Goal: Task Accomplishment & Management: Manage account settings

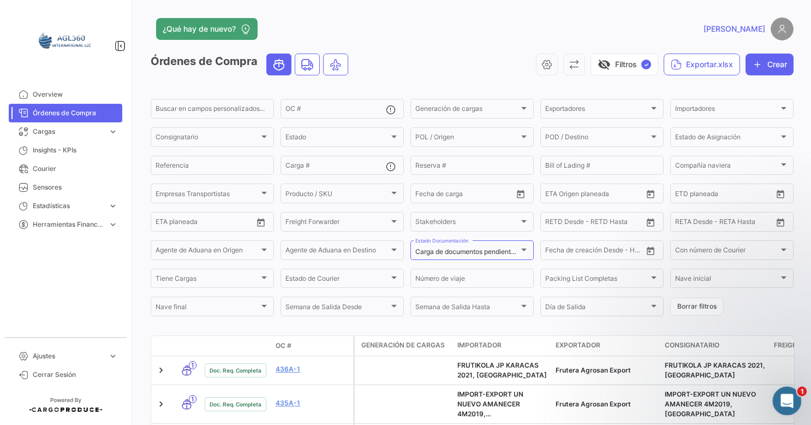
click at [783, 397] on icon "Abrir Intercom Messenger" at bounding box center [786, 399] width 18 height 18
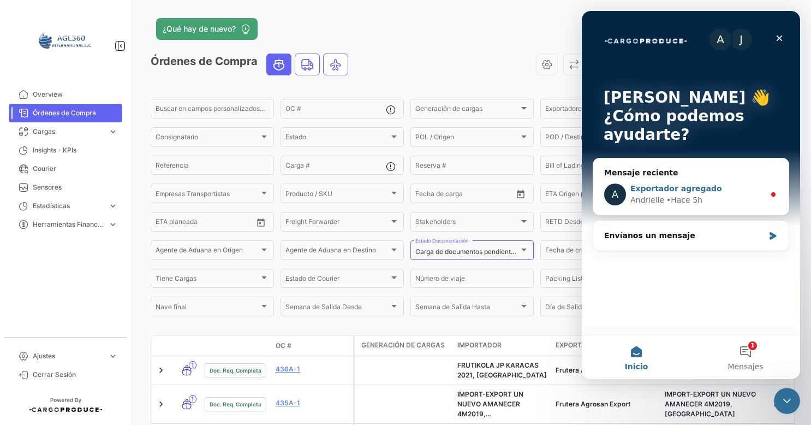
click at [659, 198] on div "Andrielle" at bounding box center [647, 199] width 34 height 11
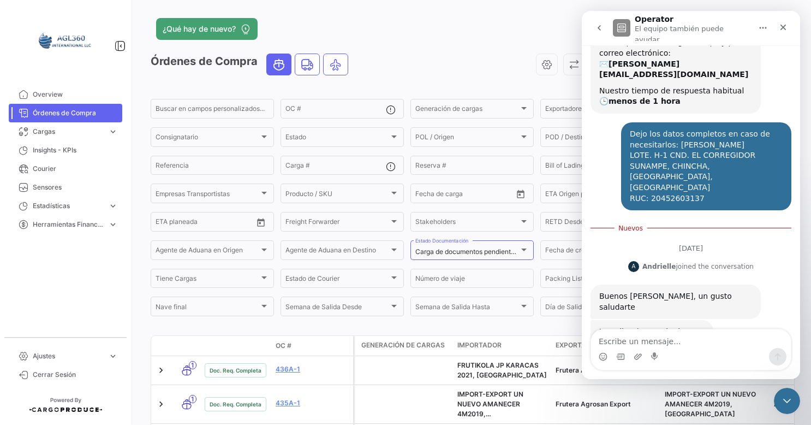
scroll to position [100, 0]
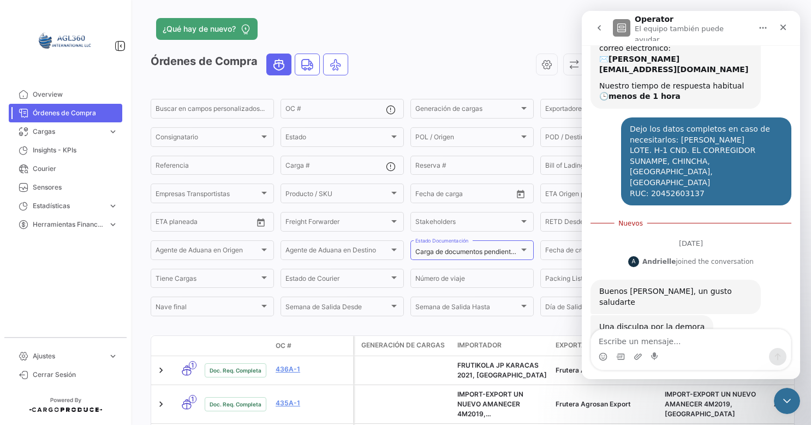
click at [663, 338] on textarea "Escribe un mensaje..." at bounding box center [691, 338] width 200 height 19
type textarea "muchas gracias"
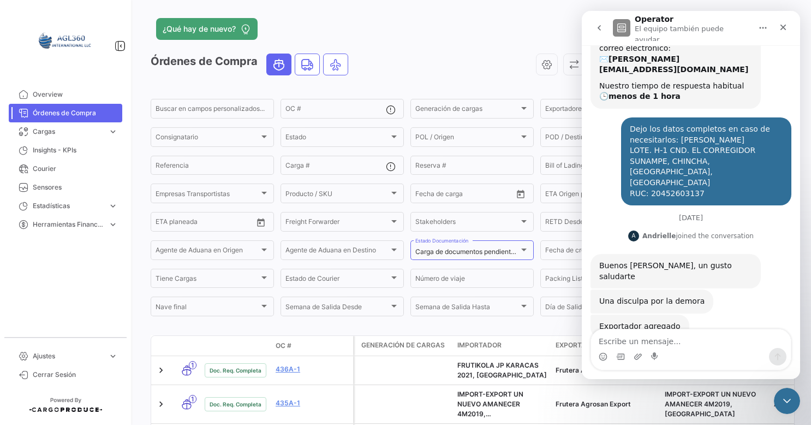
scroll to position [107, 0]
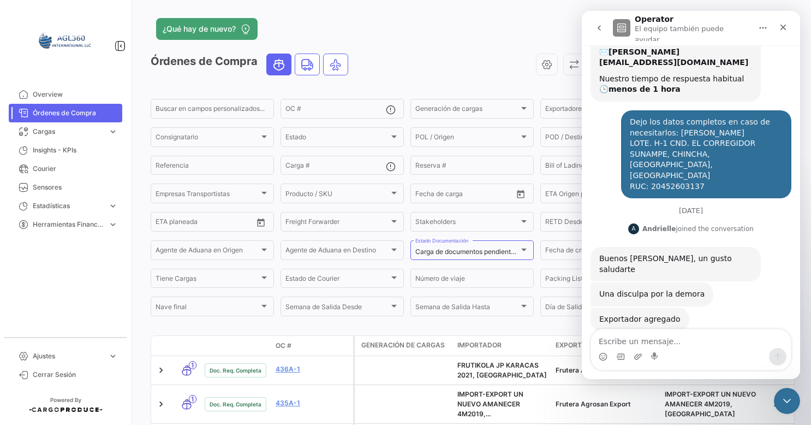
click at [467, 68] on div "visibility_off Filtros ✓ Exportar.xlsx Crear" at bounding box center [575, 64] width 437 height 22
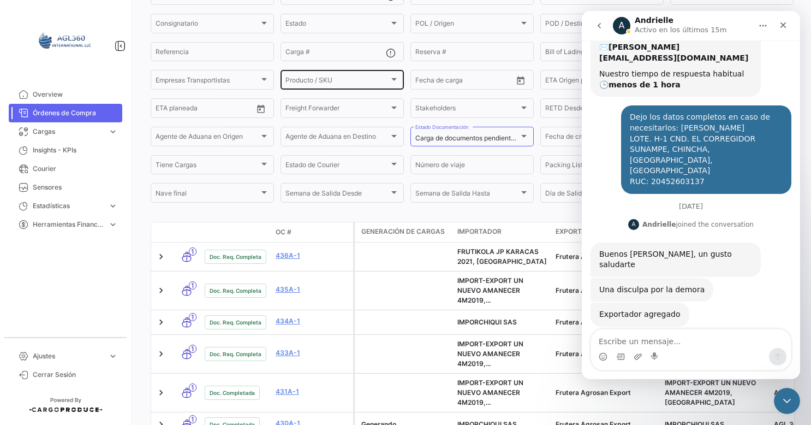
scroll to position [0, 0]
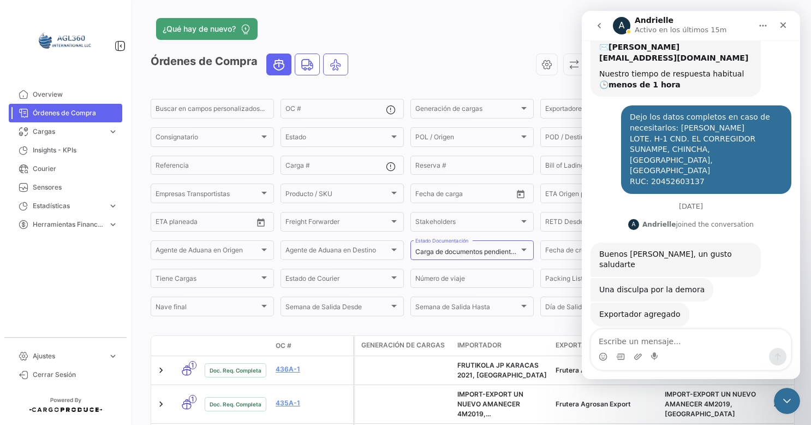
click at [431, 45] on app-header "¿Qué hay de nuevo? [PERSON_NAME]" at bounding box center [472, 35] width 643 height 36
click at [779, 26] on icon "Cerrar" at bounding box center [783, 25] width 9 height 9
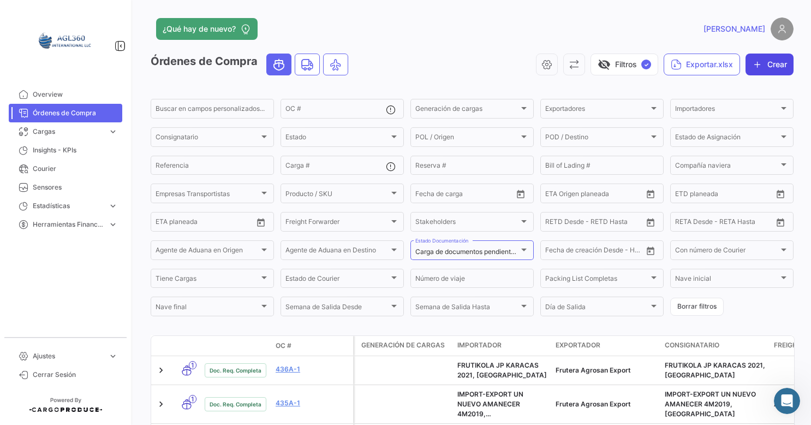
click at [768, 68] on button "Crear" at bounding box center [770, 64] width 48 height 22
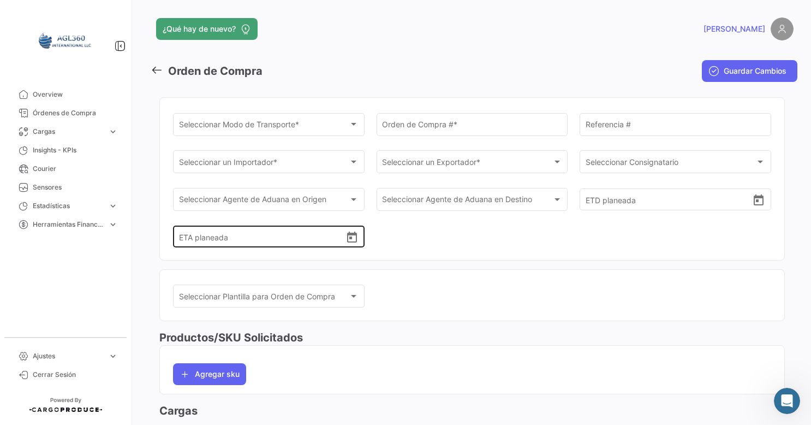
scroll to position [18, 0]
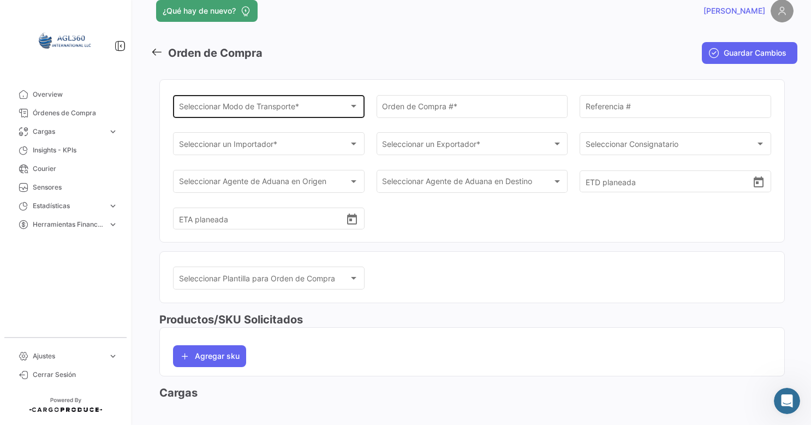
click at [300, 114] on div "Seleccionar Modo de Transporte * Seleccionar Modo de Transporte *" at bounding box center [269, 105] width 180 height 25
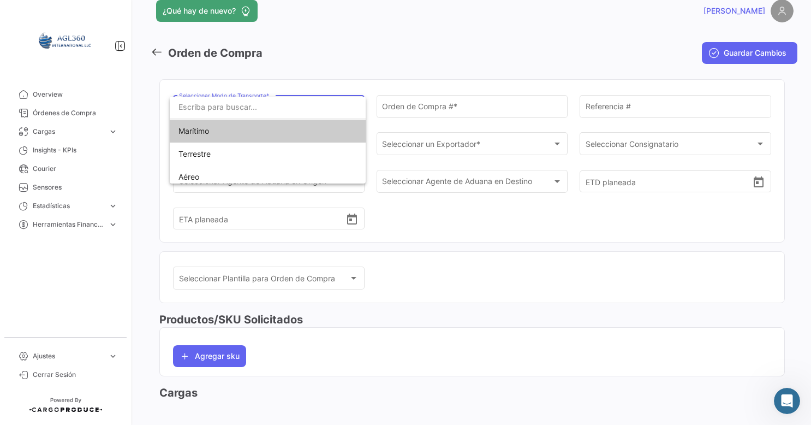
click at [221, 132] on span "Marítimo" at bounding box center [268, 131] width 179 height 23
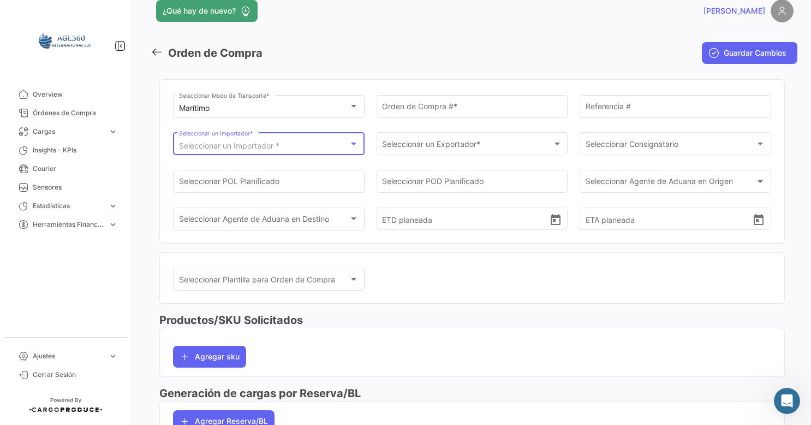
click at [289, 141] on div "Seleccionar un Importador *" at bounding box center [264, 145] width 170 height 9
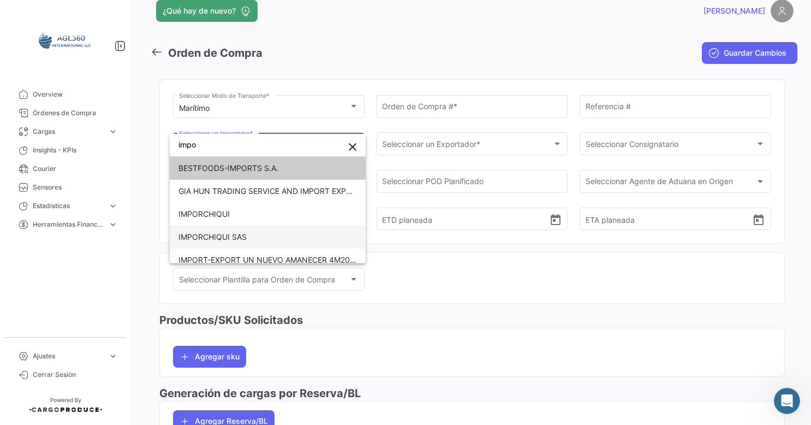
type input "impo"
drag, startPoint x: 218, startPoint y: 236, endPoint x: 241, endPoint y: 224, distance: 25.4
click at [221, 233] on span "IMPORCHIQUI SAS" at bounding box center [213, 236] width 68 height 9
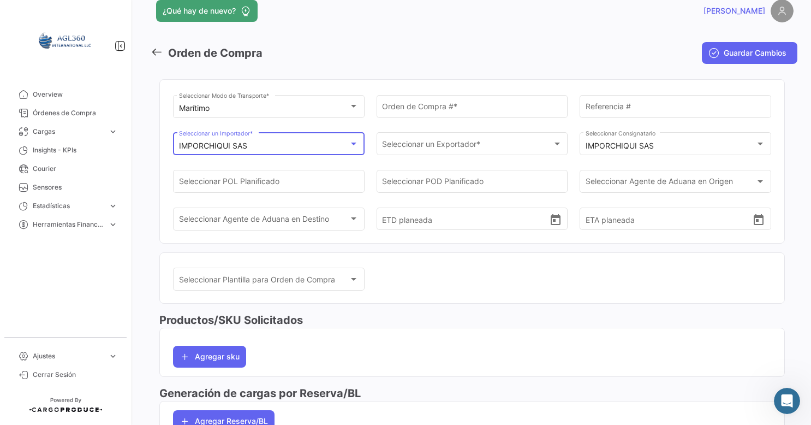
scroll to position [99, 0]
click at [416, 142] on span "Seleccionar un Exportador *" at bounding box center [467, 145] width 170 height 9
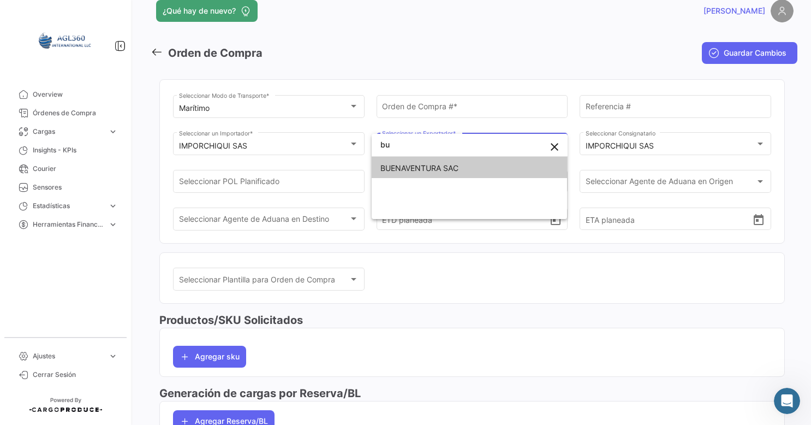
type input "bu"
click at [429, 168] on span "BUENAVENTURA SAC" at bounding box center [419, 167] width 78 height 9
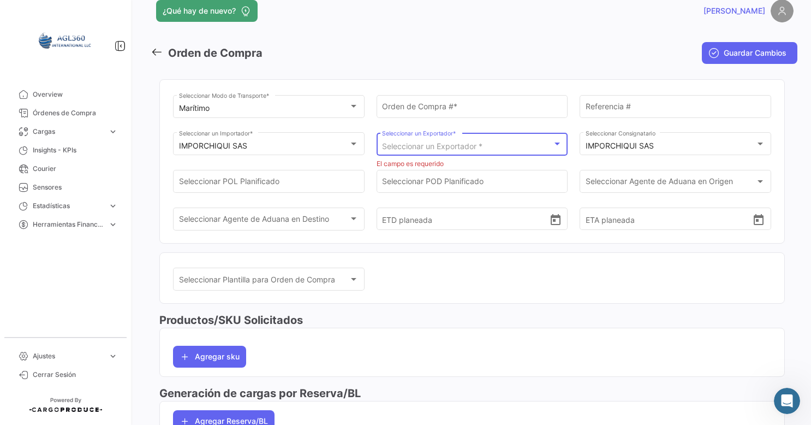
scroll to position [0, 0]
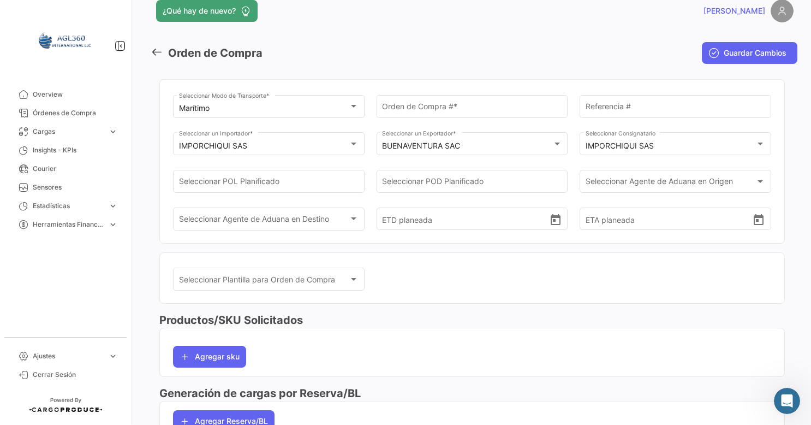
drag, startPoint x: 600, startPoint y: 316, endPoint x: 473, endPoint y: 237, distance: 150.0
click at [600, 317] on h3 "Productos/SKU Solicitados" at bounding box center [472, 319] width 626 height 15
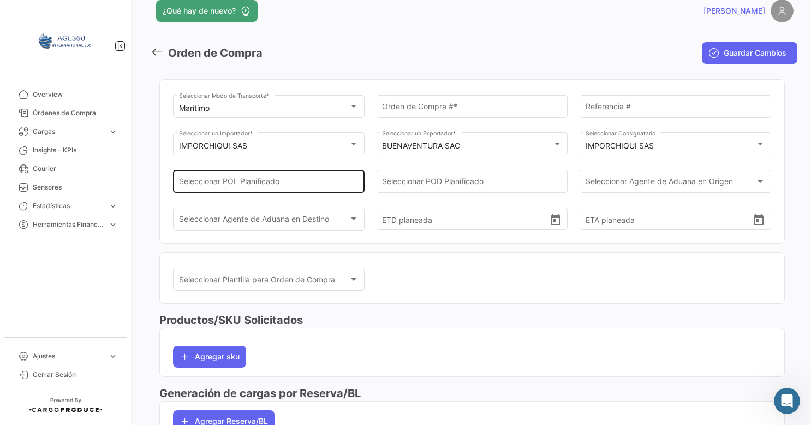
click at [282, 189] on div "Seleccionar POL Planificado" at bounding box center [269, 180] width 180 height 25
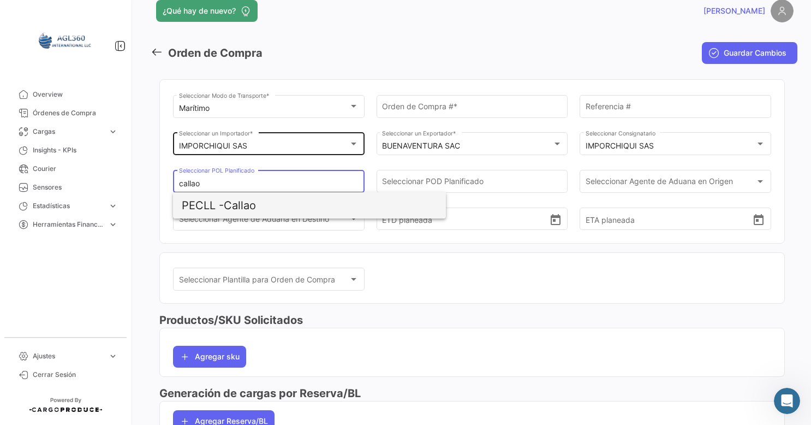
drag, startPoint x: 243, startPoint y: 207, endPoint x: 352, endPoint y: 139, distance: 128.6
click at [243, 206] on span "PECLL - [GEOGRAPHIC_DATA]" at bounding box center [309, 205] width 255 height 26
type input "Callao"
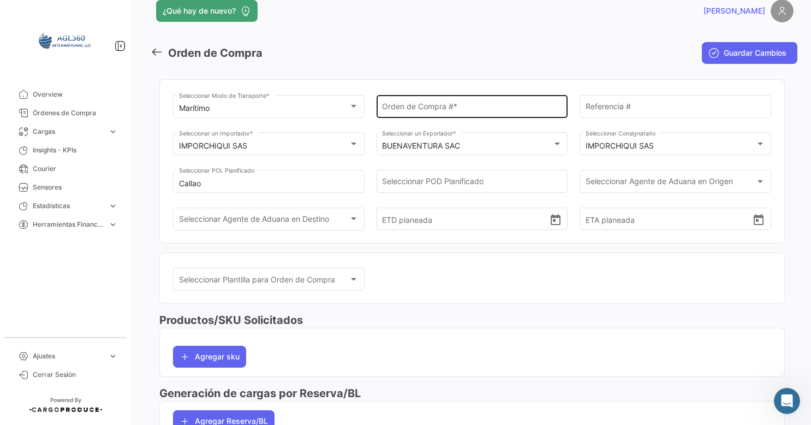
click at [423, 102] on div "Orden de Compra # *" at bounding box center [472, 105] width 180 height 25
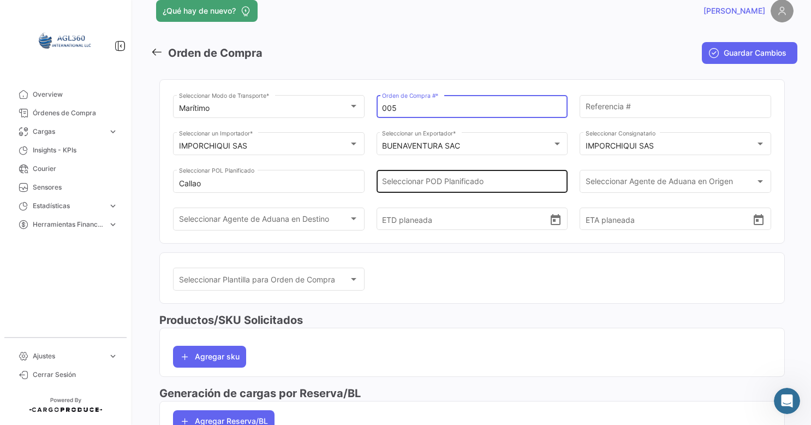
type input "005"
click at [429, 177] on div "Seleccionar POD Planificado" at bounding box center [472, 180] width 180 height 25
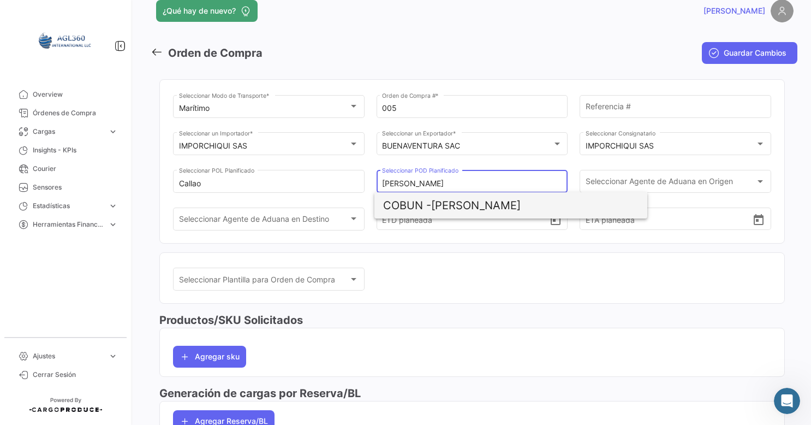
click at [443, 205] on span "COBUN - [PERSON_NAME]" at bounding box center [510, 205] width 255 height 26
type input "[PERSON_NAME]"
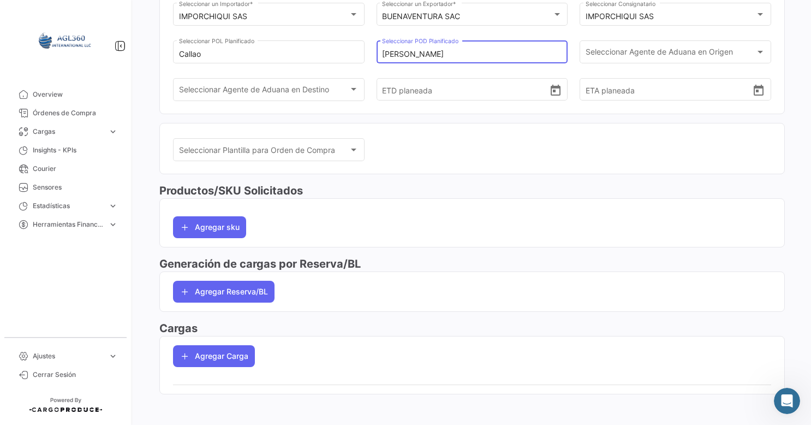
scroll to position [150, 0]
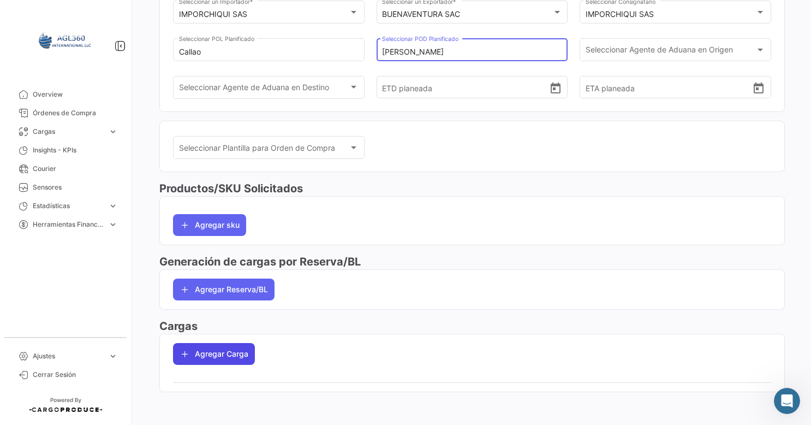
click at [230, 343] on button "Agregar Carga" at bounding box center [214, 354] width 82 height 22
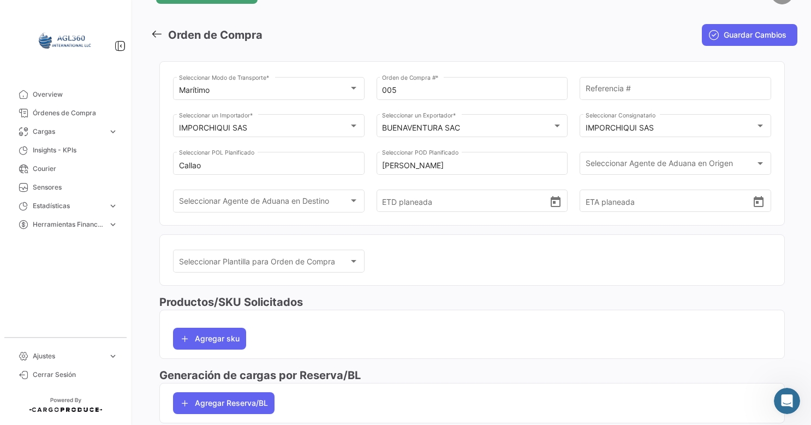
scroll to position [0, 0]
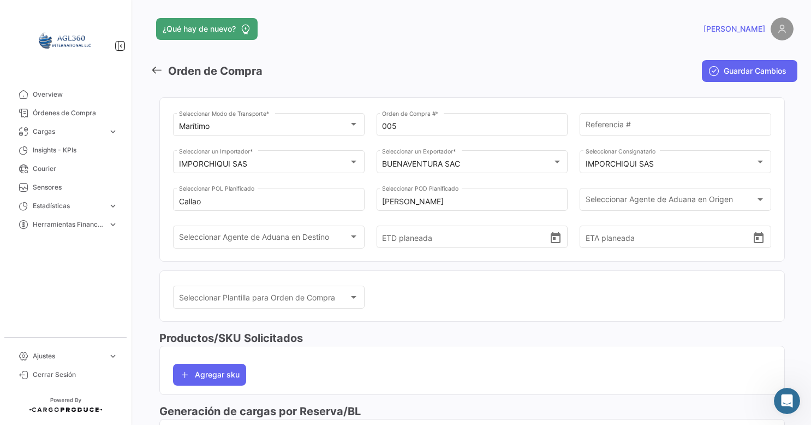
click at [155, 73] on icon at bounding box center [157, 70] width 12 height 12
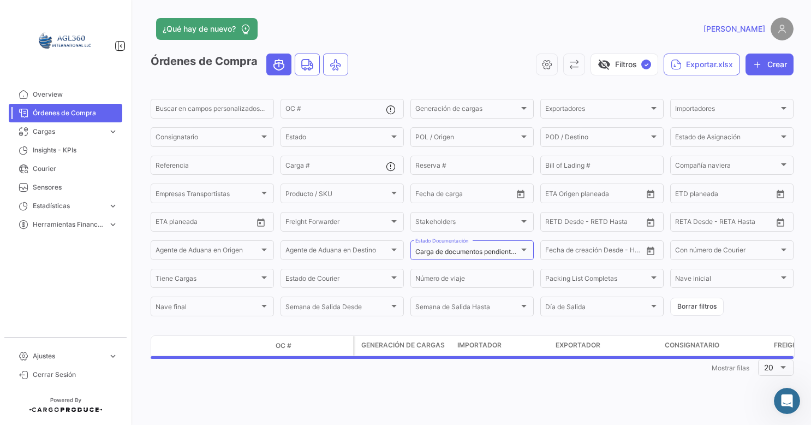
click at [62, 112] on span "Órdenes de Compra" at bounding box center [75, 113] width 85 height 10
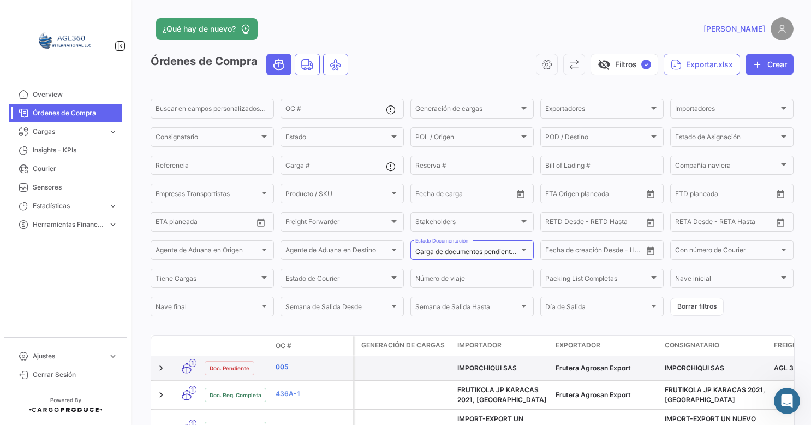
click at [277, 367] on link "005" at bounding box center [312, 367] width 73 height 10
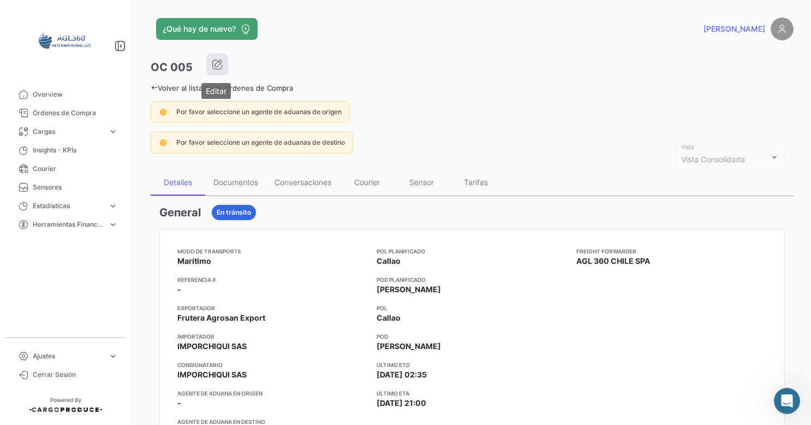
click at [226, 60] on button "button" at bounding box center [217, 64] width 22 height 22
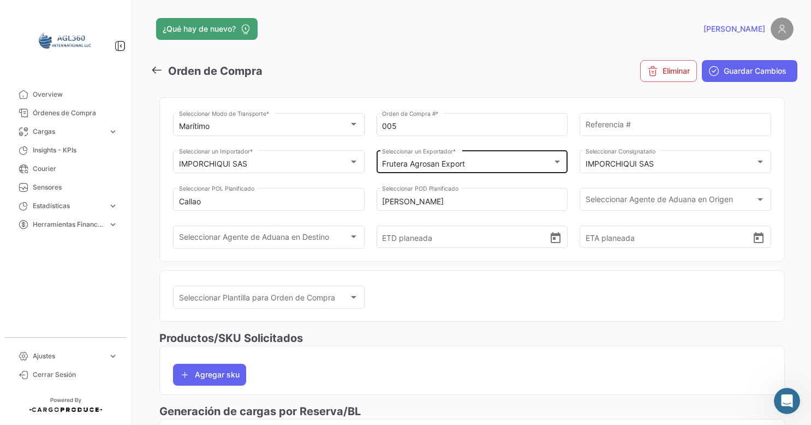
click at [477, 164] on div "Frutera Agrosan Export" at bounding box center [467, 163] width 170 height 9
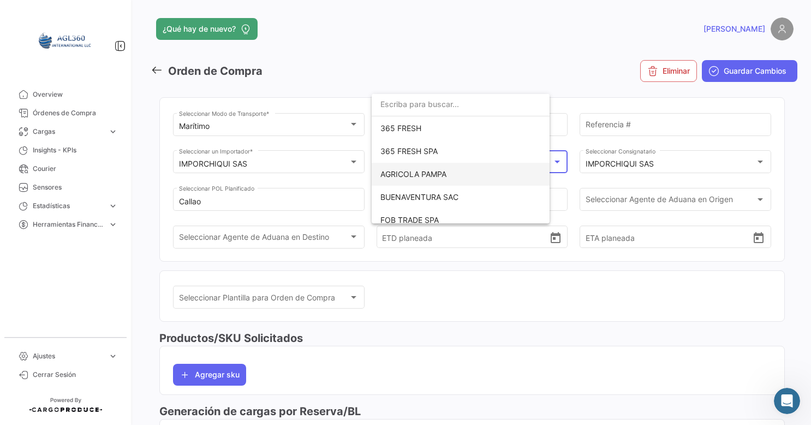
scroll to position [106, 0]
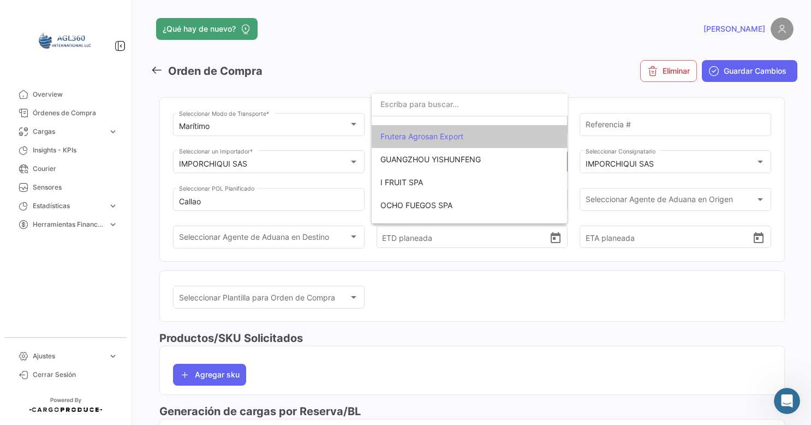
click at [406, 108] on input "dropdown search" at bounding box center [470, 104] width 196 height 23
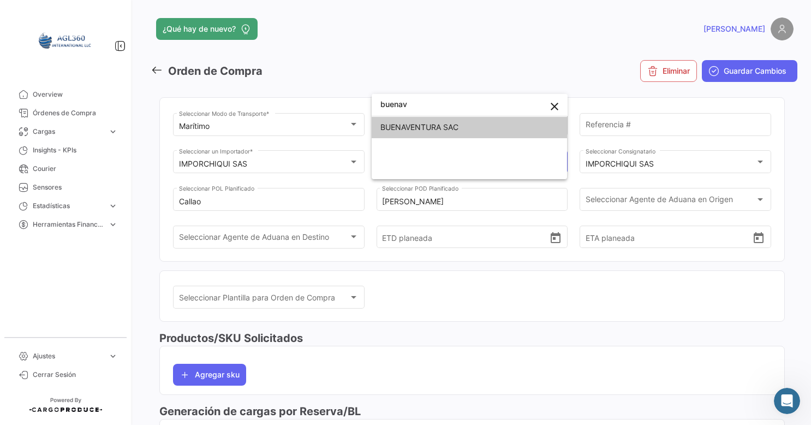
type input "buenav"
click at [406, 118] on span "BUENAVENTURA SAC" at bounding box center [469, 127] width 179 height 23
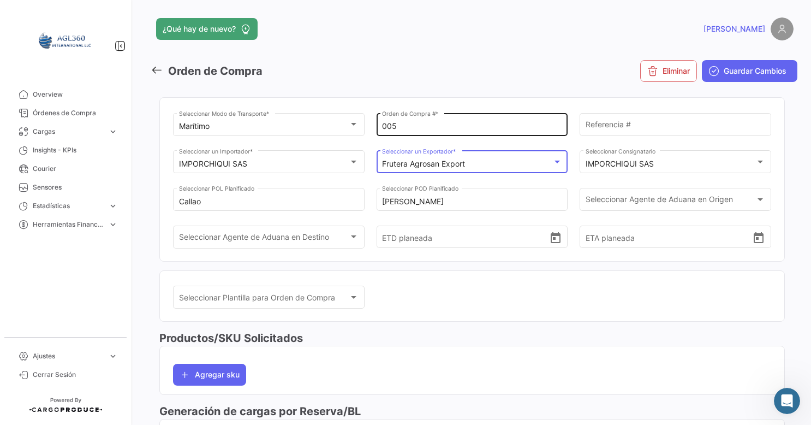
scroll to position [0, 0]
click at [542, 56] on mat-toolbar-row "Orden de Compra" at bounding box center [363, 70] width 424 height 35
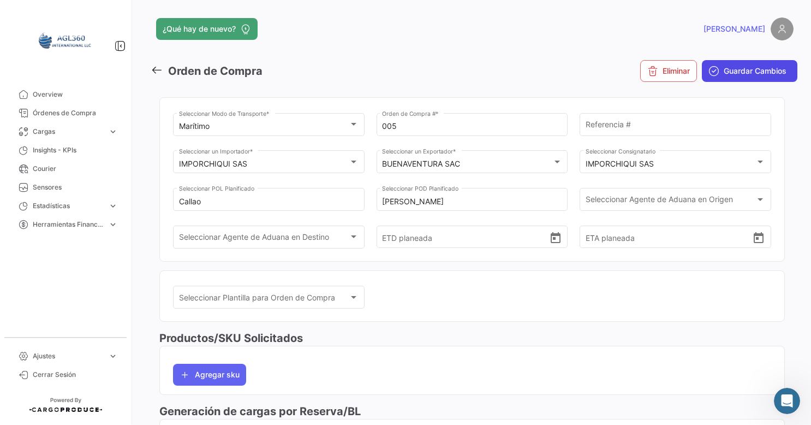
click at [744, 71] on span "Guardar Cambios" at bounding box center [755, 71] width 63 height 11
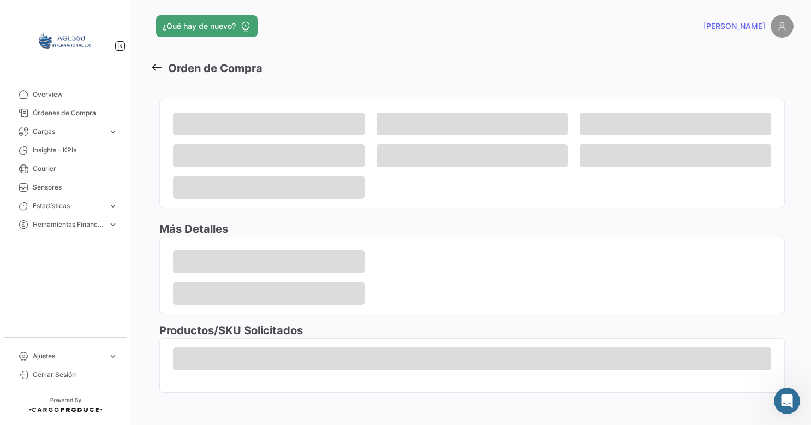
scroll to position [4, 0]
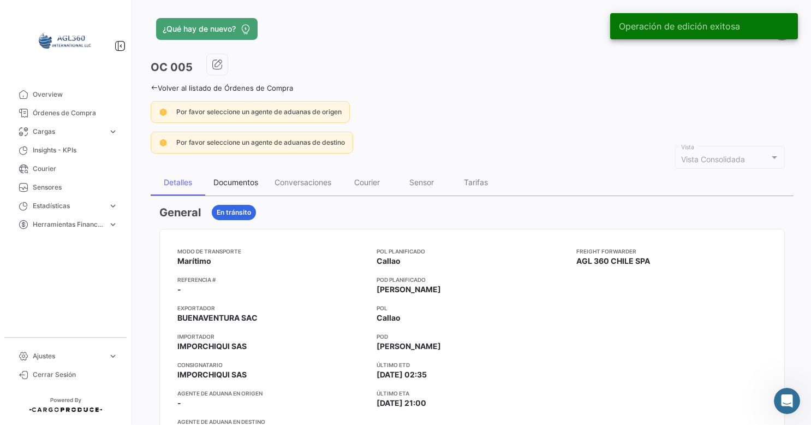
drag, startPoint x: 235, startPoint y: 182, endPoint x: 225, endPoint y: 188, distance: 11.2
click at [235, 182] on div "Documentos" at bounding box center [235, 181] width 45 height 9
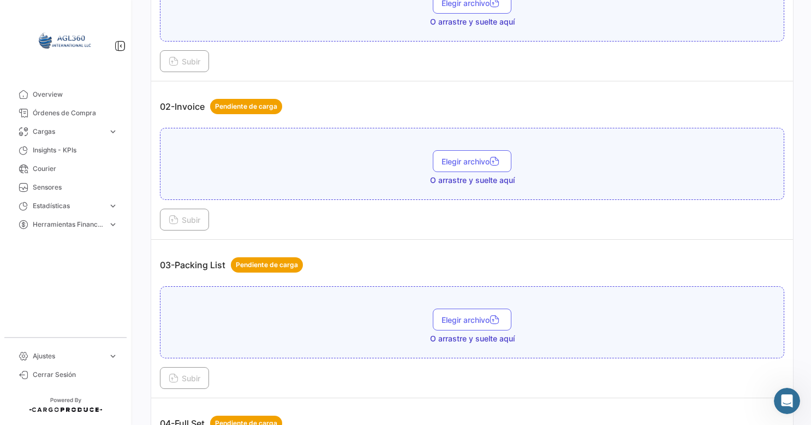
scroll to position [328, 0]
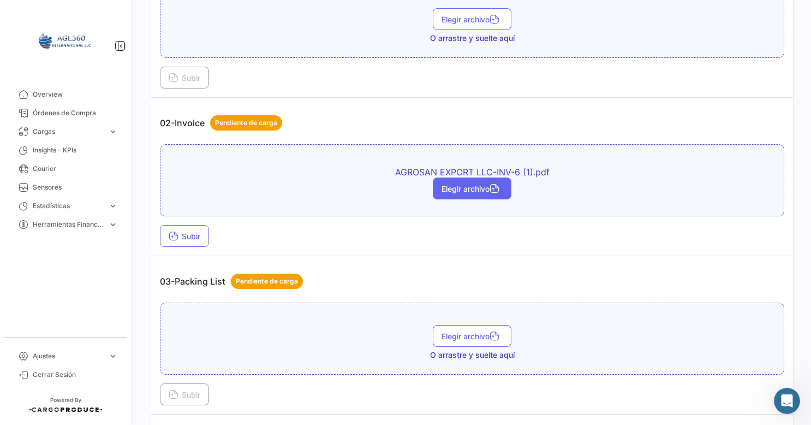
click at [472, 185] on span "Elegir archivo" at bounding box center [472, 188] width 61 height 9
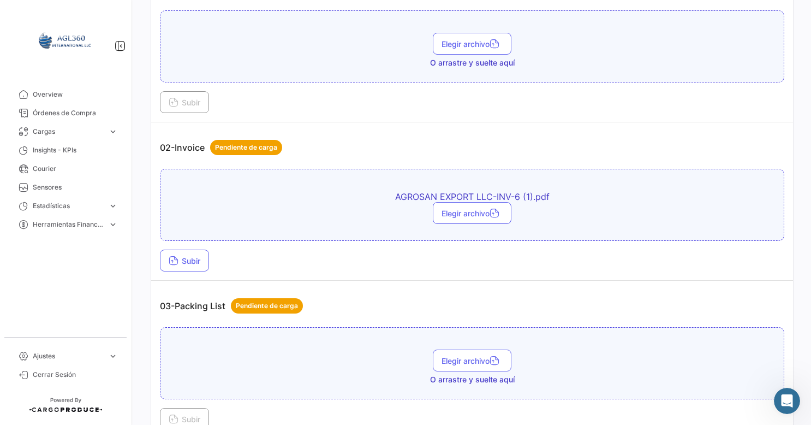
scroll to position [273, 0]
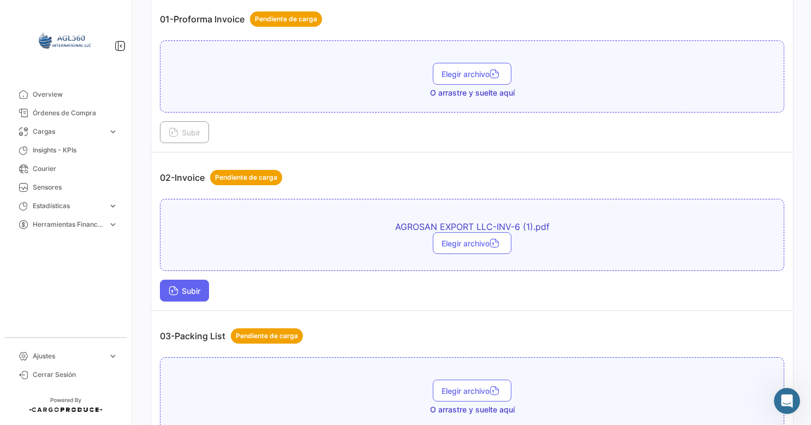
click at [195, 290] on span "Subir" at bounding box center [185, 290] width 32 height 9
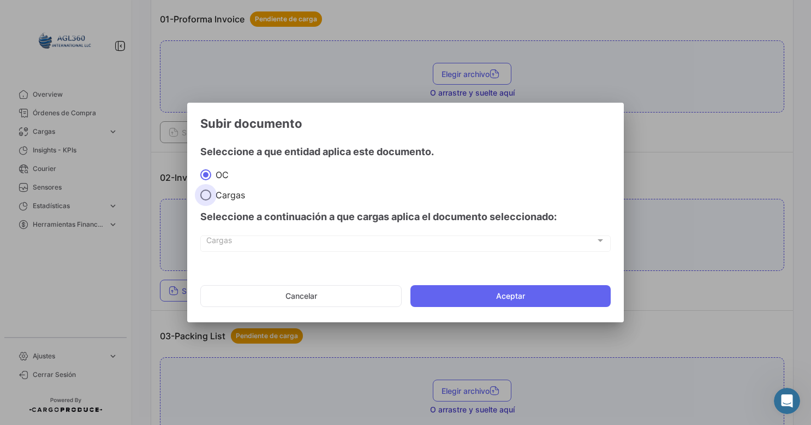
drag, startPoint x: 231, startPoint y: 199, endPoint x: 239, endPoint y: 215, distance: 18.1
click at [231, 199] on span "Cargas" at bounding box center [228, 194] width 34 height 11
click at [211, 199] on input "Cargas" at bounding box center [205, 194] width 11 height 11
radio input "true"
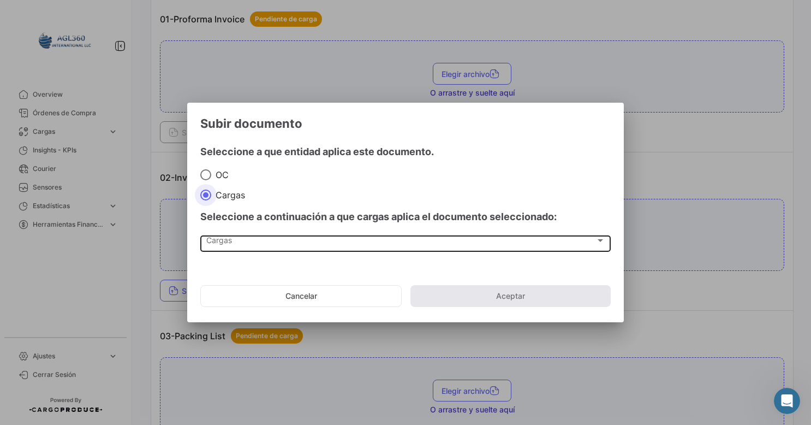
click at [242, 242] on div "Cargas" at bounding box center [400, 242] width 389 height 9
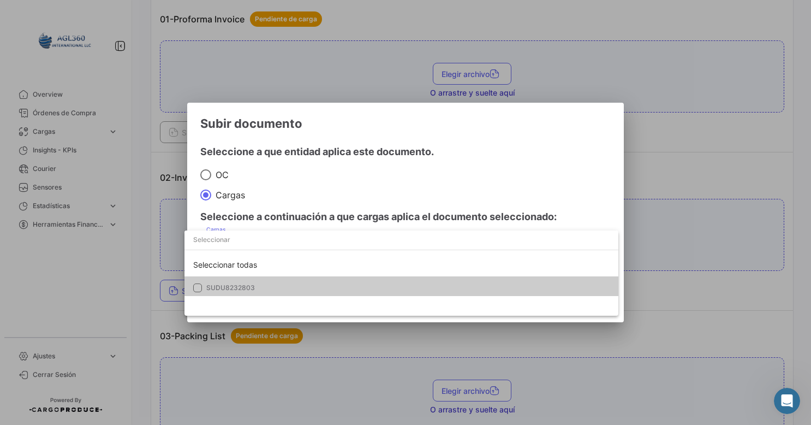
click at [229, 289] on span "SUDU8232803" at bounding box center [230, 287] width 49 height 8
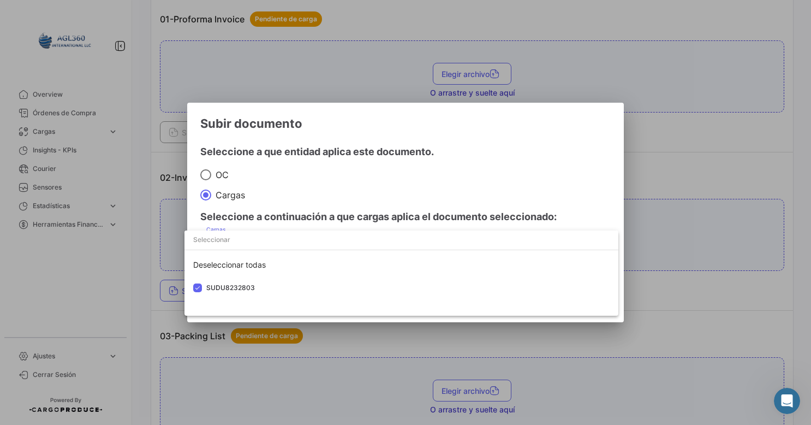
click at [520, 154] on div at bounding box center [405, 212] width 811 height 425
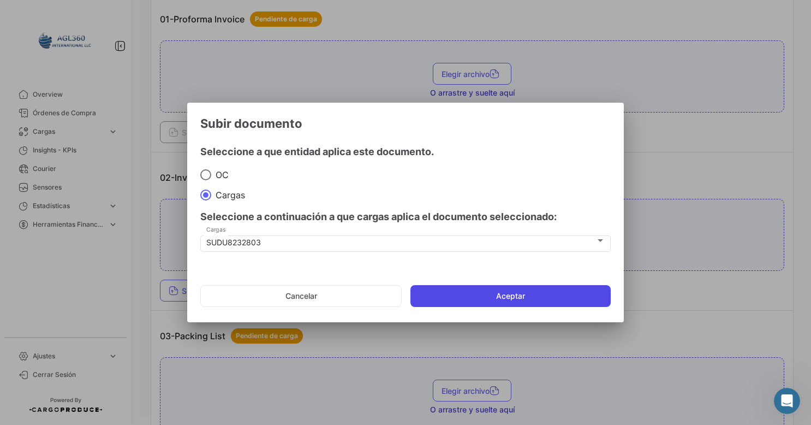
click at [477, 294] on button "Aceptar" at bounding box center [511, 296] width 200 height 22
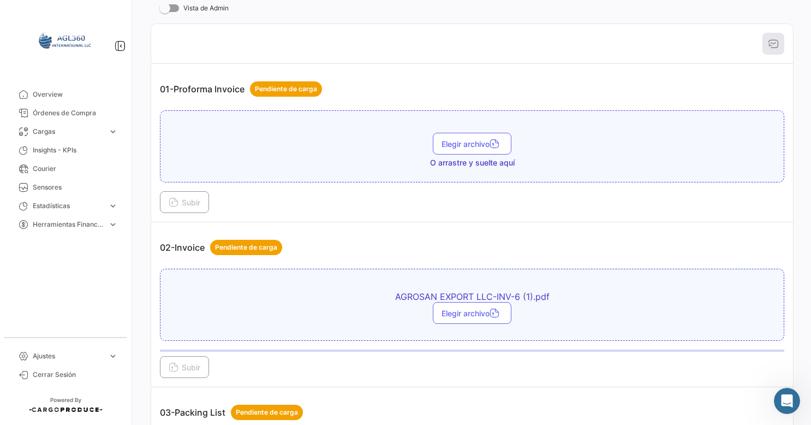
scroll to position [164, 0]
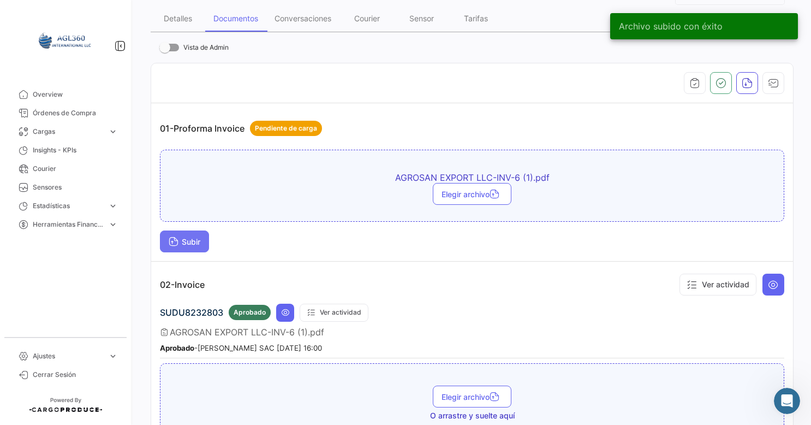
click at [200, 244] on button "Subir" at bounding box center [184, 241] width 49 height 22
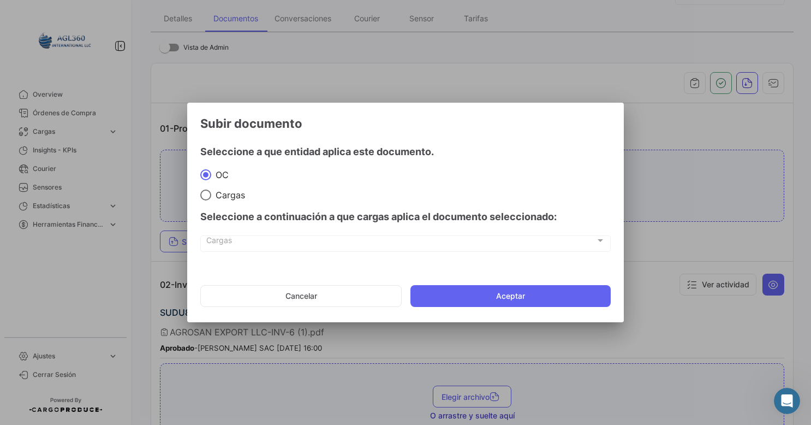
click at [219, 205] on div "Seleccione a continuación a que cargas aplica el documento seleccionado:" at bounding box center [405, 216] width 411 height 33
click at [216, 195] on span "Cargas" at bounding box center [228, 194] width 34 height 11
click at [211, 195] on input "Cargas" at bounding box center [205, 194] width 11 height 11
radio input "true"
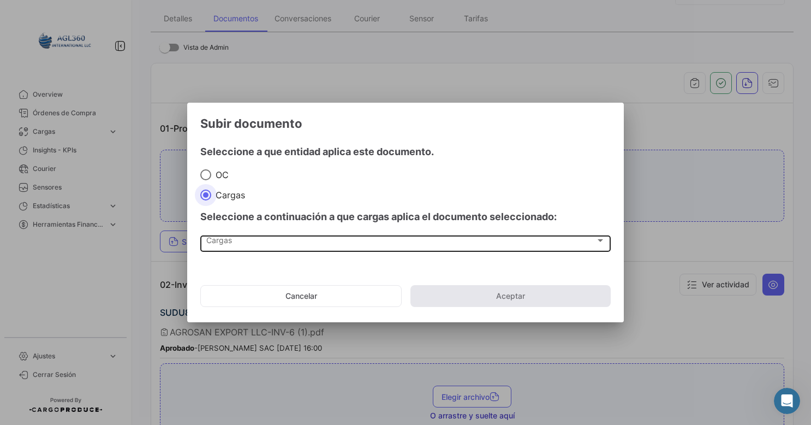
click at [267, 242] on div "Cargas" at bounding box center [400, 242] width 389 height 9
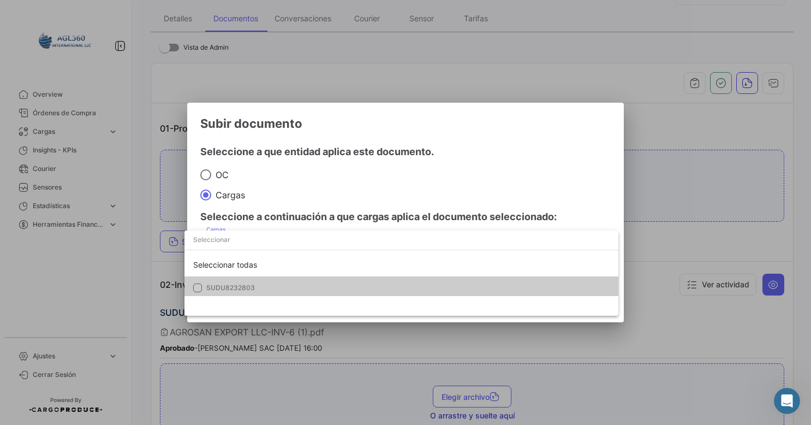
click at [249, 283] on span "SUDU8232803" at bounding box center [407, 288] width 403 height 10
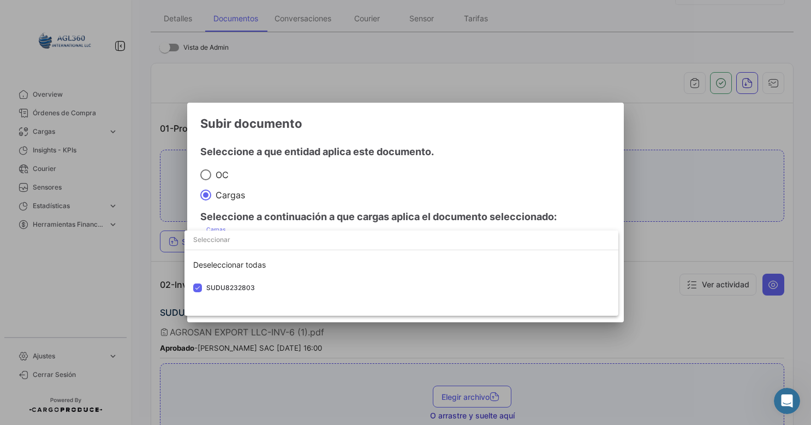
click at [488, 154] on div at bounding box center [405, 212] width 811 height 425
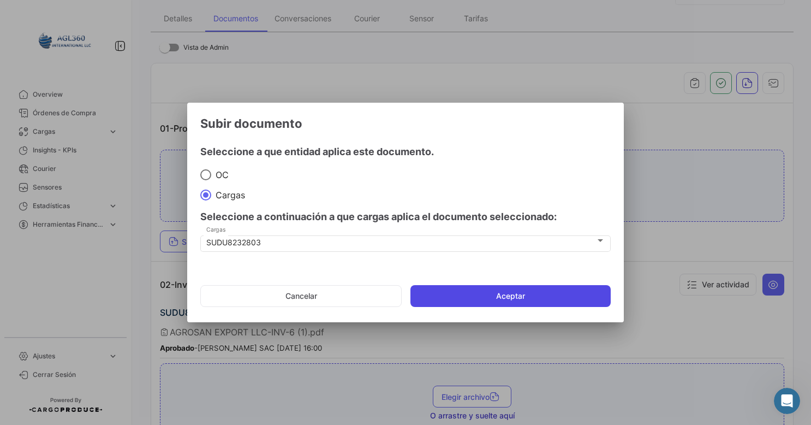
click at [474, 295] on button "Aceptar" at bounding box center [511, 296] width 200 height 22
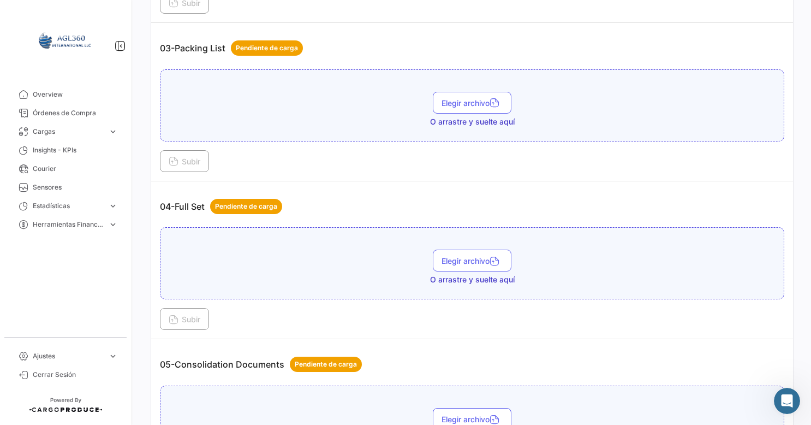
scroll to position [791, 0]
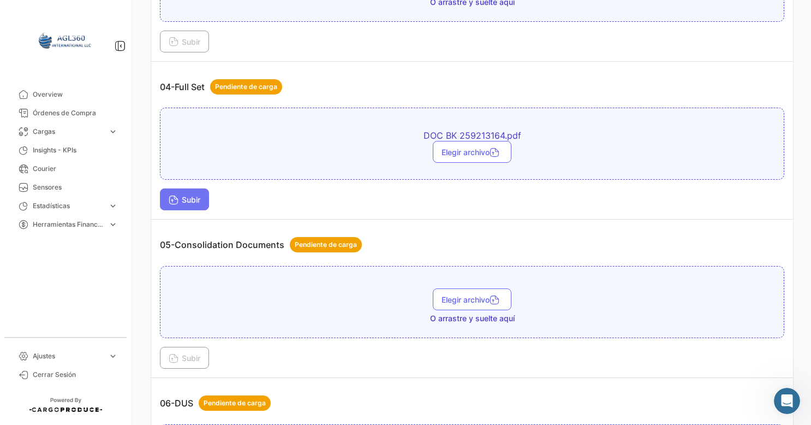
click at [193, 195] on span "Subir" at bounding box center [185, 199] width 32 height 9
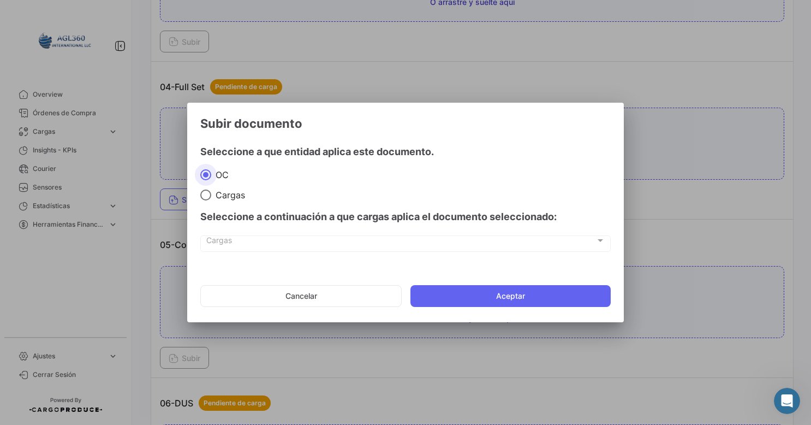
click at [221, 199] on span "Cargas" at bounding box center [228, 194] width 34 height 11
click at [211, 199] on input "Cargas" at bounding box center [205, 194] width 11 height 11
radio input "true"
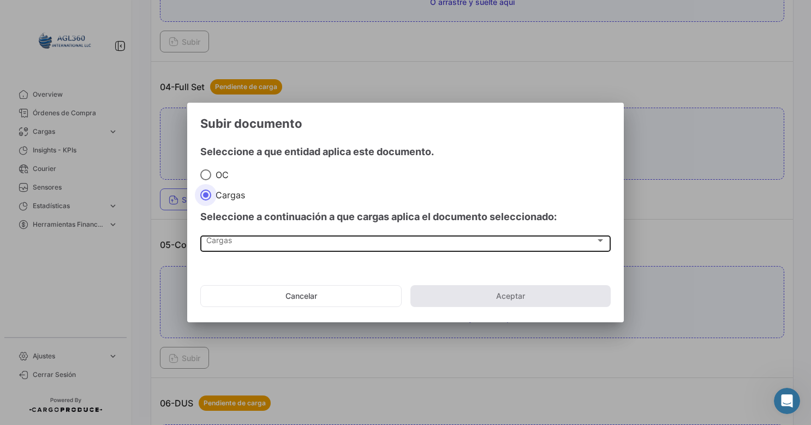
click at [245, 241] on div "Cargas" at bounding box center [400, 242] width 389 height 9
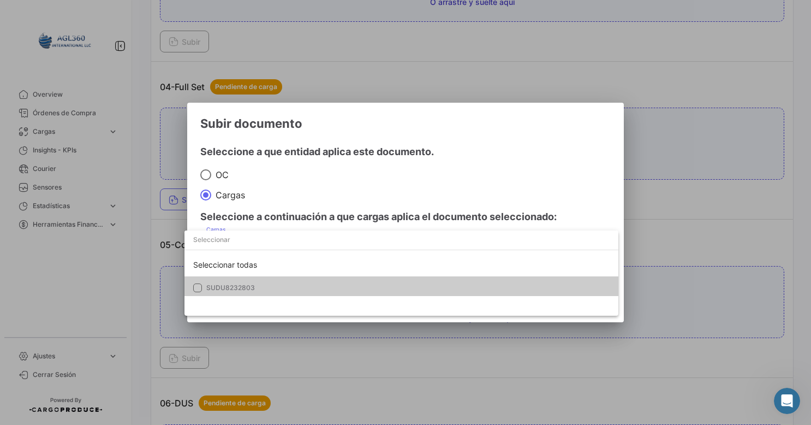
click at [229, 285] on span "SUDU8232803" at bounding box center [230, 287] width 49 height 8
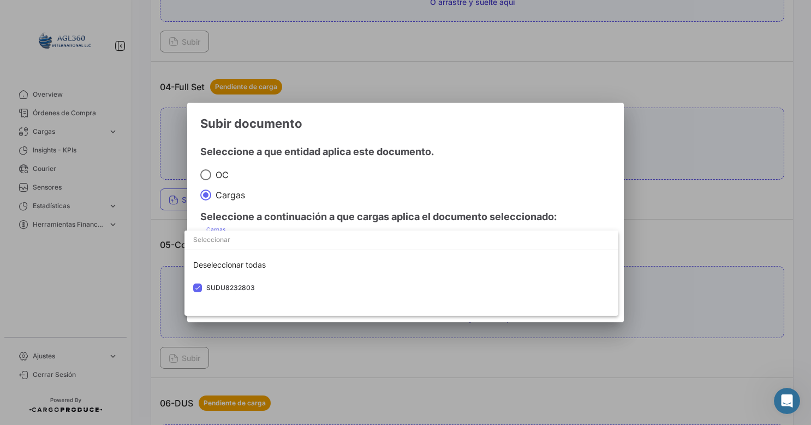
click at [533, 153] on div at bounding box center [405, 212] width 811 height 425
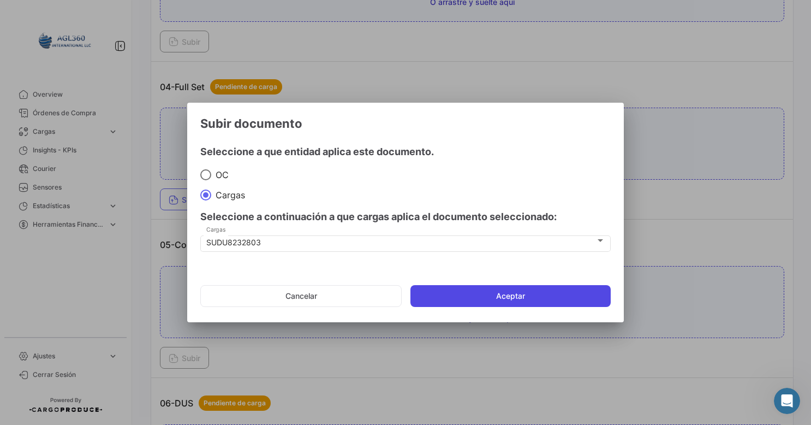
click at [474, 286] on button "Aceptar" at bounding box center [511, 296] width 200 height 22
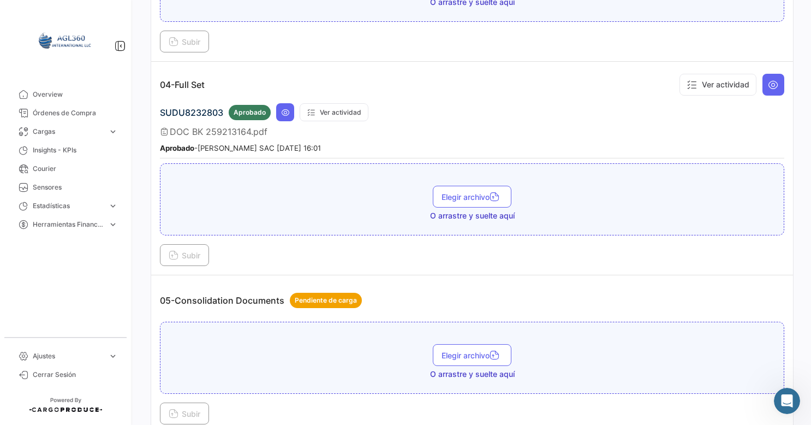
click at [235, 275] on td "05-Consolidation Documents Pendiente de carga Elegir archivo O arrastre y suelt…" at bounding box center [472, 354] width 642 height 158
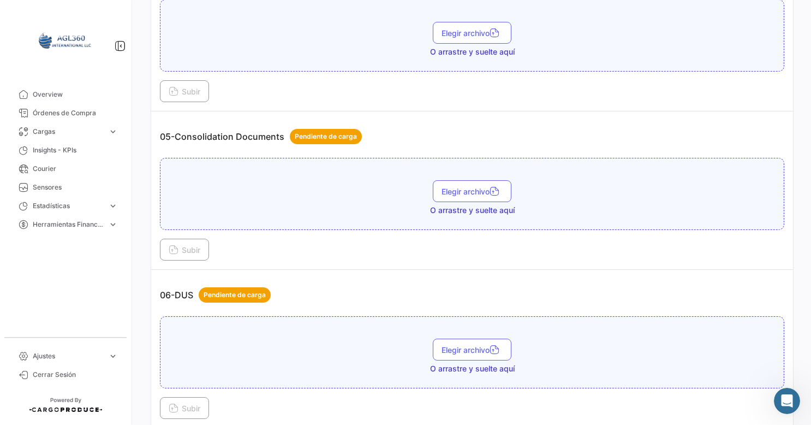
scroll to position [1009, 0]
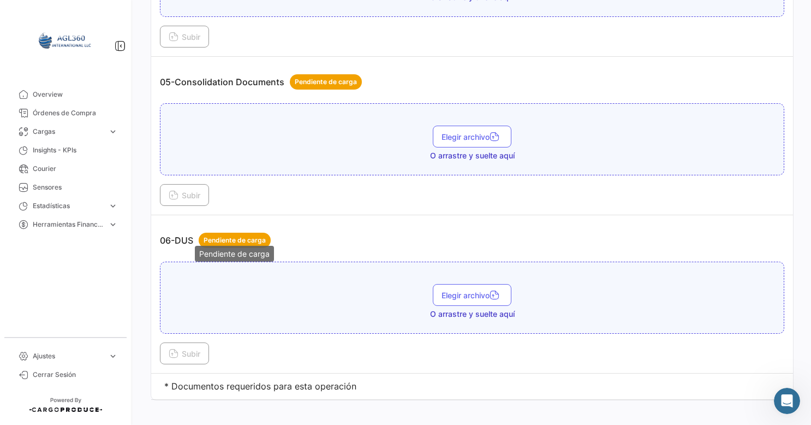
click at [223, 235] on span "Pendiente de carga" at bounding box center [235, 240] width 62 height 10
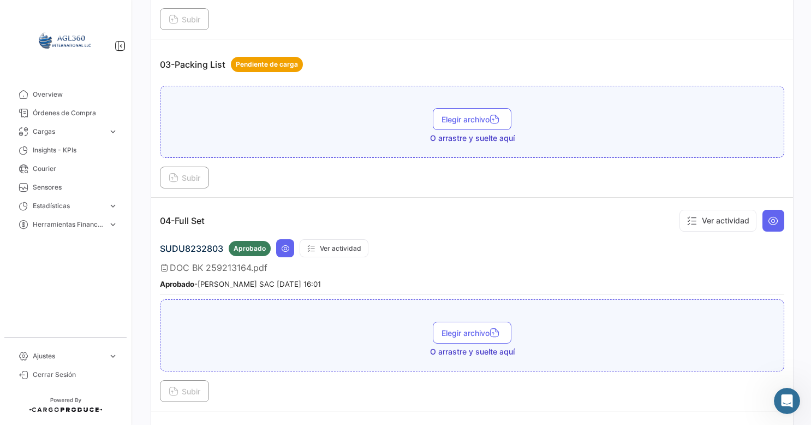
scroll to position [600, 0]
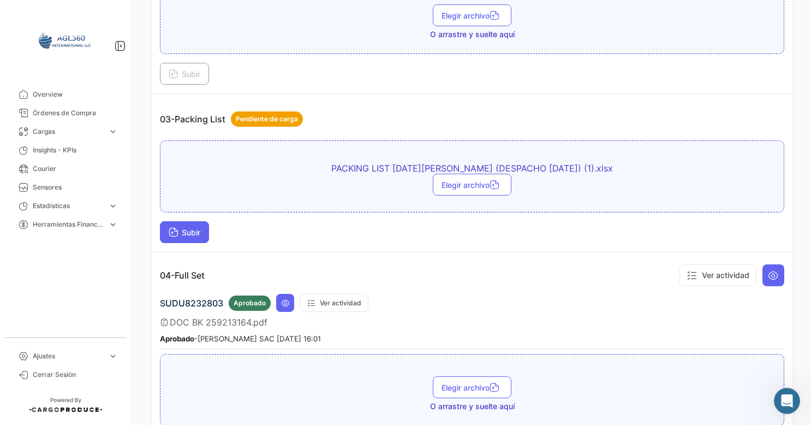
click at [194, 229] on span "Subir" at bounding box center [185, 232] width 32 height 9
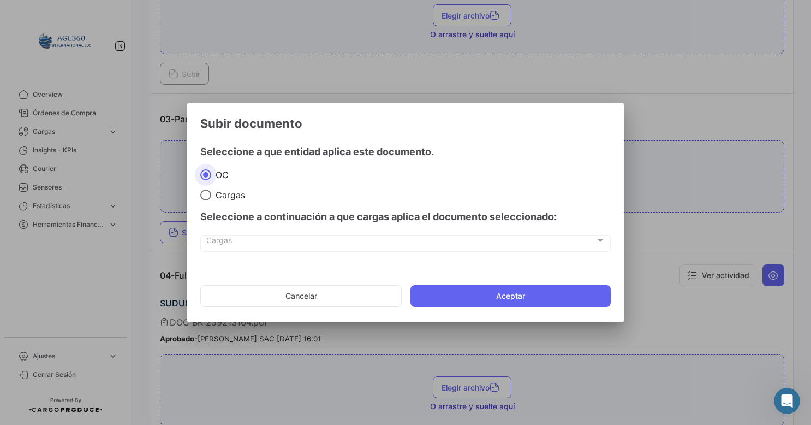
click at [233, 203] on div "Seleccione a continuación a que cargas aplica el documento seleccionado:" at bounding box center [405, 216] width 411 height 33
click at [219, 196] on span "Cargas" at bounding box center [228, 194] width 34 height 11
click at [211, 196] on input "Cargas" at bounding box center [205, 194] width 11 height 11
radio input "true"
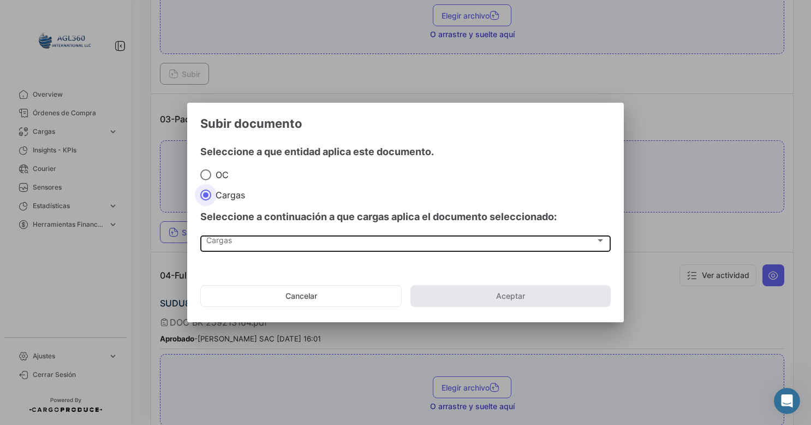
click at [236, 241] on div "Cargas" at bounding box center [400, 242] width 389 height 9
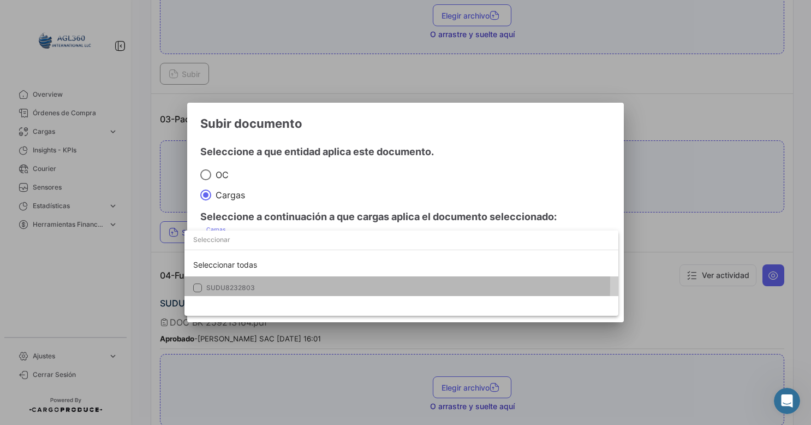
click at [224, 283] on span "SUDU8232803" at bounding box center [407, 288] width 403 height 10
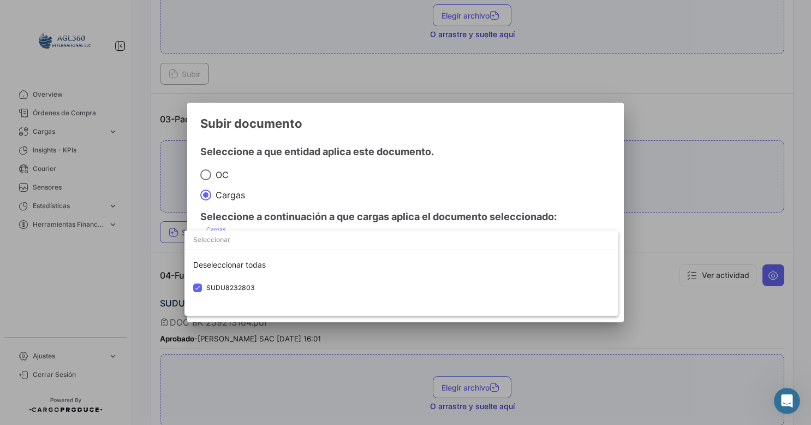
click at [485, 150] on div at bounding box center [405, 212] width 811 height 425
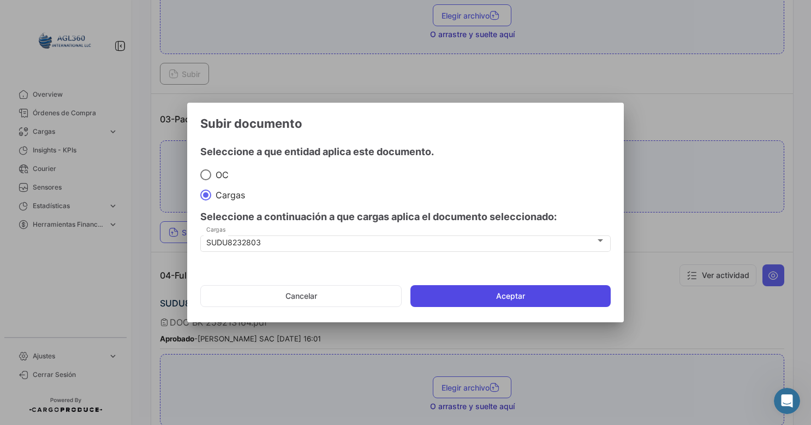
click at [468, 296] on button "Aceptar" at bounding box center [511, 296] width 200 height 22
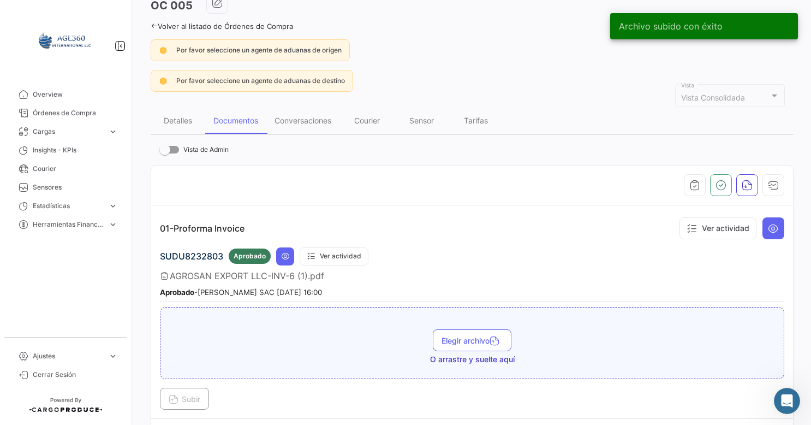
scroll to position [0, 0]
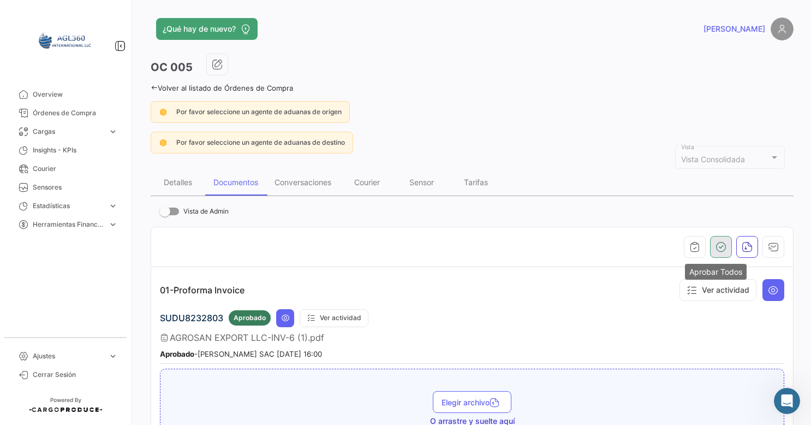
click at [716, 247] on icon "button" at bounding box center [721, 246] width 11 height 11
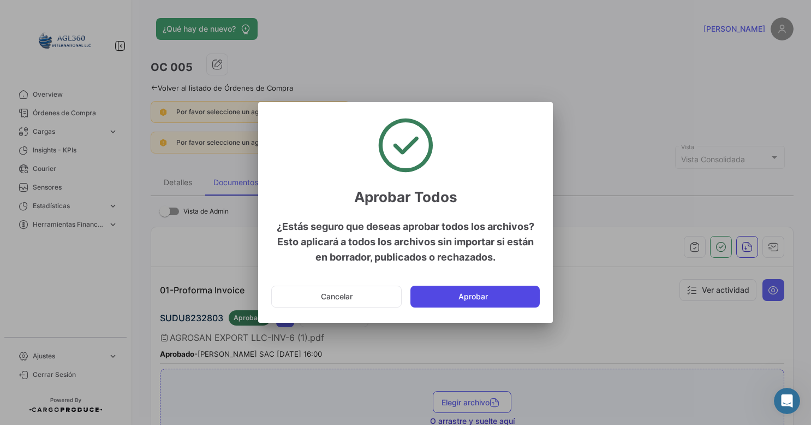
click at [489, 296] on button "Aprobar" at bounding box center [475, 296] width 129 height 22
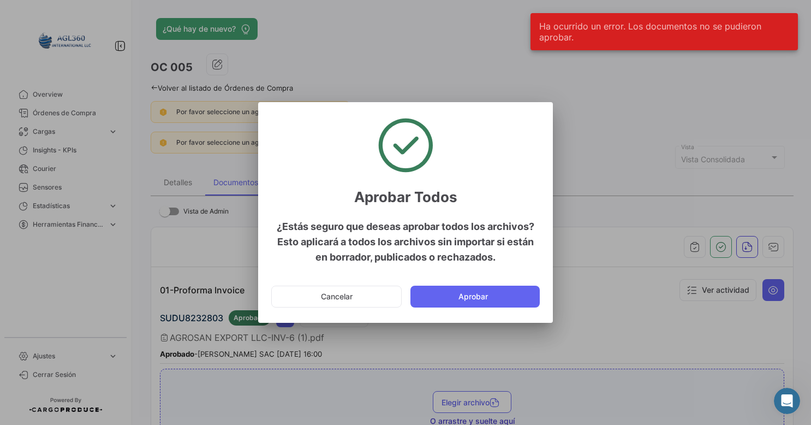
click at [602, 159] on div at bounding box center [405, 212] width 811 height 425
click at [480, 300] on button "Aprobar" at bounding box center [475, 296] width 129 height 22
click at [353, 299] on button "Cancelar" at bounding box center [336, 296] width 130 height 22
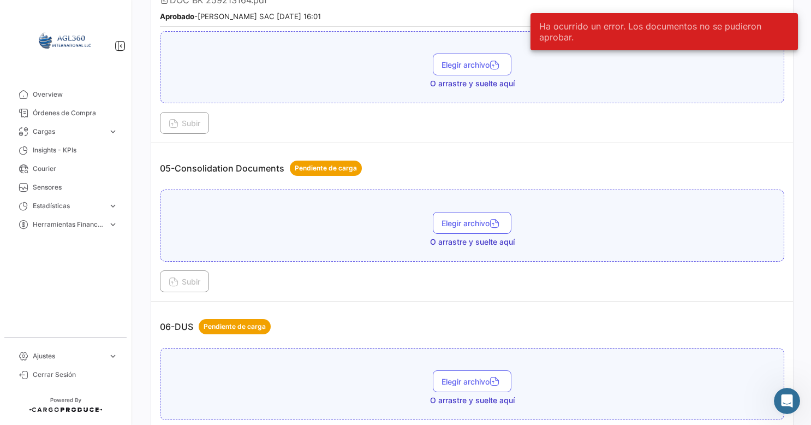
scroll to position [1064, 0]
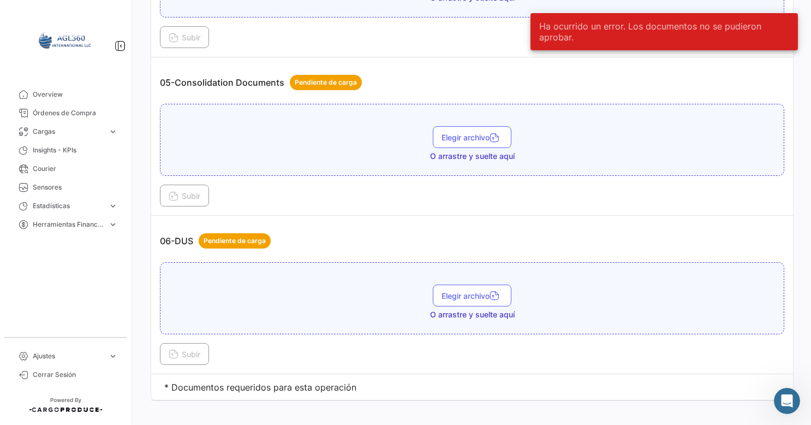
click at [319, 151] on div "Elegir archivo O arrastre y suelte aquí" at bounding box center [472, 143] width 612 height 35
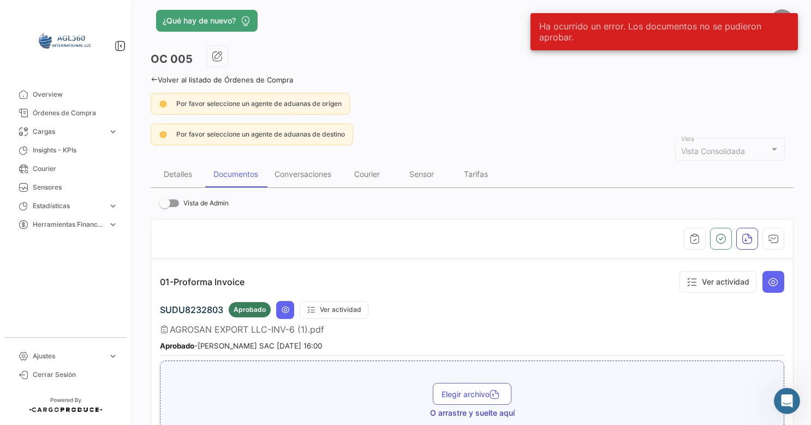
scroll to position [0, 0]
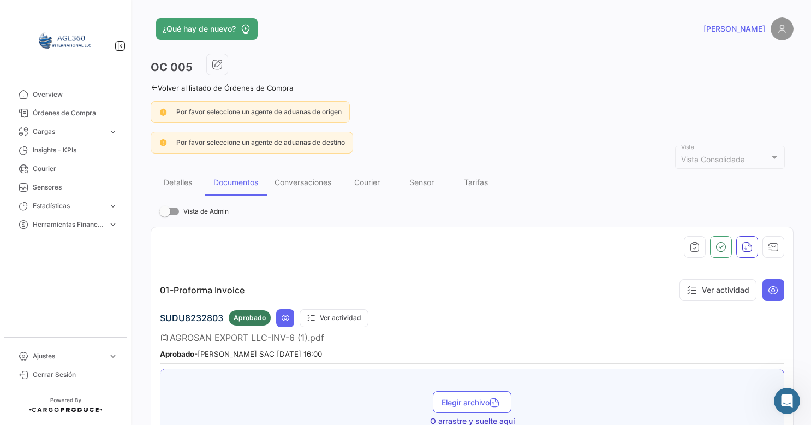
click at [310, 112] on span "Por favor seleccione un agente de aduanas de origen" at bounding box center [258, 112] width 165 height 8
click at [166, 109] on icon at bounding box center [163, 112] width 9 height 10
drag, startPoint x: 164, startPoint y: 109, endPoint x: 183, endPoint y: 113, distance: 19.5
click at [163, 109] on icon at bounding box center [163, 112] width 9 height 10
click at [323, 181] on div "Conversaciones" at bounding box center [303, 181] width 57 height 9
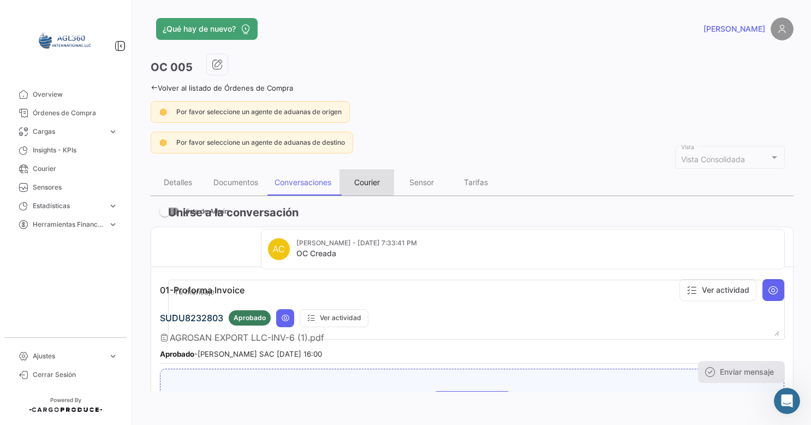
click at [372, 177] on div "Courier" at bounding box center [367, 181] width 26 height 9
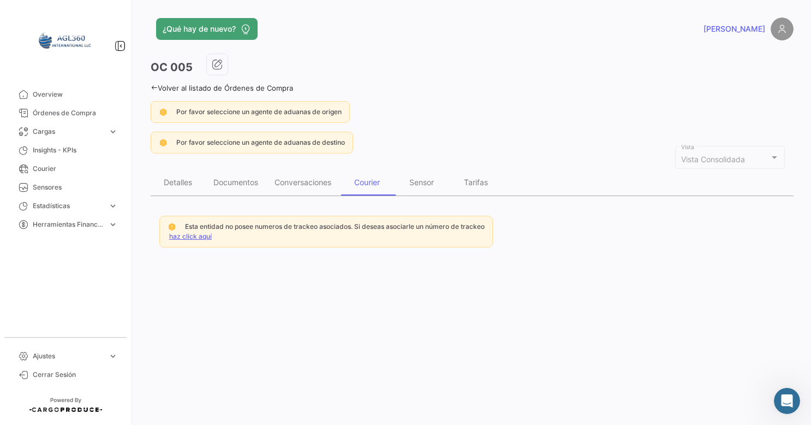
click at [207, 232] on link "haz click aquí" at bounding box center [190, 236] width 43 height 8
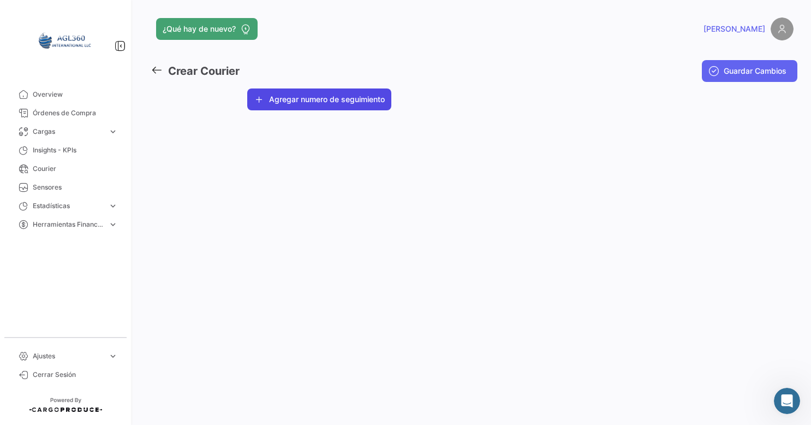
click at [324, 108] on button "Agregar numero de seguimiento" at bounding box center [319, 99] width 144 height 22
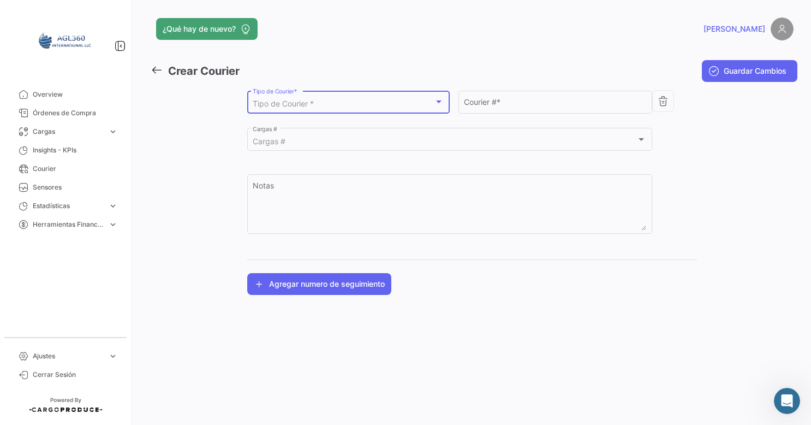
click at [314, 103] on span "Tipo de Courier *" at bounding box center [283, 103] width 61 height 9
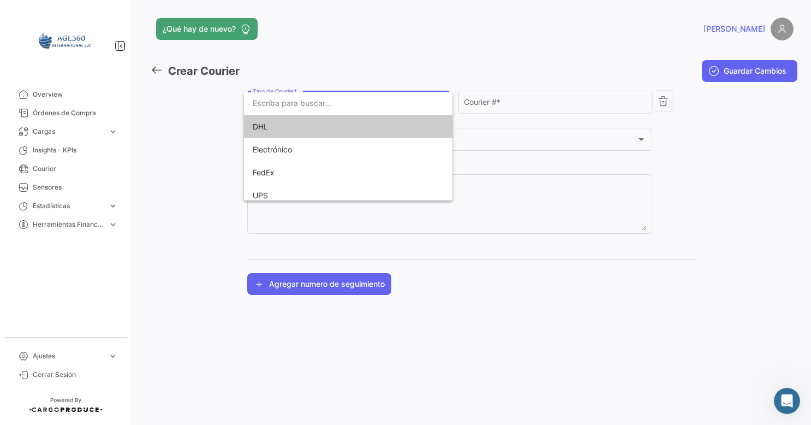
drag, startPoint x: 282, startPoint y: 134, endPoint x: 485, endPoint y: 117, distance: 204.4
click at [284, 134] on span "DHL" at bounding box center [348, 126] width 191 height 23
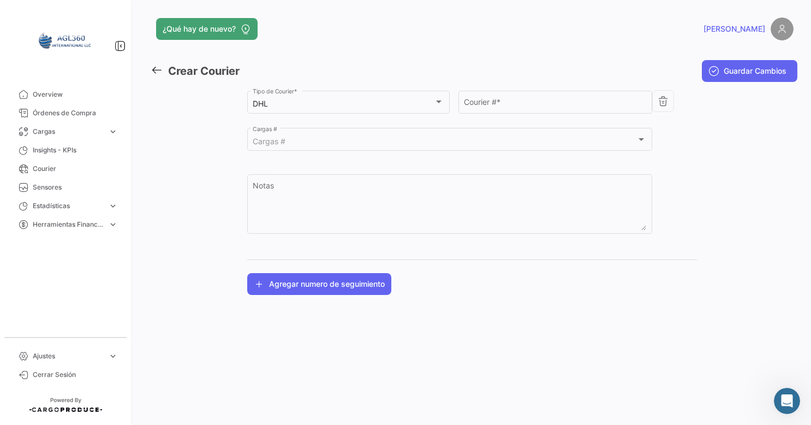
click at [510, 114] on div "Courier # *" at bounding box center [556, 108] width 194 height 34
click at [511, 109] on div "Courier # *" at bounding box center [555, 100] width 182 height 25
paste input "24 4342 6403"
click at [477, 103] on input "24 4342 6403" at bounding box center [555, 103] width 182 height 9
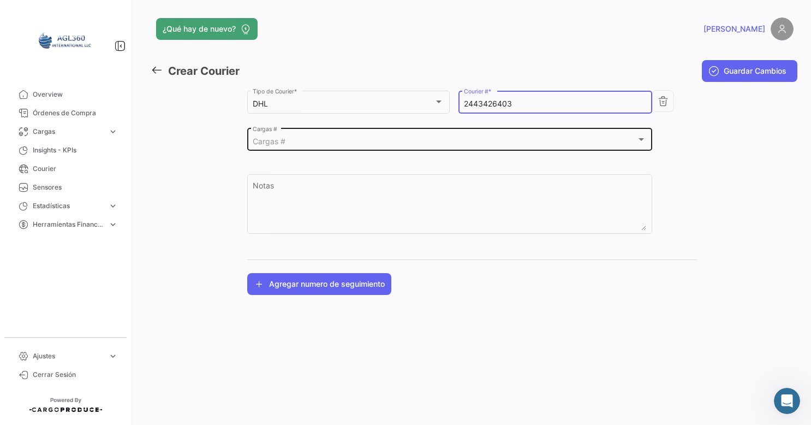
type input "2443426403"
click at [419, 128] on div "Cargas # Cargas #" at bounding box center [450, 138] width 394 height 25
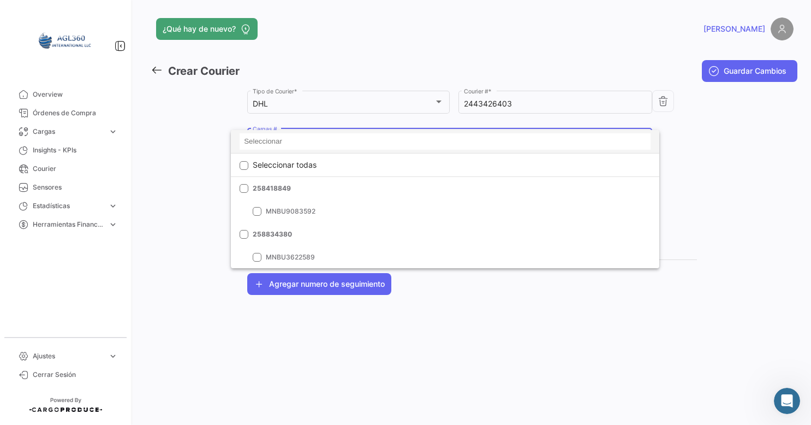
click at [271, 136] on input at bounding box center [445, 141] width 411 height 16
paste input "259213164"
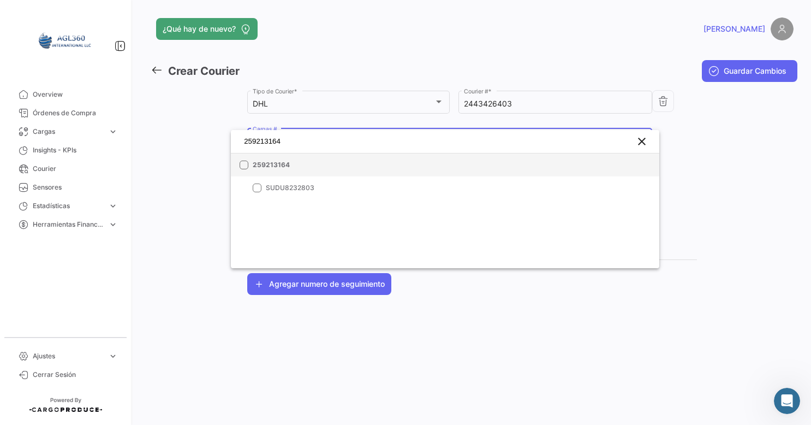
type input "259213164"
click at [243, 167] on mat-pseudo-checkbox at bounding box center [244, 164] width 9 height 9
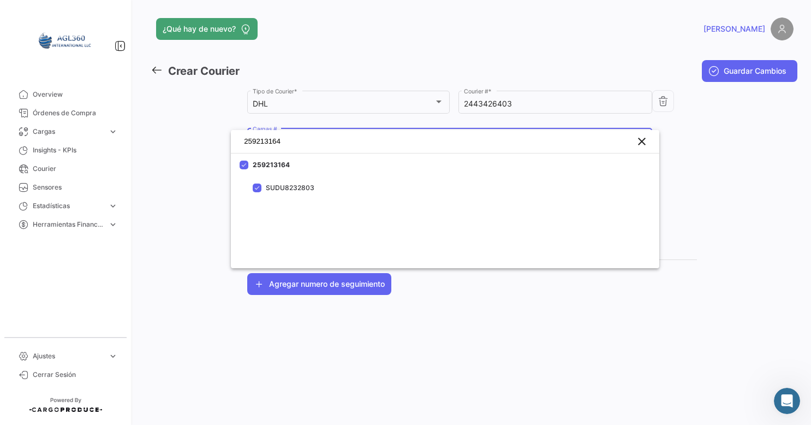
click at [571, 305] on div at bounding box center [405, 212] width 811 height 425
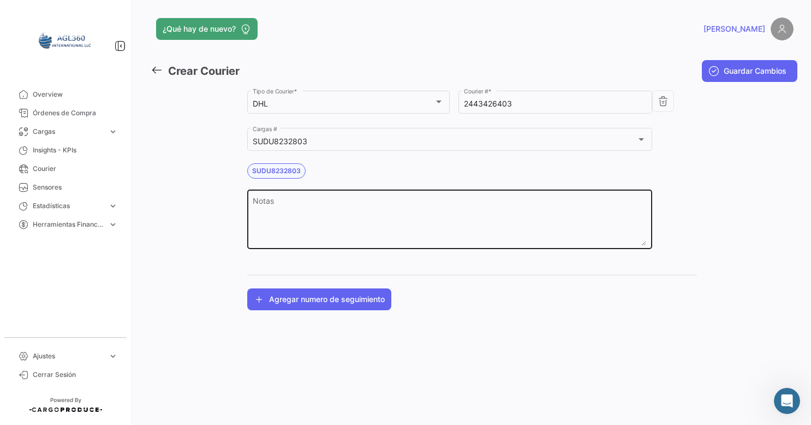
click at [286, 218] on textarea "Notas" at bounding box center [450, 222] width 394 height 48
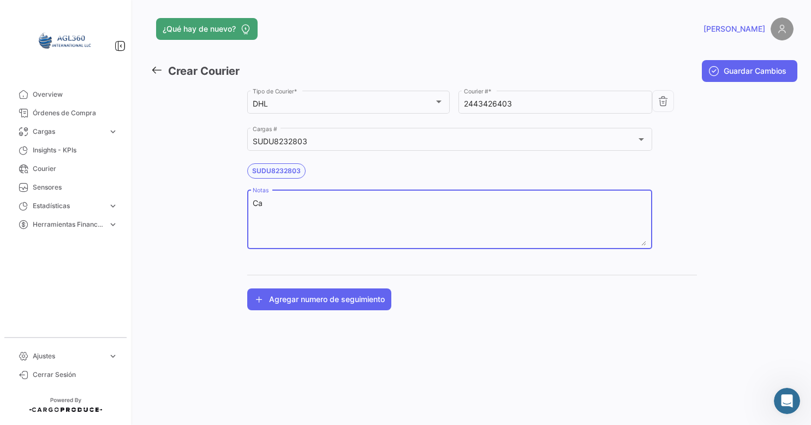
type textarea "C"
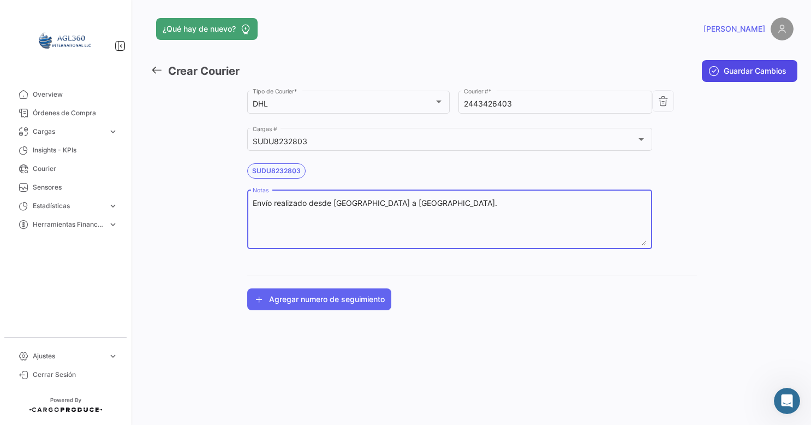
type textarea "Envío realizado desde [GEOGRAPHIC_DATA] a [GEOGRAPHIC_DATA]."
click at [757, 72] on span "Guardar Cambios" at bounding box center [755, 71] width 63 height 11
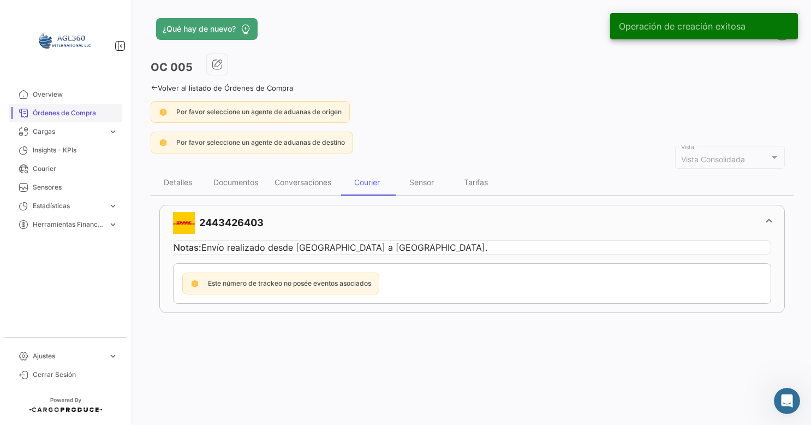
drag, startPoint x: 56, startPoint y: 102, endPoint x: 57, endPoint y: 111, distance: 9.3
click at [56, 102] on link "Overview" at bounding box center [66, 94] width 114 height 19
click at [57, 111] on span "Órdenes de Compra" at bounding box center [75, 113] width 85 height 10
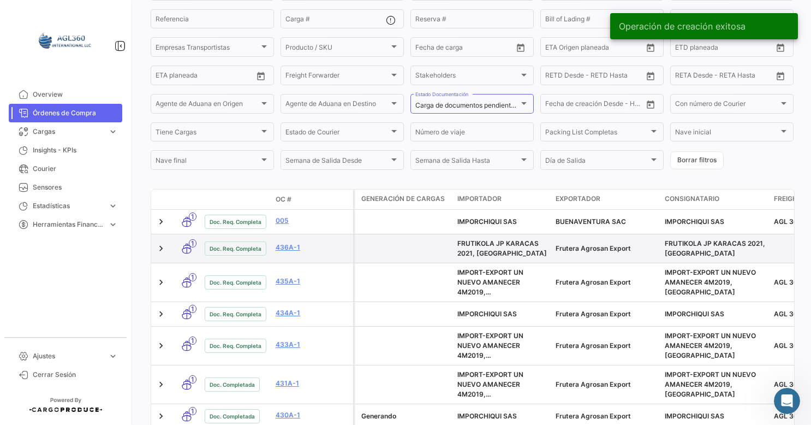
scroll to position [164, 0]
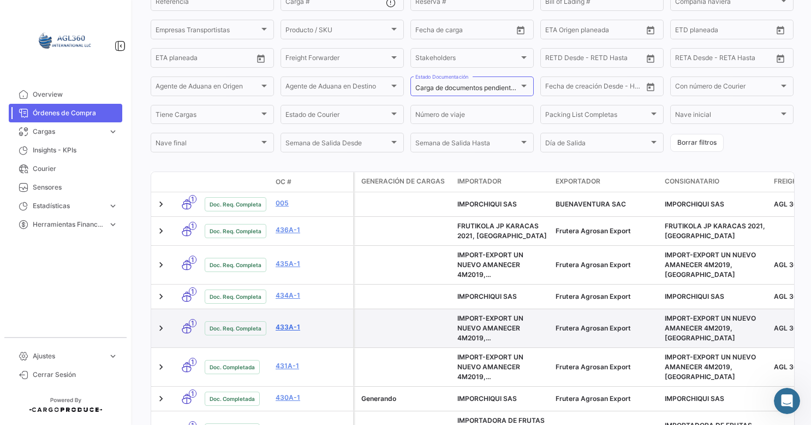
click at [283, 327] on link "433A-1" at bounding box center [312, 327] width 73 height 10
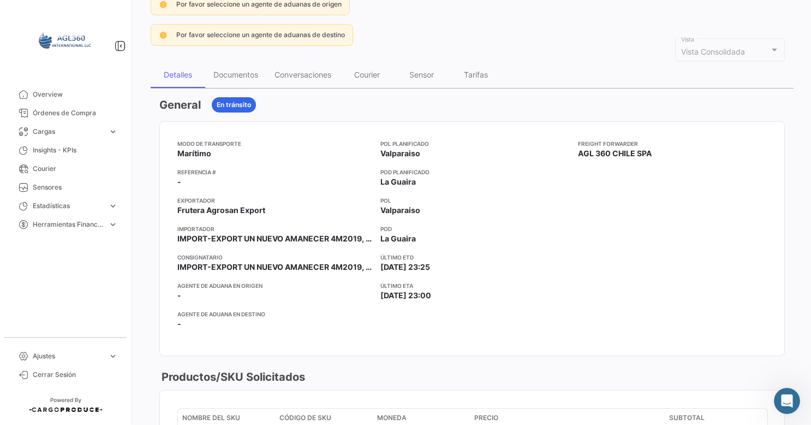
scroll to position [109, 0]
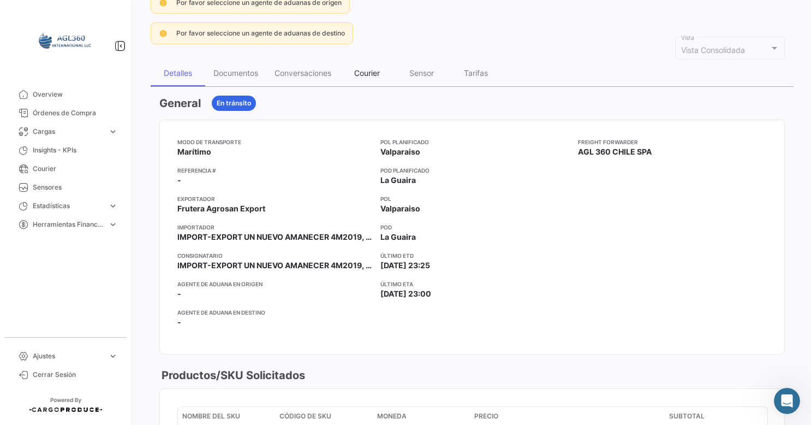
click at [374, 71] on div "Courier" at bounding box center [367, 72] width 26 height 9
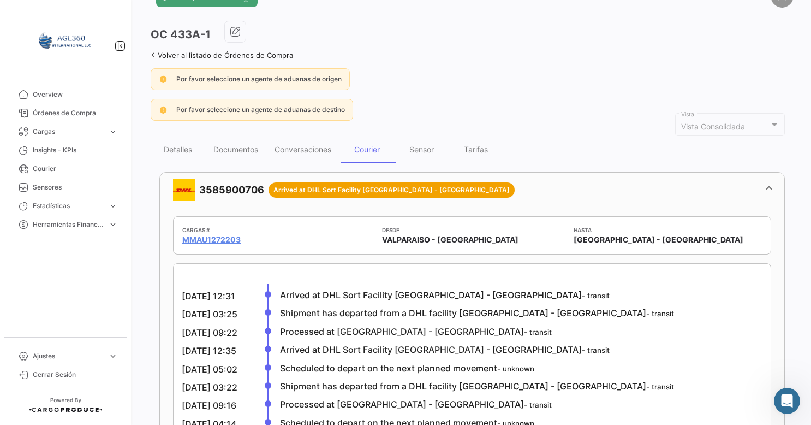
scroll to position [55, 0]
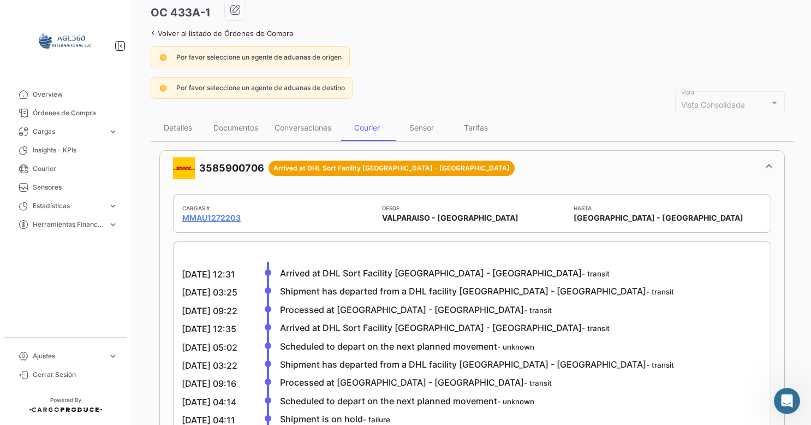
drag, startPoint x: 187, startPoint y: 268, endPoint x: 564, endPoint y: 261, distance: 377.3
click at [176, 126] on div "Detalles" at bounding box center [178, 127] width 28 height 9
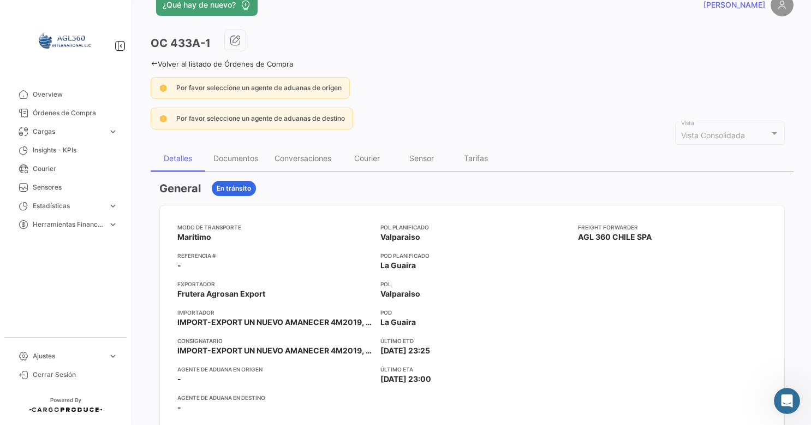
scroll to position [0, 0]
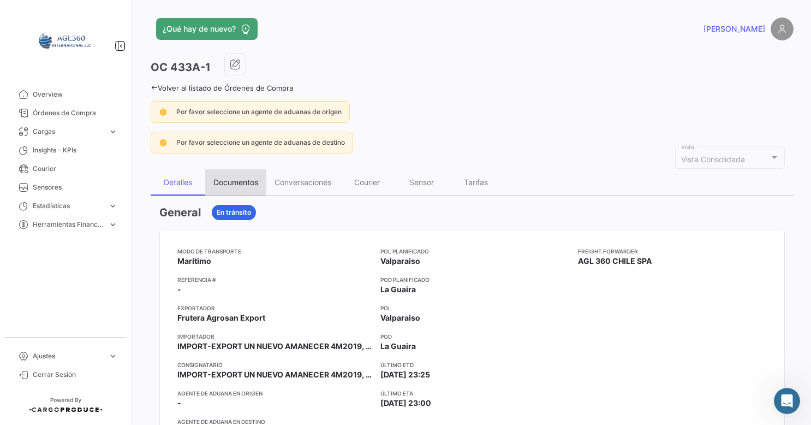
click at [238, 183] on div "Documentos" at bounding box center [235, 181] width 45 height 9
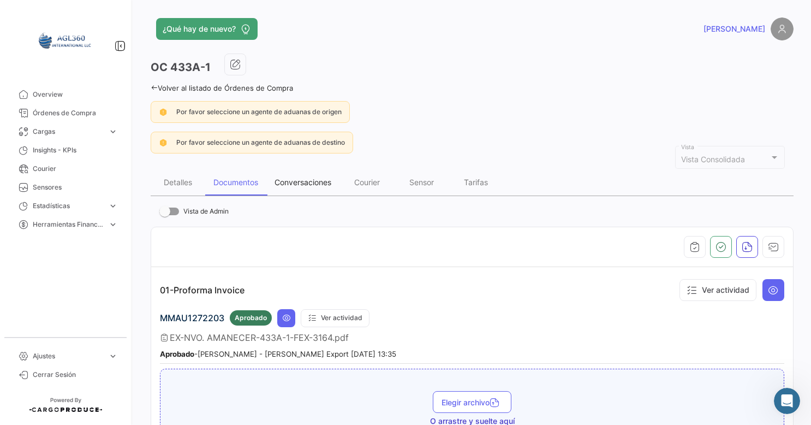
click at [303, 181] on div "Conversaciones" at bounding box center [303, 181] width 57 height 9
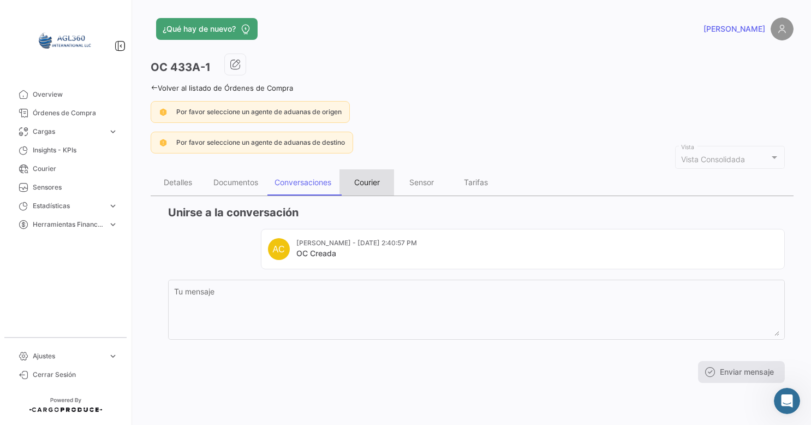
click at [370, 180] on div "Courier" at bounding box center [367, 181] width 26 height 9
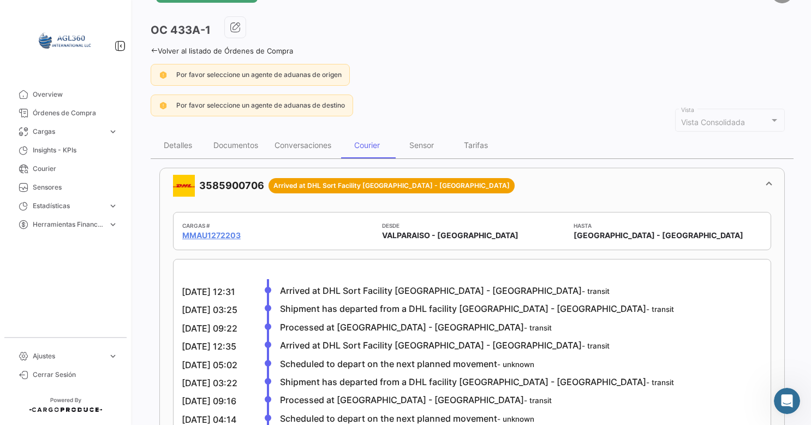
scroll to position [55, 0]
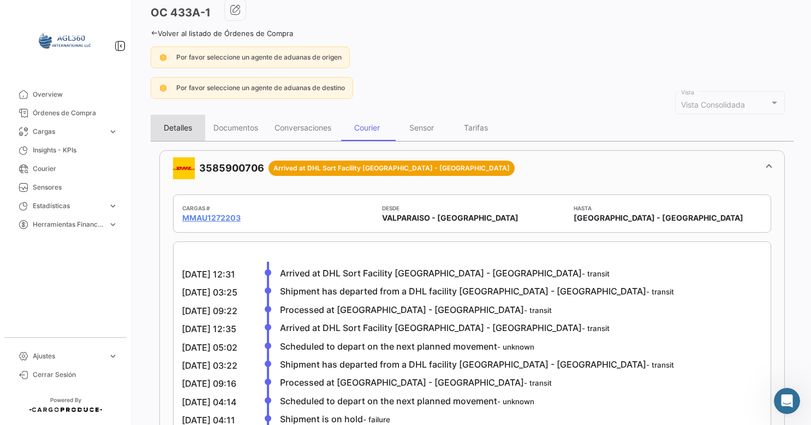
click at [175, 118] on div "Detalles" at bounding box center [178, 128] width 55 height 26
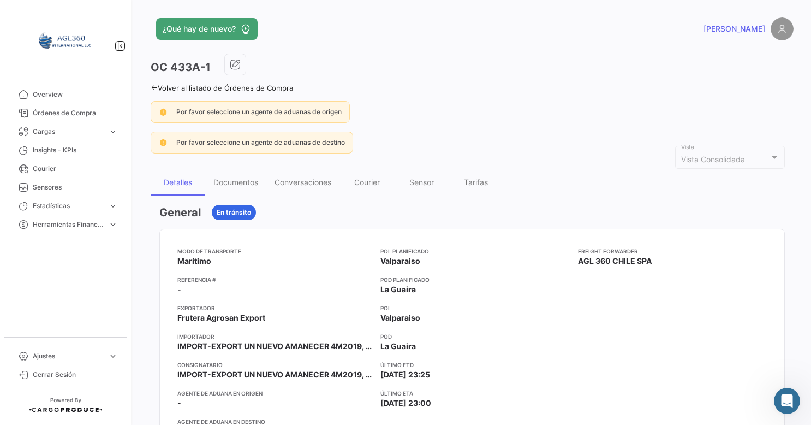
scroll to position [135, 0]
click at [156, 90] on icon at bounding box center [154, 87] width 7 height 7
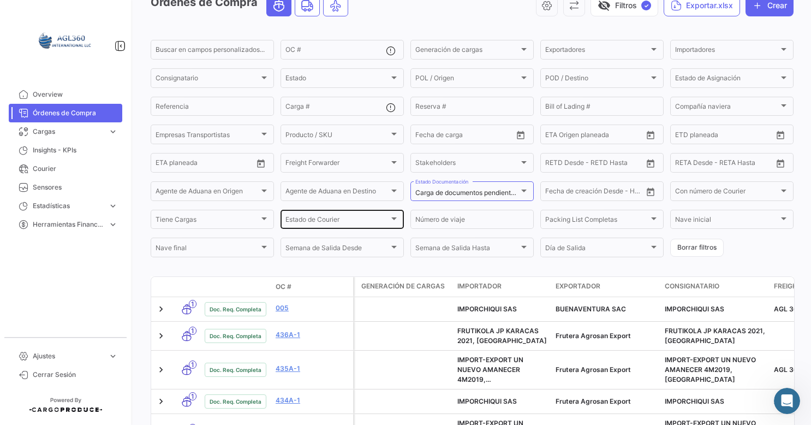
scroll to position [109, 0]
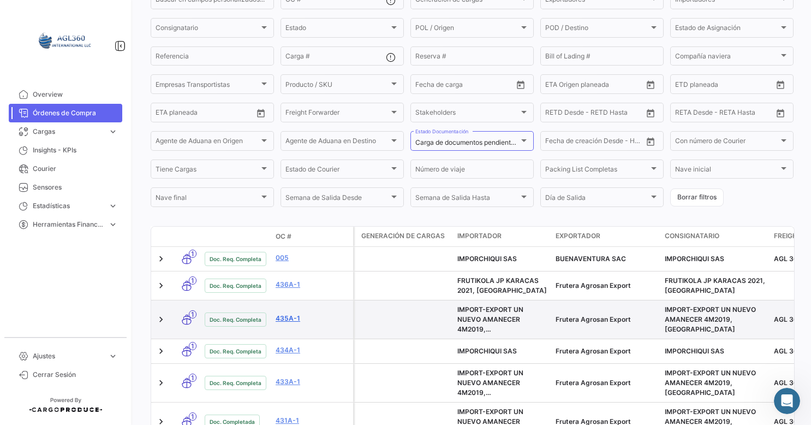
click at [281, 321] on link "435A-1" at bounding box center [312, 318] width 73 height 10
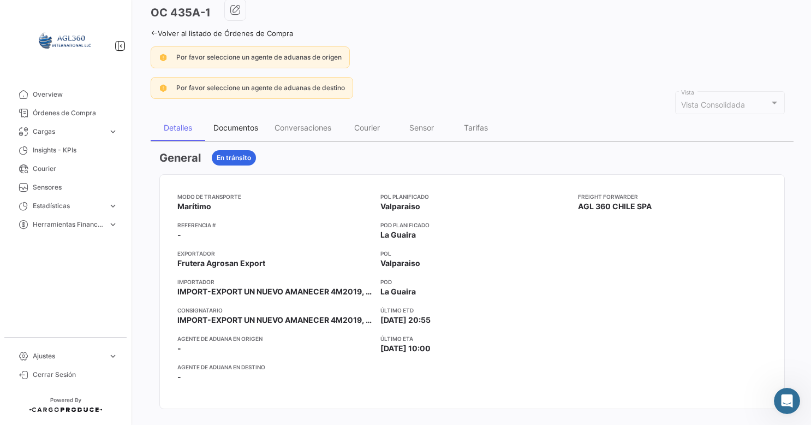
scroll to position [107, 0]
click at [231, 129] on div "Documentos" at bounding box center [235, 127] width 45 height 9
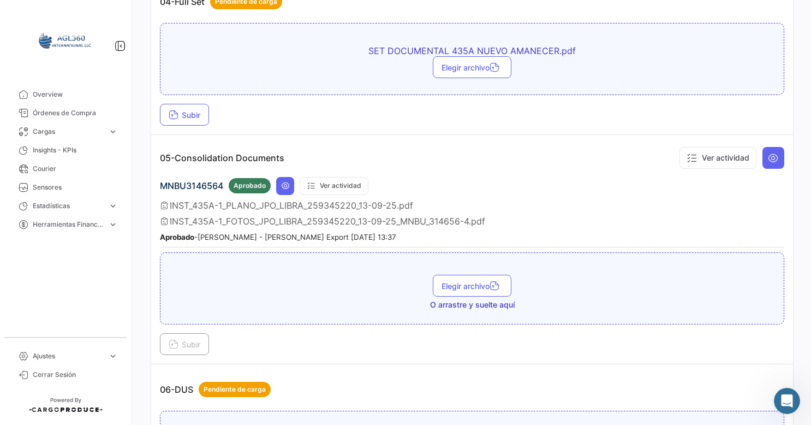
scroll to position [861, 0]
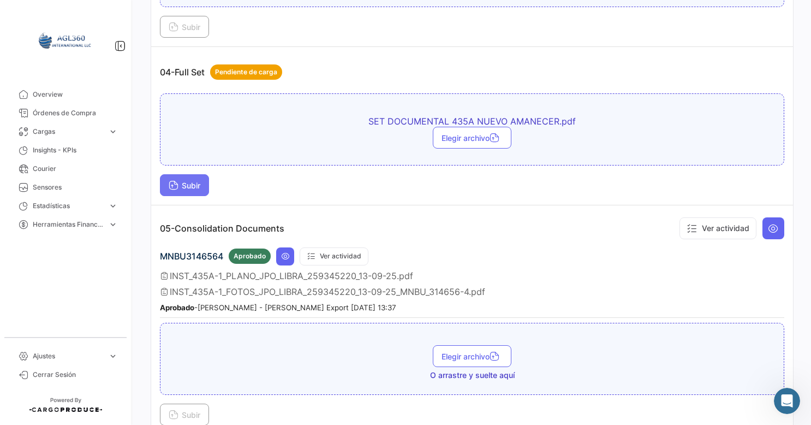
click at [188, 181] on span "Subir" at bounding box center [185, 185] width 32 height 9
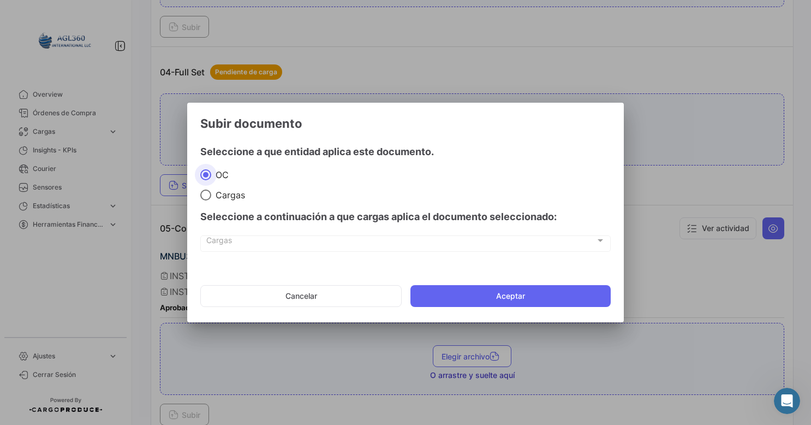
click at [212, 195] on span "Cargas" at bounding box center [228, 194] width 34 height 11
click at [211, 195] on input "Cargas" at bounding box center [205, 194] width 11 height 11
radio input "true"
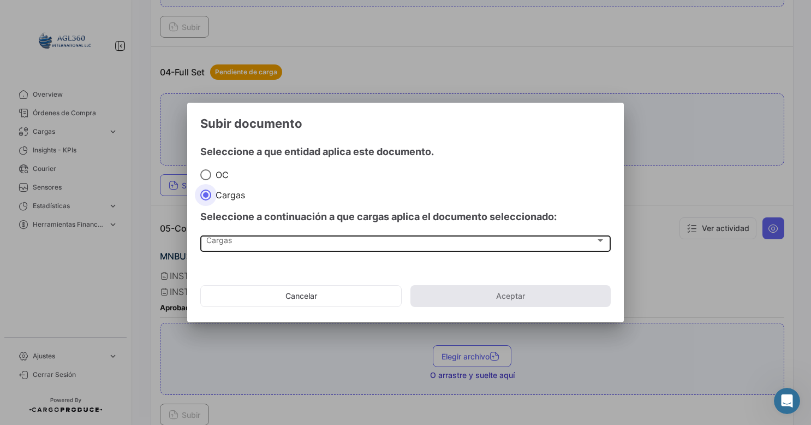
click at [293, 243] on div "Cargas" at bounding box center [400, 242] width 389 height 9
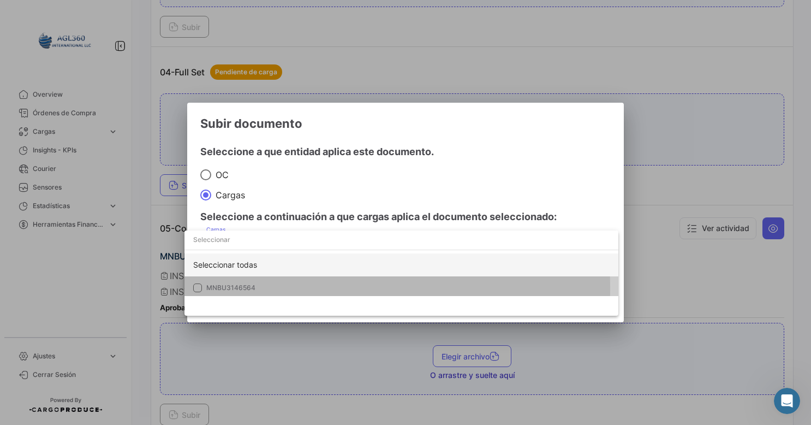
drag, startPoint x: 240, startPoint y: 288, endPoint x: 284, endPoint y: 263, distance: 50.4
click at [241, 287] on span "MNBU3146564" at bounding box center [230, 287] width 49 height 8
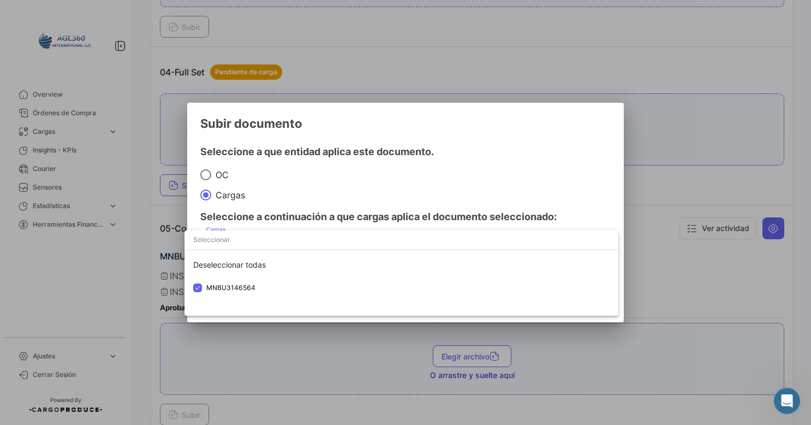
click at [487, 136] on div at bounding box center [405, 212] width 811 height 425
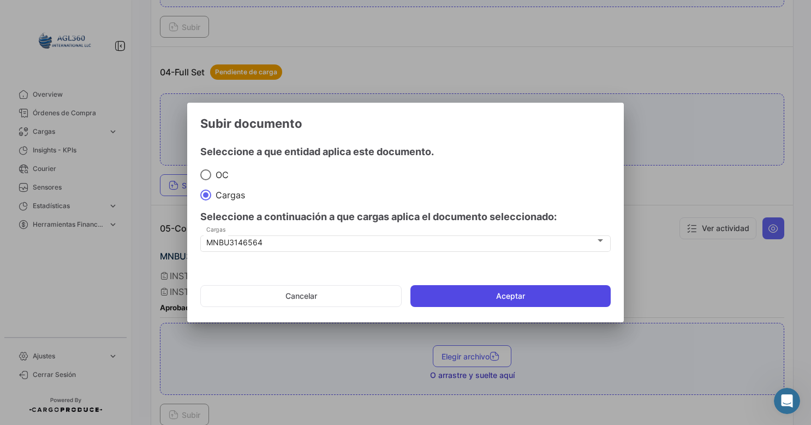
click at [515, 296] on button "Aceptar" at bounding box center [511, 296] width 200 height 22
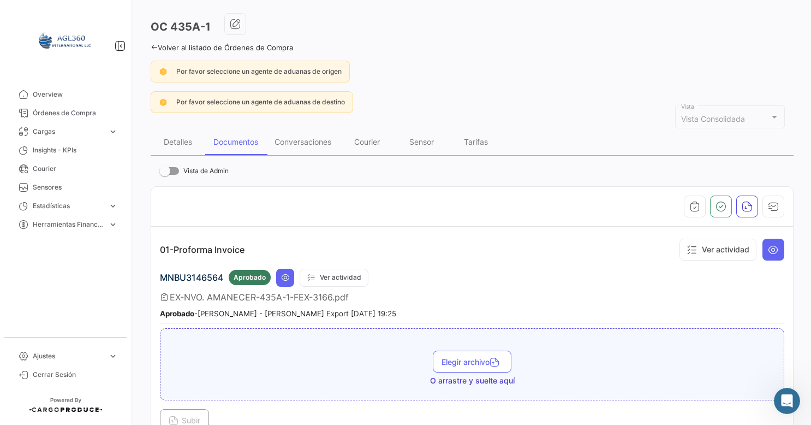
scroll to position [0, 0]
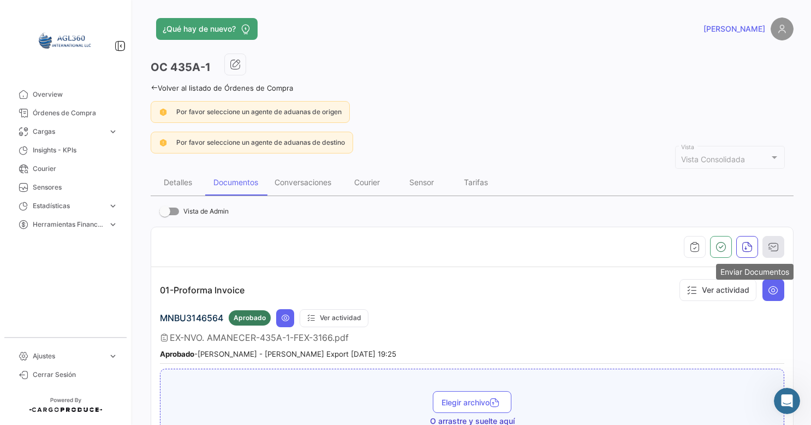
click at [773, 248] on icon "button" at bounding box center [773, 246] width 11 height 11
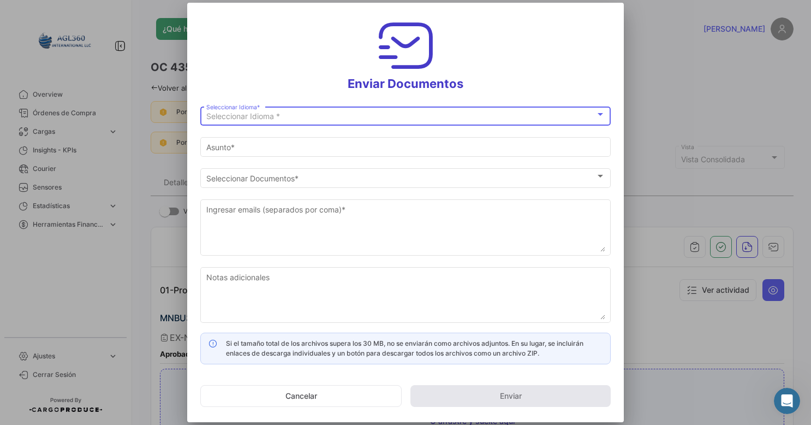
click at [284, 118] on div "Seleccionar Idioma *" at bounding box center [400, 116] width 389 height 9
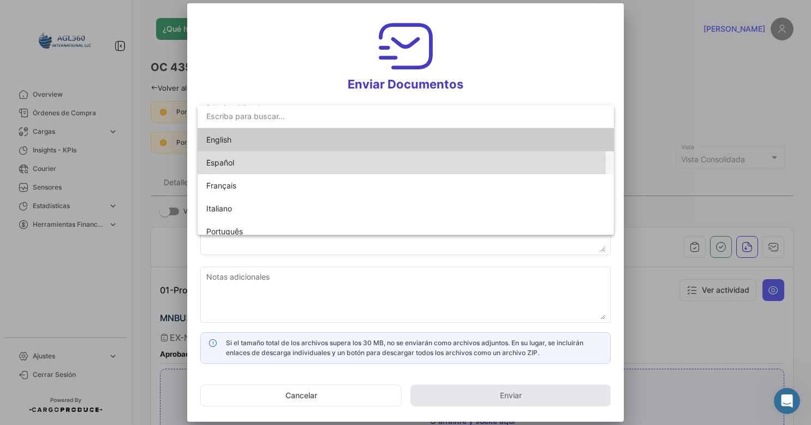
click at [242, 162] on span "Español" at bounding box center [405, 162] width 399 height 23
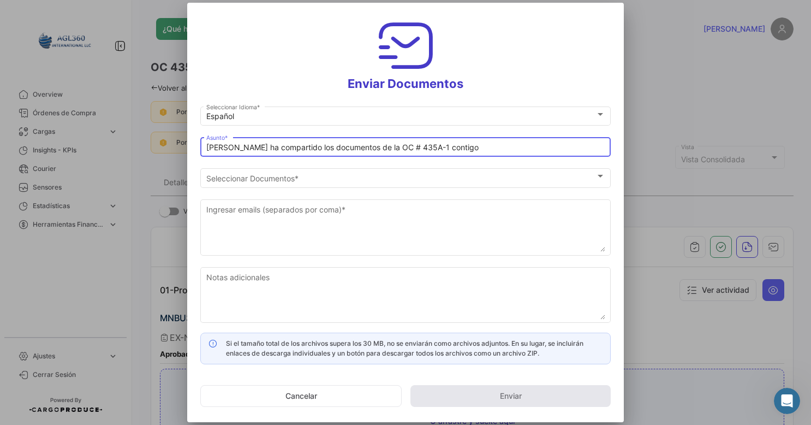
drag, startPoint x: 343, startPoint y: 145, endPoint x: 158, endPoint y: 145, distance: 185.6
click at [158, 145] on div "Enviar Documentos Español Seleccionar Idioma * [PERSON_NAME] ha compartido los …" at bounding box center [405, 212] width 811 height 425
drag, startPoint x: 325, startPoint y: 144, endPoint x: 319, endPoint y: 157, distance: 14.2
click at [325, 144] on input "DOCUMENTACION OC # 435A-1 contigo" at bounding box center [405, 147] width 399 height 9
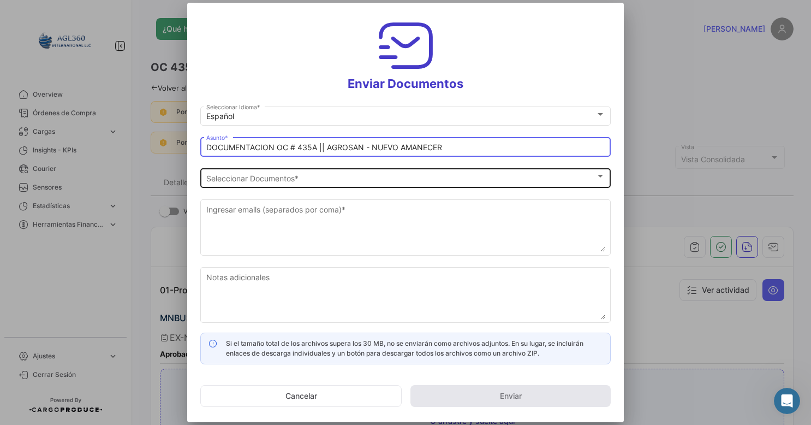
type input "DOCUMENTACION OC # 435A || AGROSAN - NUEVO AMANECER"
click at [301, 180] on div "Seleccionar Documentos" at bounding box center [400, 178] width 389 height 9
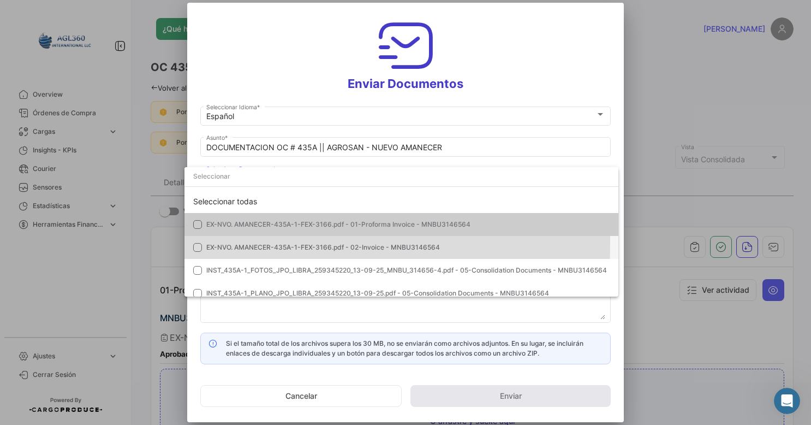
click at [200, 243] on mat-pseudo-checkbox at bounding box center [197, 247] width 9 height 9
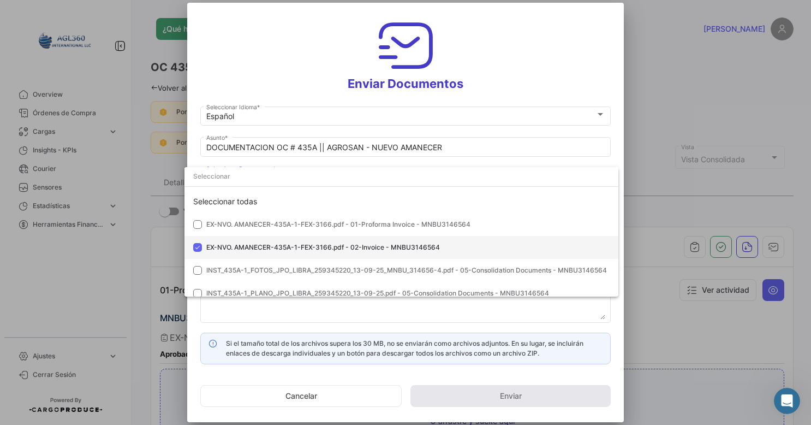
scroll to position [53, 0]
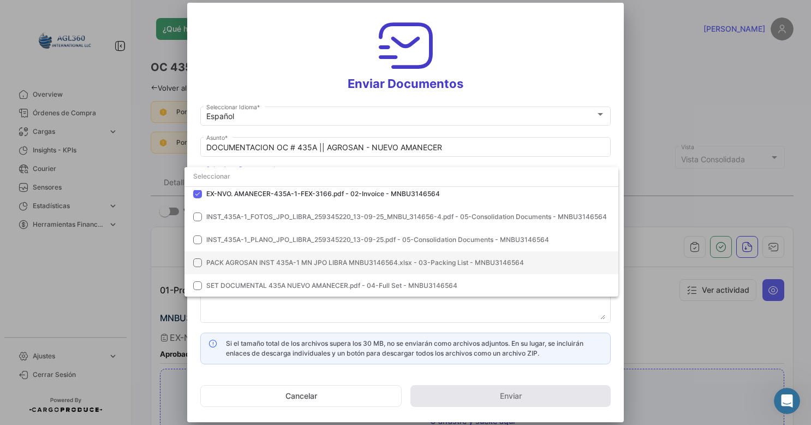
click at [197, 258] on mat-pseudo-checkbox at bounding box center [197, 262] width 9 height 9
click at [200, 284] on mat-pseudo-checkbox at bounding box center [197, 285] width 9 height 9
click at [283, 311] on div at bounding box center [405, 212] width 811 height 425
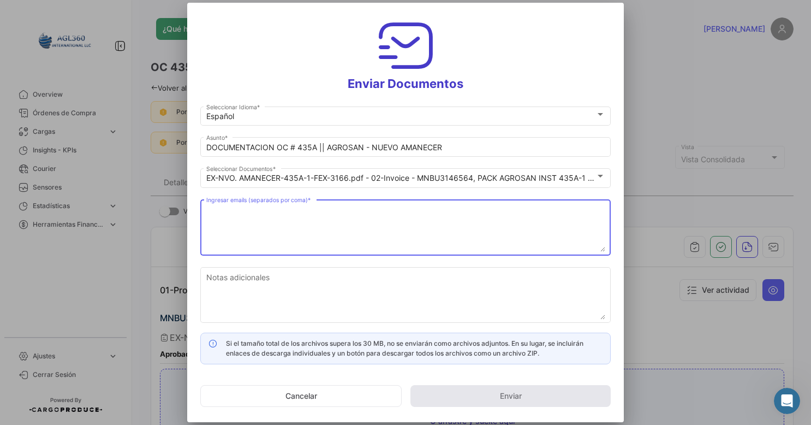
click at [286, 225] on textarea "Ingresar emails (separados por coma) *" at bounding box center [405, 228] width 399 height 48
click at [228, 217] on textarea "Ingresar emails (separados por coma) *" at bounding box center [405, 228] width 399 height 48
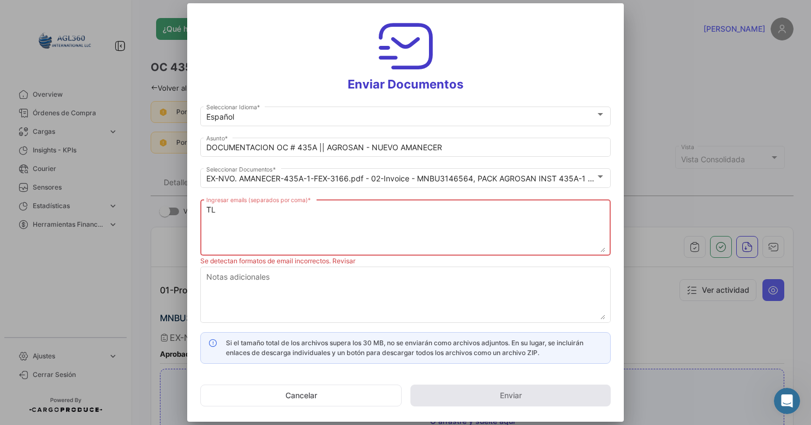
type textarea "T"
paste textarea "[PERSON_NAME] <[EMAIL_ADDRESS][DOMAIN_NAME]>"
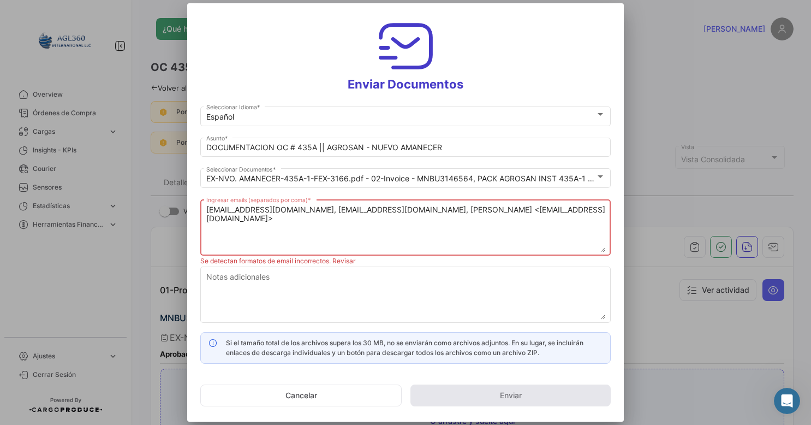
drag, startPoint x: 386, startPoint y: 211, endPoint x: 340, endPoint y: 219, distance: 47.2
click at [340, 219] on textarea "[EMAIL_ADDRESS][DOMAIN_NAME], [EMAIL_ADDRESS][DOMAIN_NAME], [PERSON_NAME] <[EMA…" at bounding box center [405, 228] width 399 height 48
click at [457, 207] on textarea "[EMAIL_ADDRESS][DOMAIN_NAME], [EMAIL_ADDRESS][DOMAIN_NAME], [EMAIL_ADDRESS][DOM…" at bounding box center [405, 228] width 399 height 48
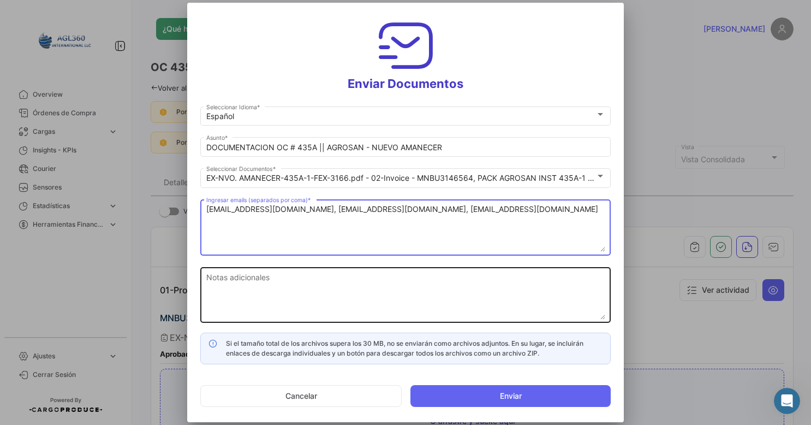
type textarea "[EMAIL_ADDRESS][DOMAIN_NAME], [EMAIL_ADDRESS][DOMAIN_NAME], [EMAIL_ADDRESS][DOM…"
click at [242, 279] on textarea "Notas adicionales" at bounding box center [405, 295] width 399 height 48
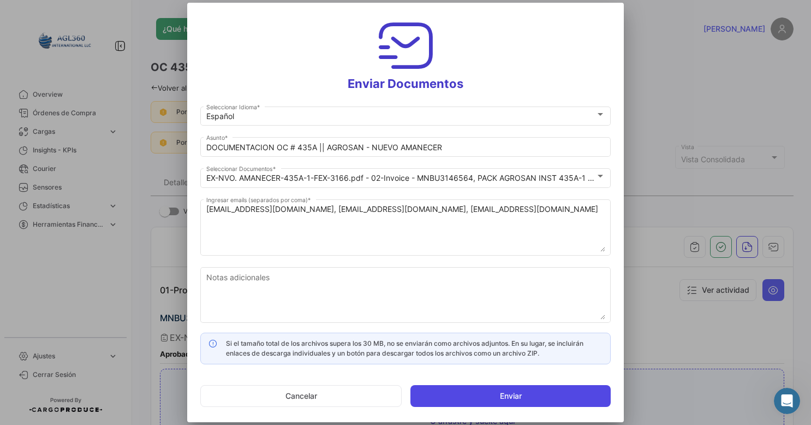
click at [491, 403] on button "Enviar" at bounding box center [511, 396] width 200 height 22
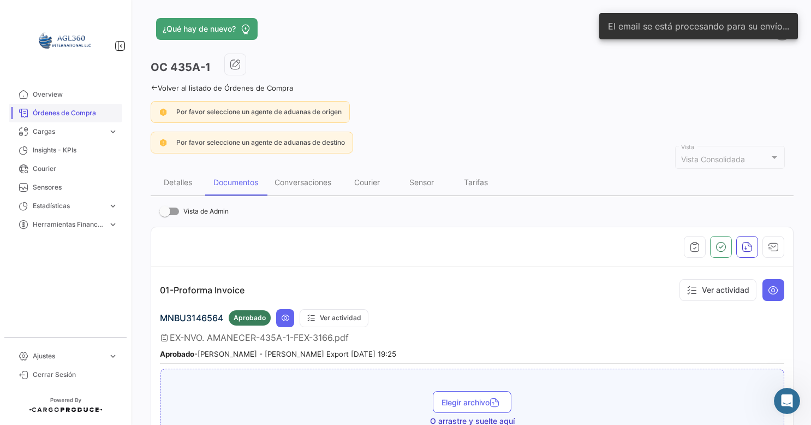
click at [151, 84] on icon at bounding box center [154, 87] width 7 height 7
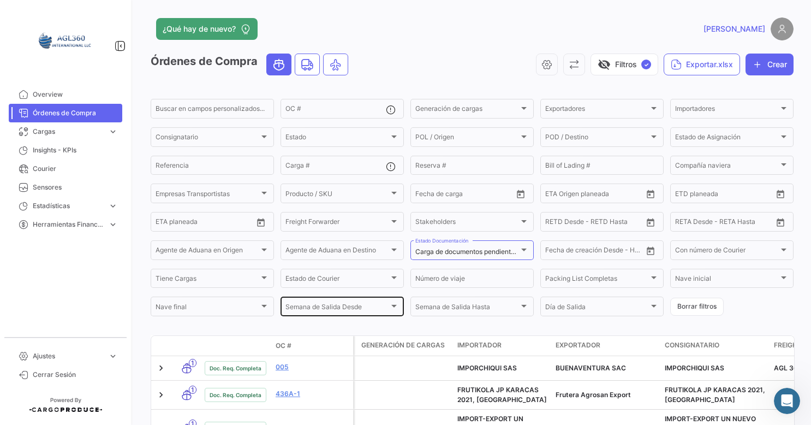
scroll to position [164, 0]
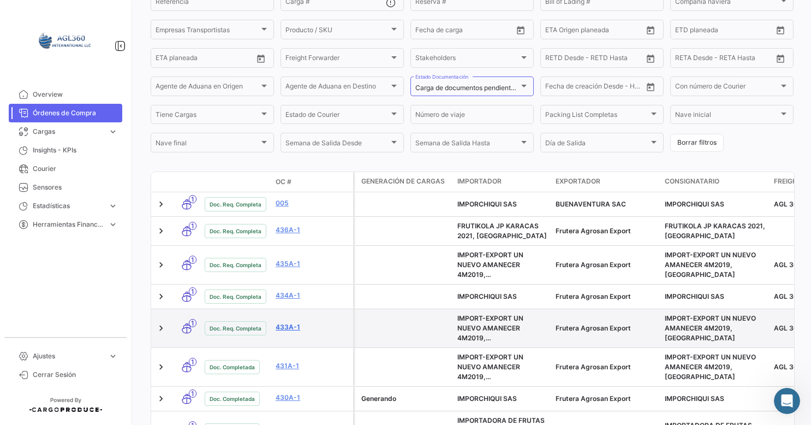
click at [284, 328] on link "433A-1" at bounding box center [312, 327] width 73 height 10
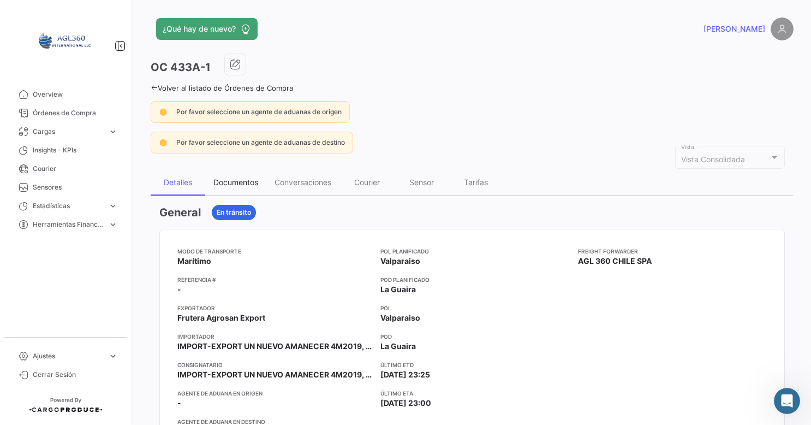
click at [235, 188] on div "Documentos" at bounding box center [235, 182] width 61 height 26
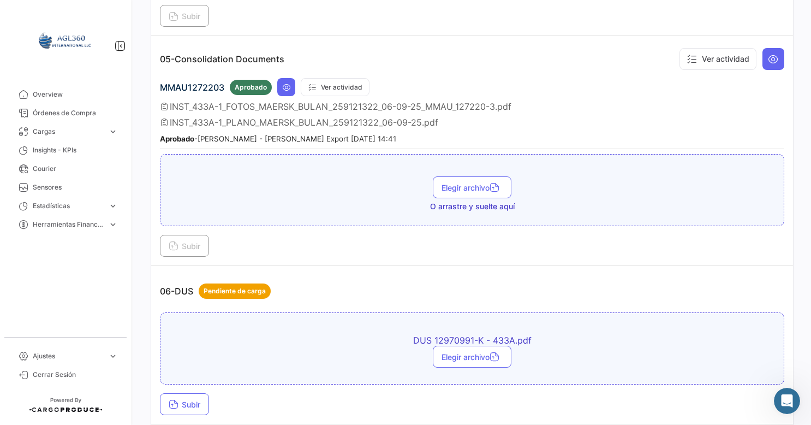
scroll to position [1134, 0]
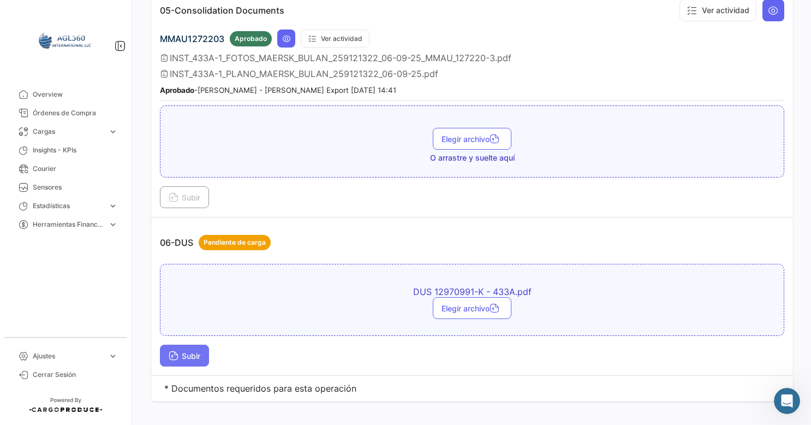
click at [193, 351] on span "Subir" at bounding box center [185, 355] width 32 height 9
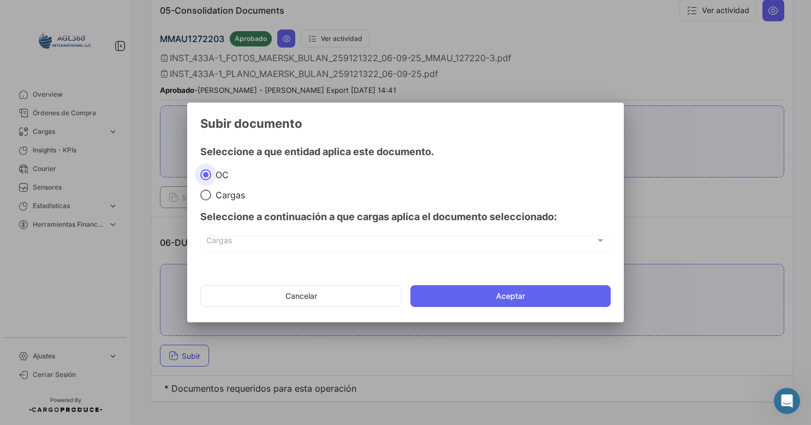
click at [224, 202] on div "Seleccione a continuación a que cargas aplica el documento seleccionado:" at bounding box center [405, 216] width 411 height 33
click at [213, 197] on span "Cargas" at bounding box center [228, 194] width 34 height 11
click at [211, 197] on input "Cargas" at bounding box center [205, 194] width 11 height 11
radio input "true"
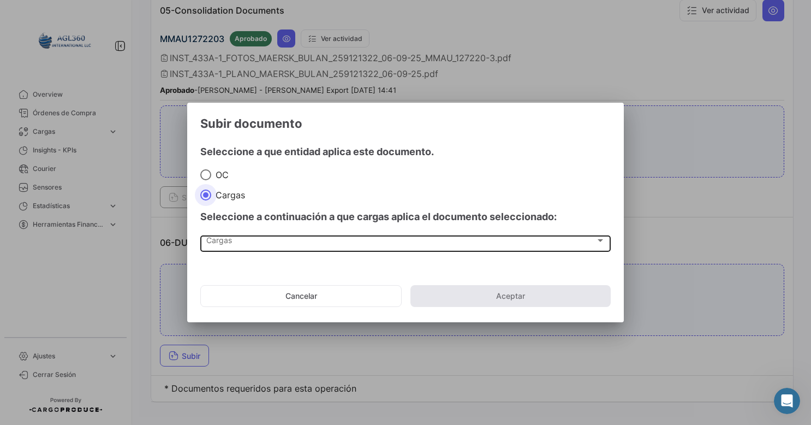
click at [257, 239] on div "Cargas" at bounding box center [400, 242] width 389 height 9
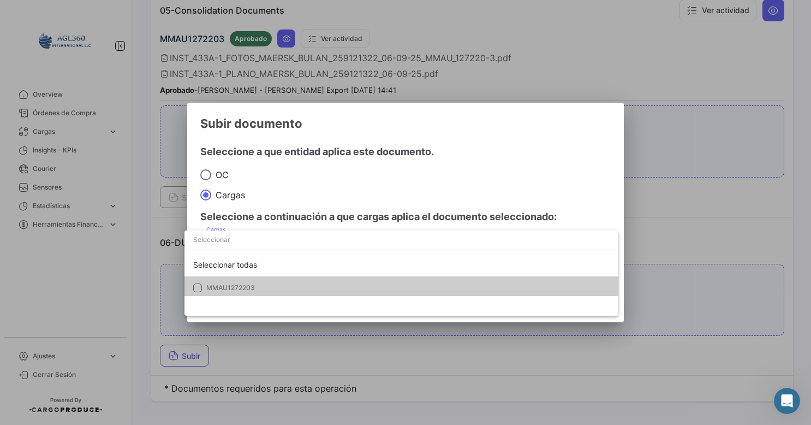
click at [235, 288] on span "MMAU1272203" at bounding box center [230, 287] width 49 height 8
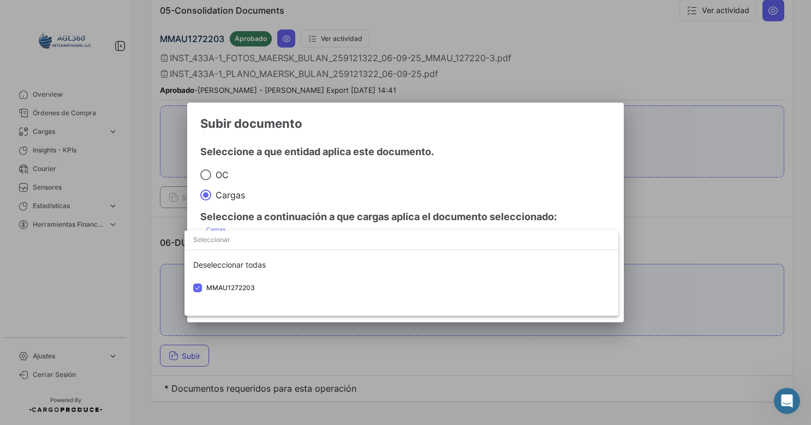
drag, startPoint x: 426, startPoint y: 186, endPoint x: 426, endPoint y: 201, distance: 15.3
click at [426, 186] on div at bounding box center [405, 212] width 811 height 425
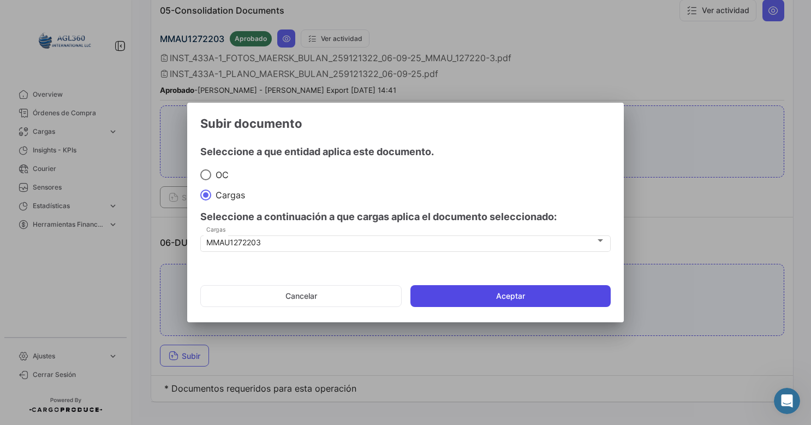
click at [461, 301] on button "Aceptar" at bounding box center [511, 296] width 200 height 22
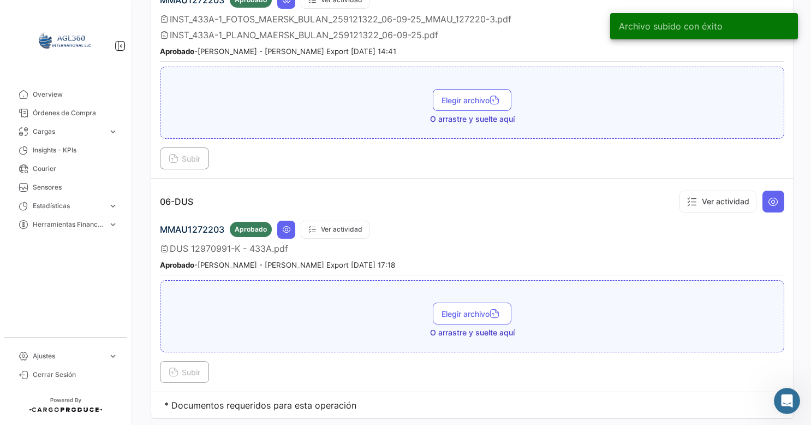
scroll to position [1188, 0]
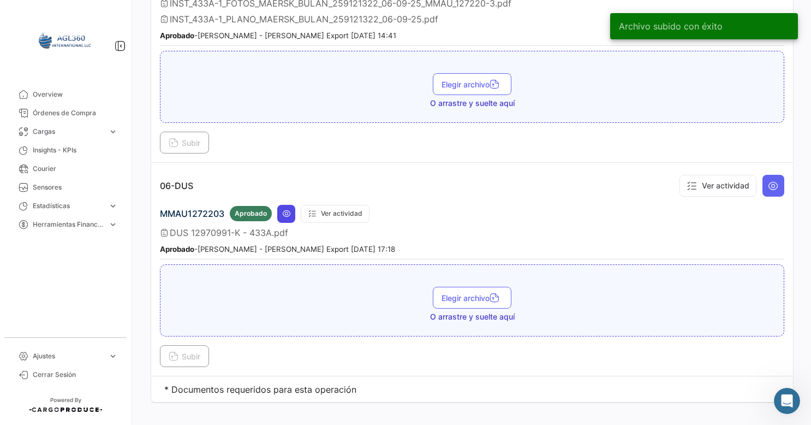
click at [287, 209] on icon at bounding box center [286, 213] width 9 height 9
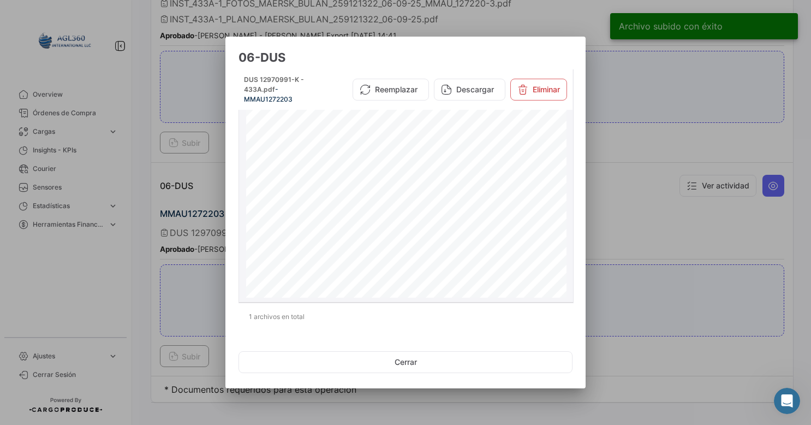
click at [401, 199] on div "Page 1" at bounding box center [406, 357] width 320 height 502
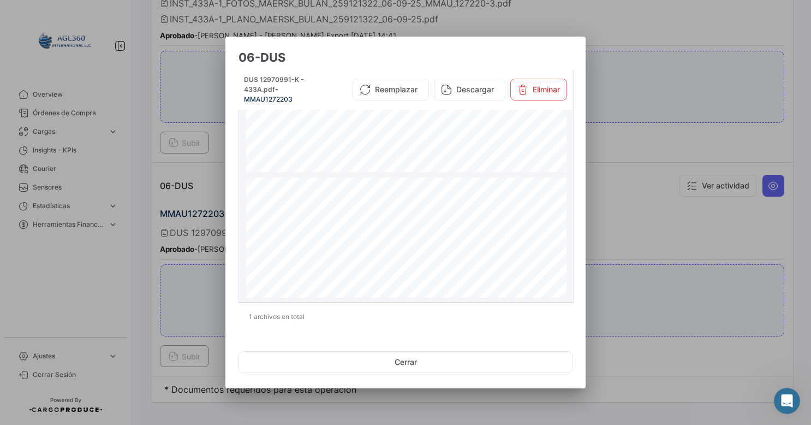
scroll to position [491, 0]
drag, startPoint x: 711, startPoint y: 197, endPoint x: 663, endPoint y: 219, distance: 53.2
click at [710, 197] on div at bounding box center [405, 212] width 811 height 425
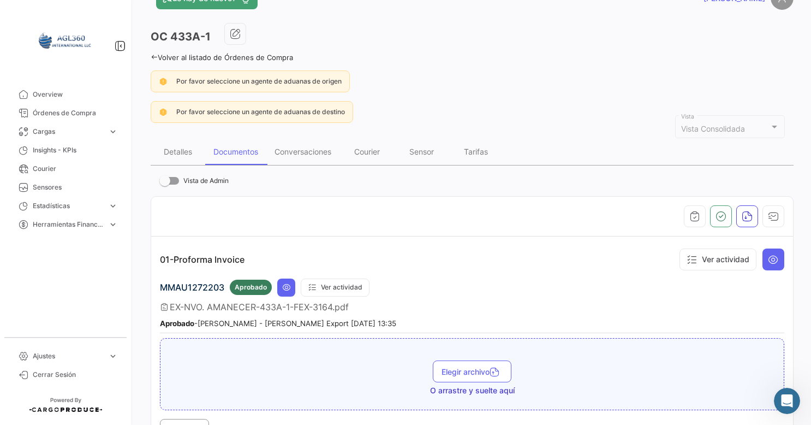
scroll to position [0, 0]
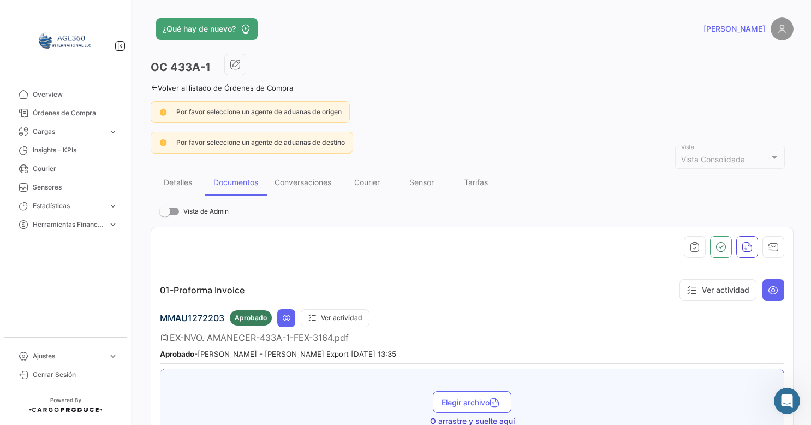
click at [152, 87] on icon at bounding box center [154, 87] width 7 height 7
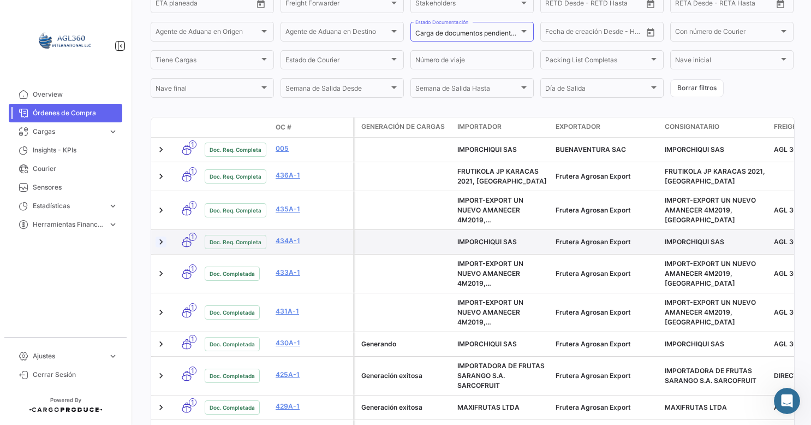
scroll to position [328, 0]
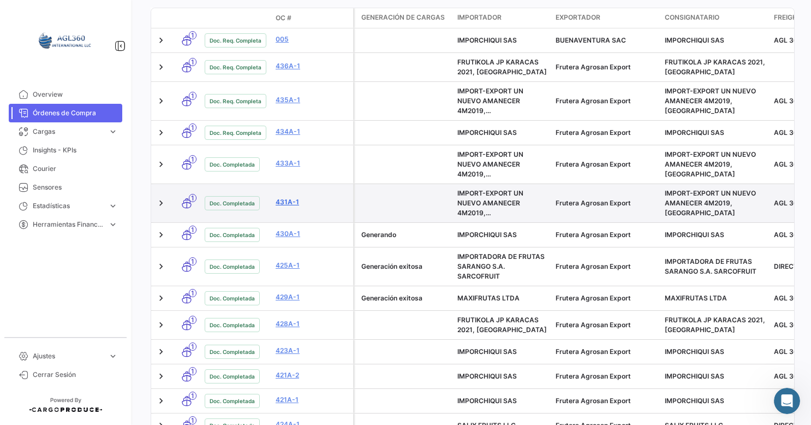
click at [288, 203] on link "431A-1" at bounding box center [312, 202] width 73 height 10
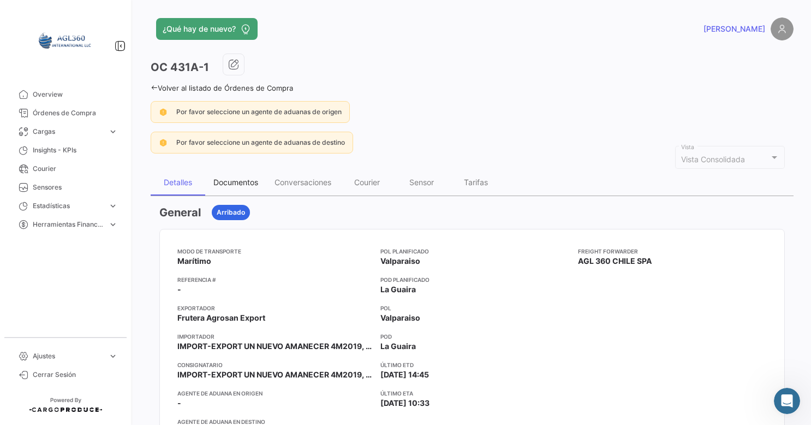
click at [236, 181] on div "Documentos" at bounding box center [235, 181] width 45 height 9
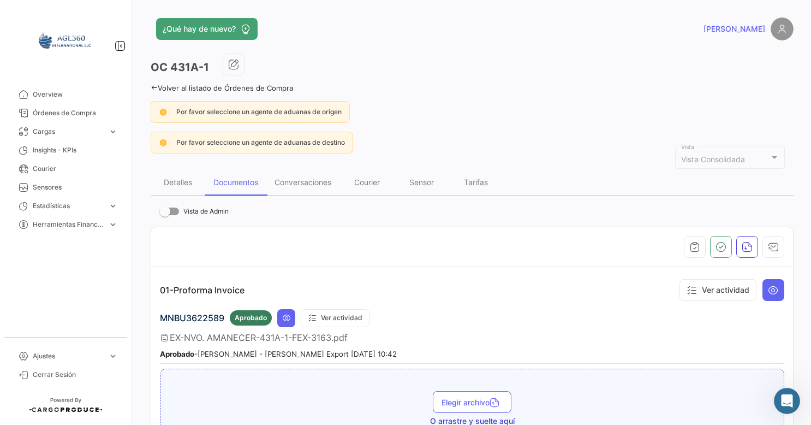
click at [151, 84] on icon at bounding box center [154, 87] width 7 height 7
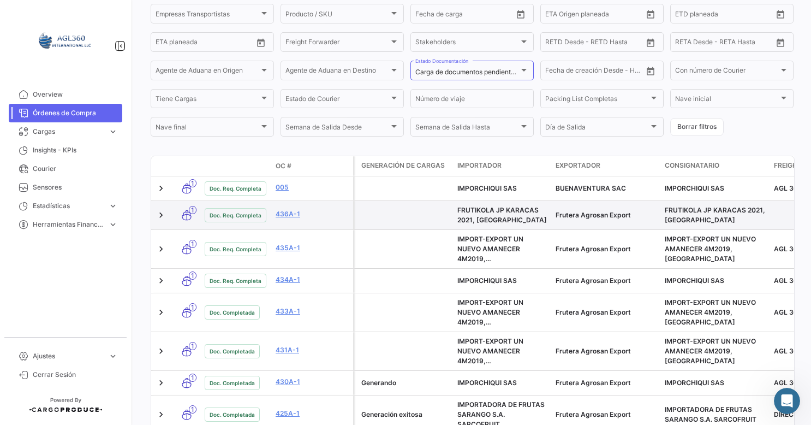
scroll to position [164, 0]
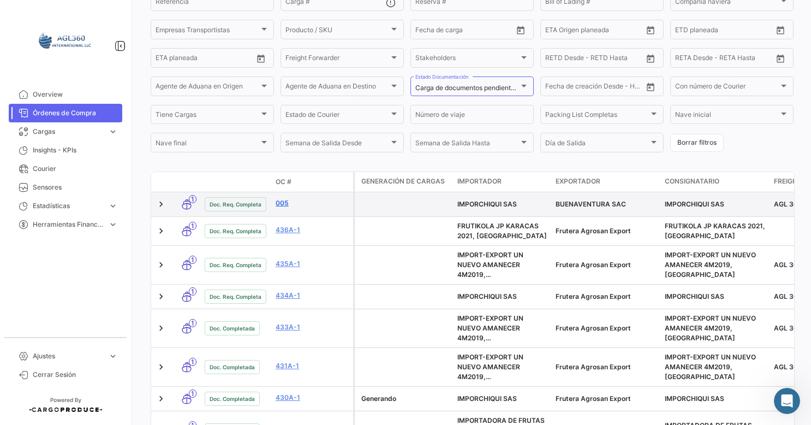
click at [278, 204] on link "005" at bounding box center [312, 203] width 73 height 10
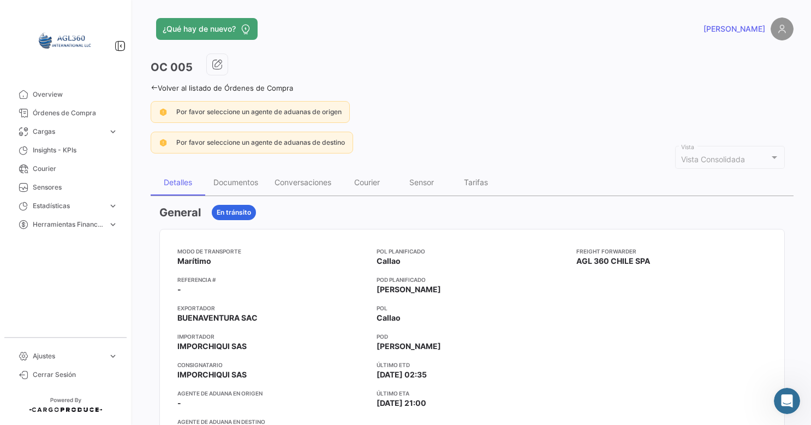
scroll to position [109, 0]
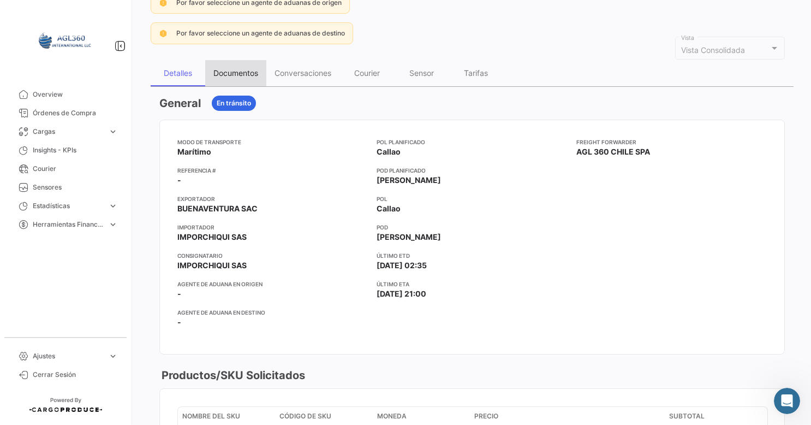
click at [244, 81] on div "Documentos" at bounding box center [235, 73] width 61 height 26
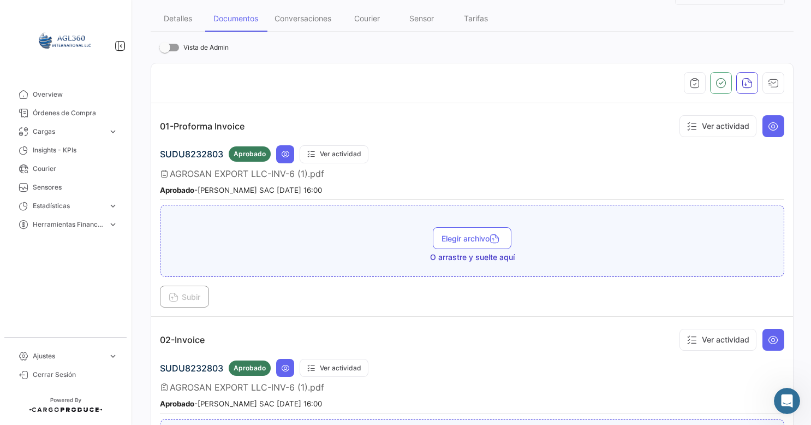
scroll to position [0, 0]
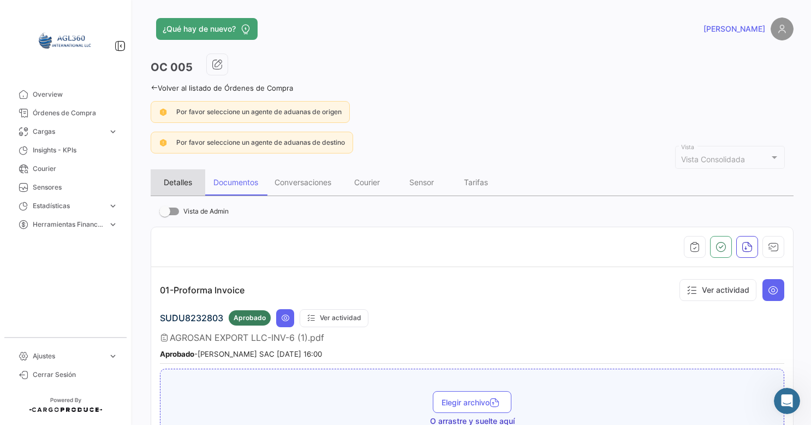
click at [182, 180] on div "Detalles" at bounding box center [178, 181] width 28 height 9
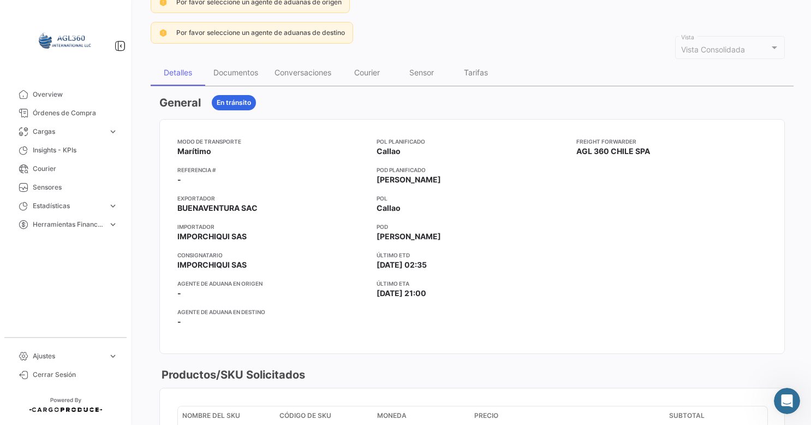
scroll to position [109, 0]
click at [232, 76] on div "Documentos" at bounding box center [235, 72] width 45 height 9
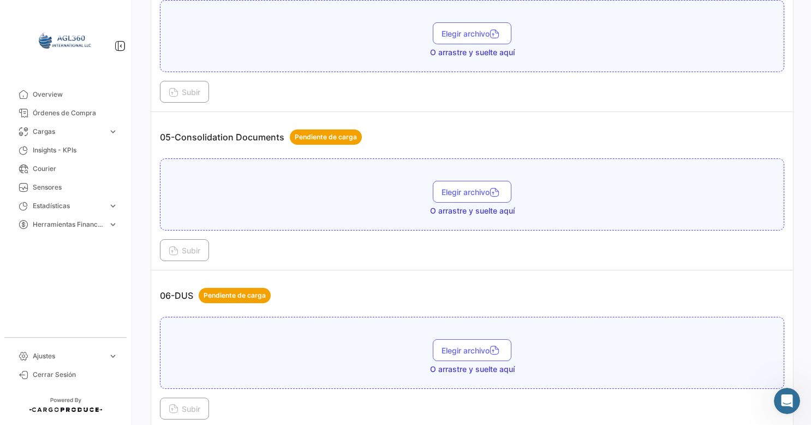
scroll to position [900, 0]
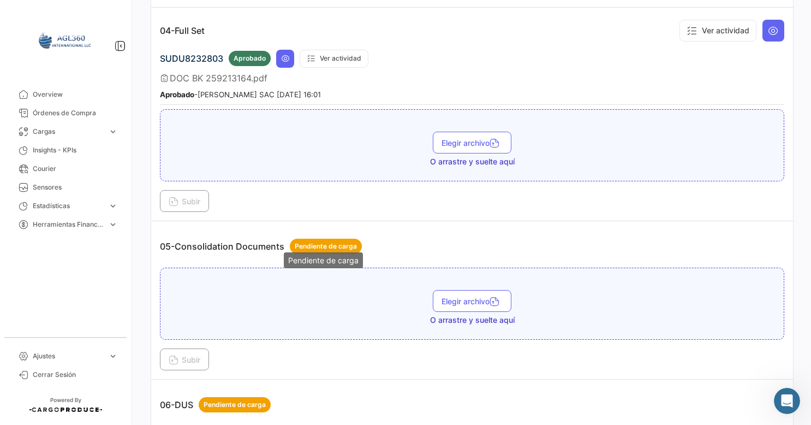
click at [323, 241] on span "Pendiente de carga" at bounding box center [326, 246] width 62 height 10
click at [322, 241] on span "Pendiente de carga" at bounding box center [326, 246] width 62 height 10
drag, startPoint x: 246, startPoint y: 237, endPoint x: 240, endPoint y: 237, distance: 6.0
click at [242, 239] on p "05-Consolidation Documents Pendiente de carga" at bounding box center [261, 246] width 202 height 15
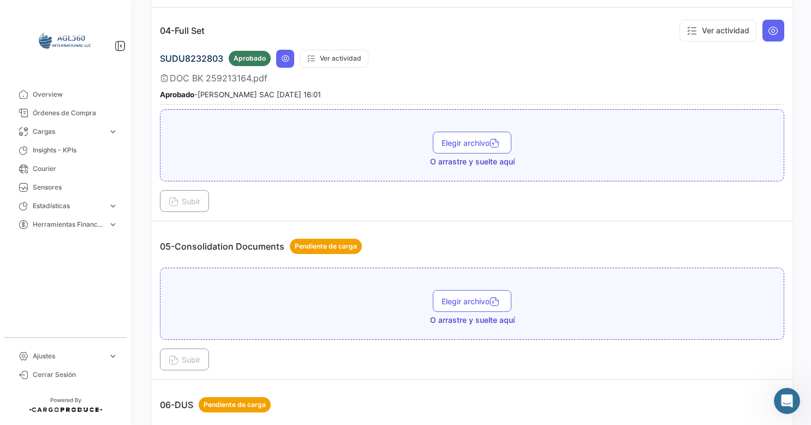
drag, startPoint x: 240, startPoint y: 237, endPoint x: 225, endPoint y: 237, distance: 14.7
click at [225, 239] on p "05-Consolidation Documents Pendiente de carga" at bounding box center [261, 246] width 202 height 15
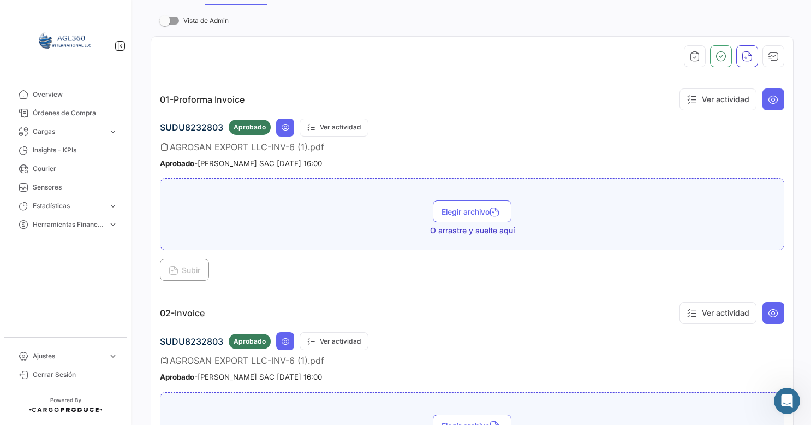
scroll to position [81, 0]
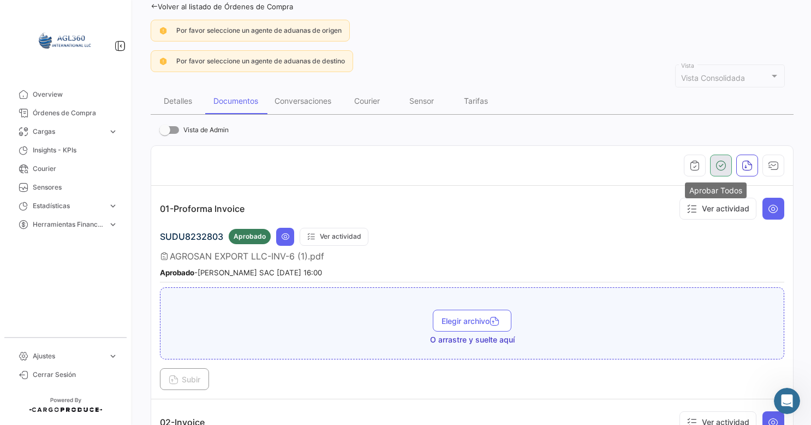
click at [716, 160] on icon "button" at bounding box center [721, 165] width 11 height 11
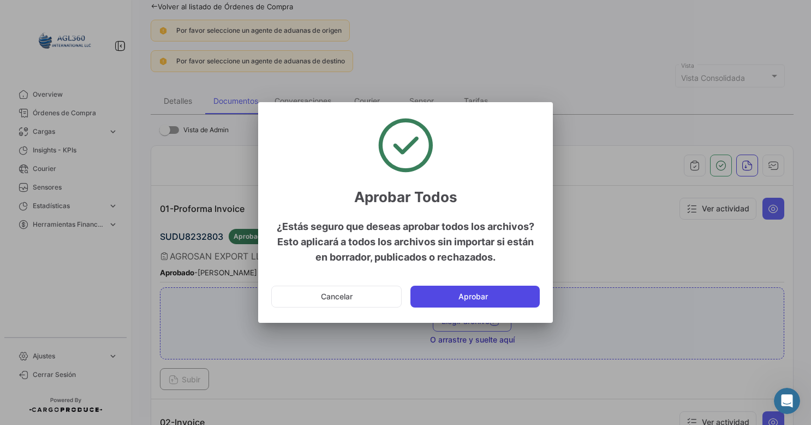
click at [453, 300] on button "Aprobar" at bounding box center [475, 296] width 129 height 22
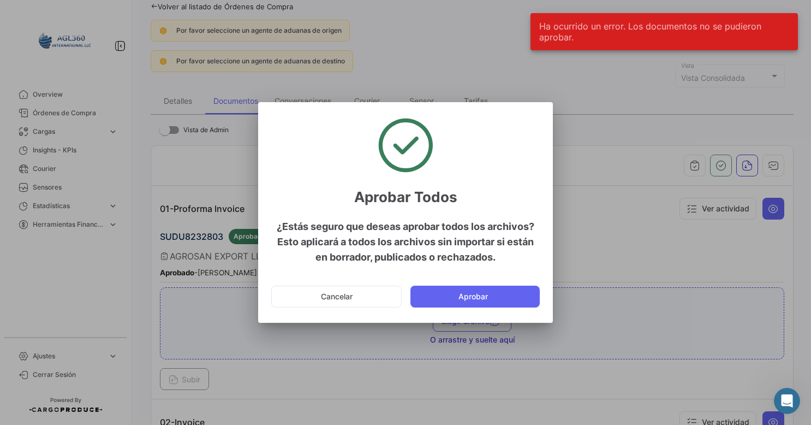
click at [643, 115] on div at bounding box center [405, 212] width 811 height 425
click at [622, 225] on div at bounding box center [405, 212] width 811 height 425
click at [368, 296] on button "Cancelar" at bounding box center [336, 296] width 130 height 22
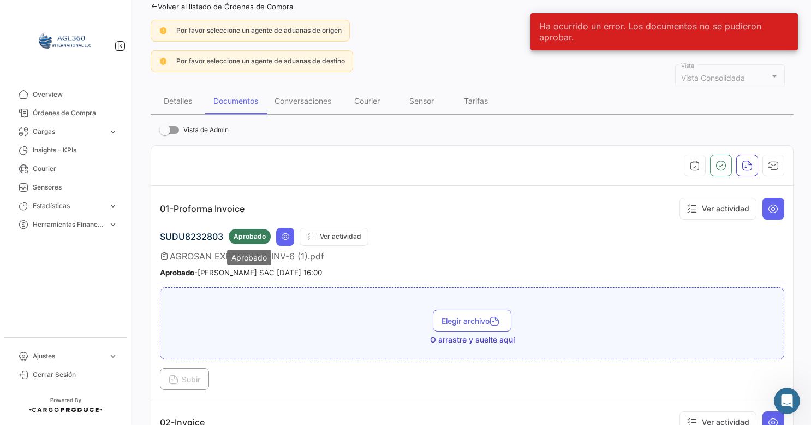
click at [251, 239] on span "Aprobado" at bounding box center [250, 236] width 32 height 10
click at [247, 233] on span "Aprobado" at bounding box center [250, 236] width 32 height 10
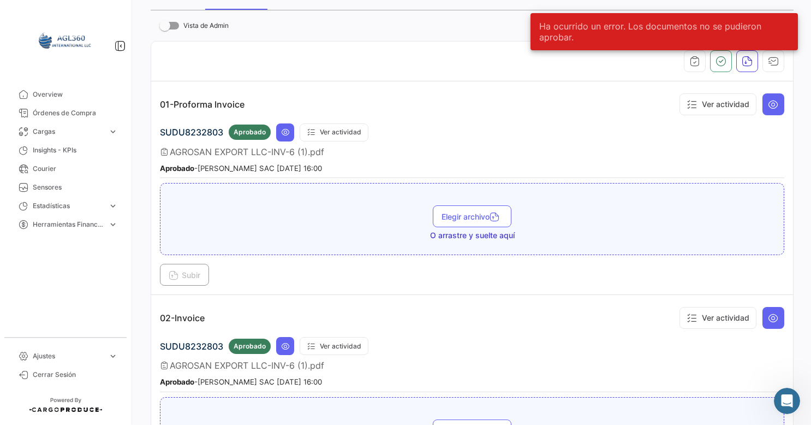
scroll to position [136, 0]
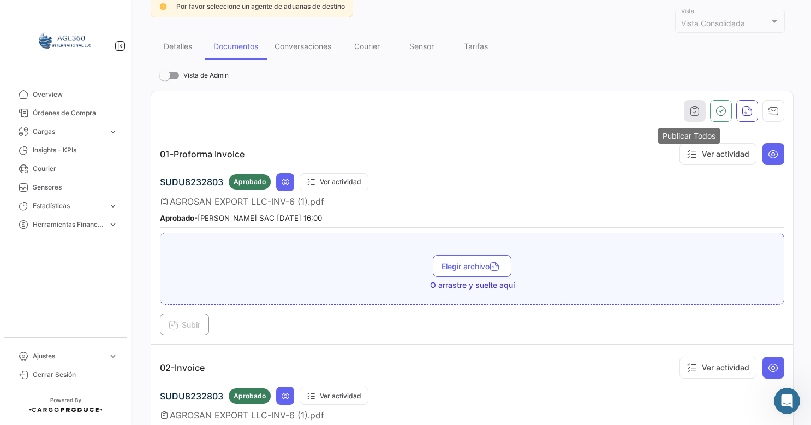
click at [689, 105] on icon "button" at bounding box center [694, 110] width 11 height 11
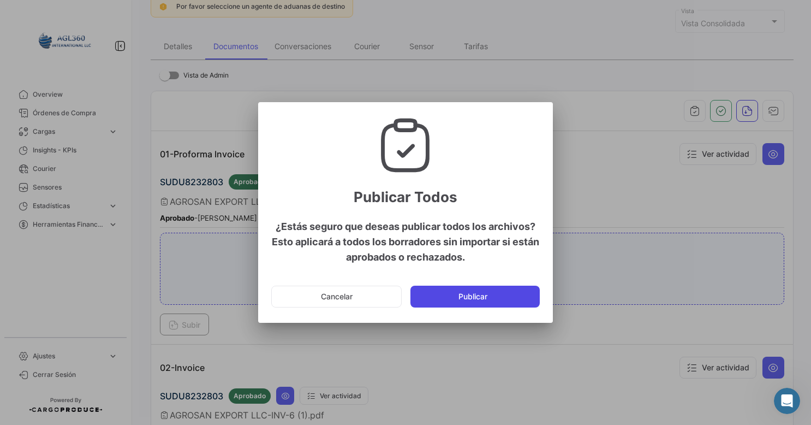
click at [464, 295] on button "Publicar" at bounding box center [475, 296] width 129 height 22
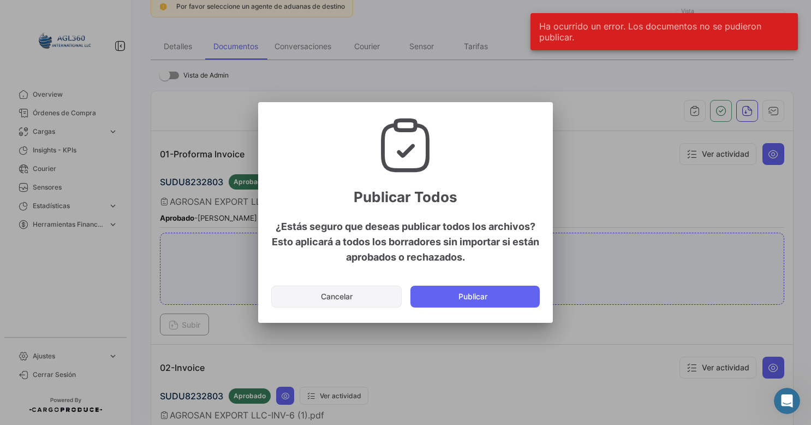
drag, startPoint x: 376, startPoint y: 307, endPoint x: 369, endPoint y: 306, distance: 7.1
click at [375, 306] on button "Cancelar" at bounding box center [336, 296] width 130 height 22
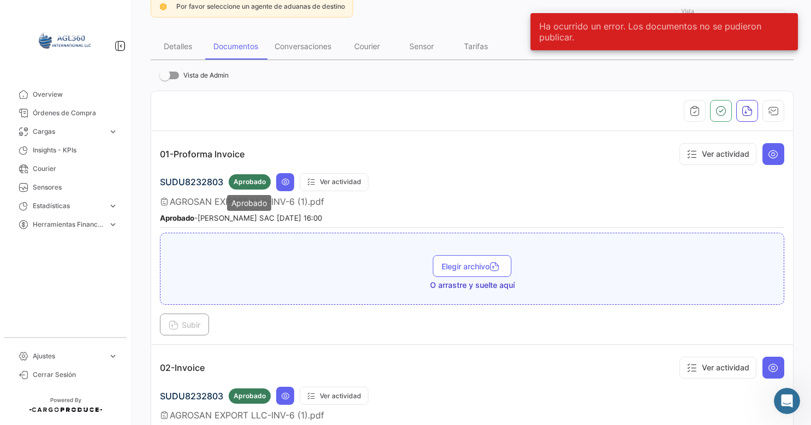
click at [249, 181] on span "Aprobado" at bounding box center [250, 182] width 32 height 10
click at [314, 177] on button "Ver actividad" at bounding box center [334, 182] width 69 height 18
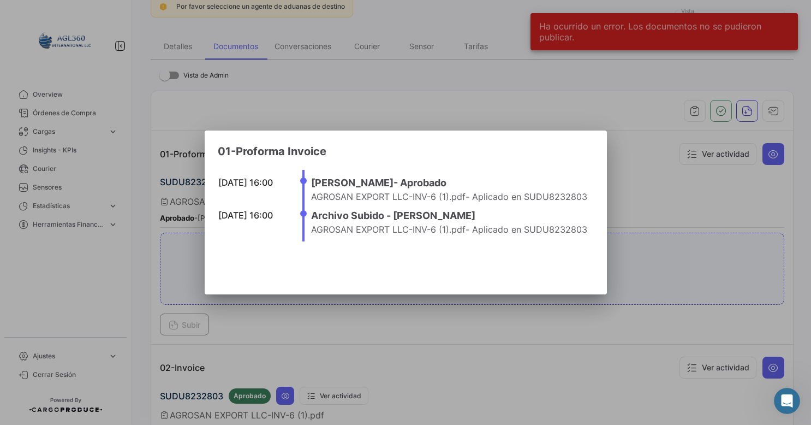
click at [639, 189] on div at bounding box center [405, 212] width 811 height 425
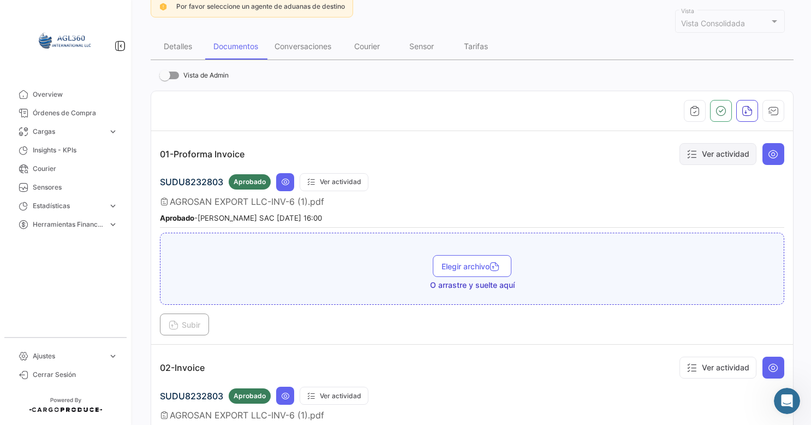
click at [697, 148] on button "Ver actividad" at bounding box center [718, 154] width 77 height 22
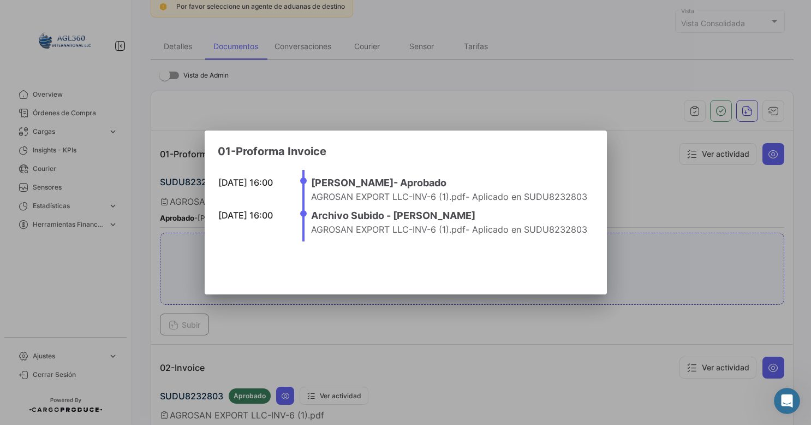
drag, startPoint x: 564, startPoint y: 174, endPoint x: 600, endPoint y: 195, distance: 42.1
click at [570, 175] on ul "[DATE] 16:00 [PERSON_NAME] - Aprobado AGROSAN EXPORT LLC-INV-6 (1).pdf - Aplica…" at bounding box center [448, 206] width 292 height 72
click at [611, 239] on div at bounding box center [405, 212] width 811 height 425
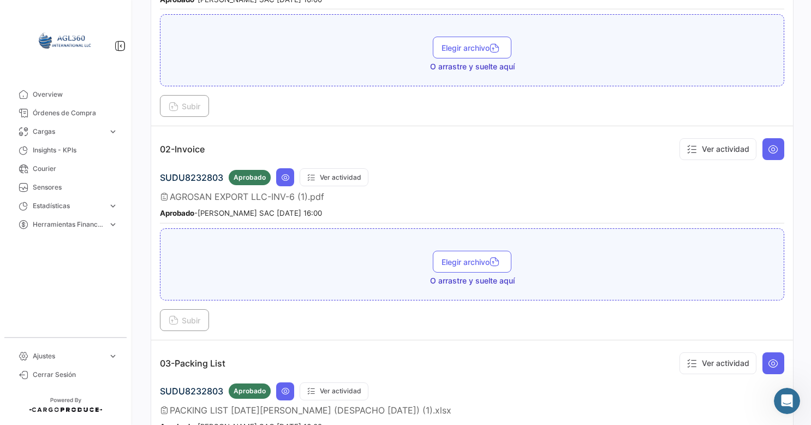
scroll to position [81, 0]
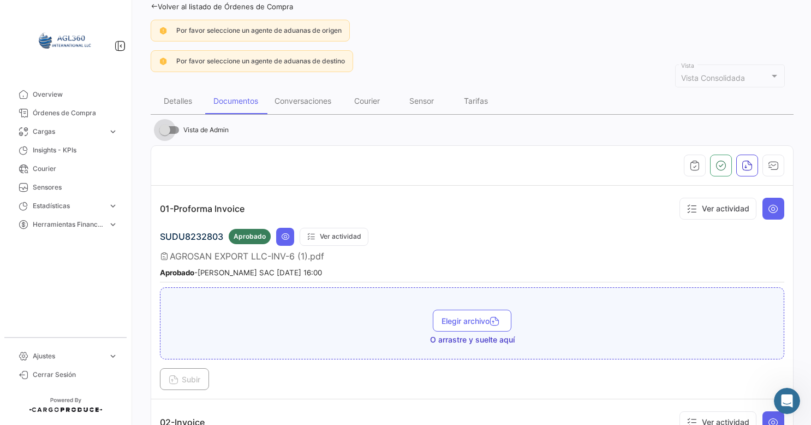
click at [180, 130] on label "Vista de Admin" at bounding box center [193, 129] width 69 height 13
click at [165, 134] on input "Vista de Admin" at bounding box center [164, 134] width 1 height 1
checkbox input "true"
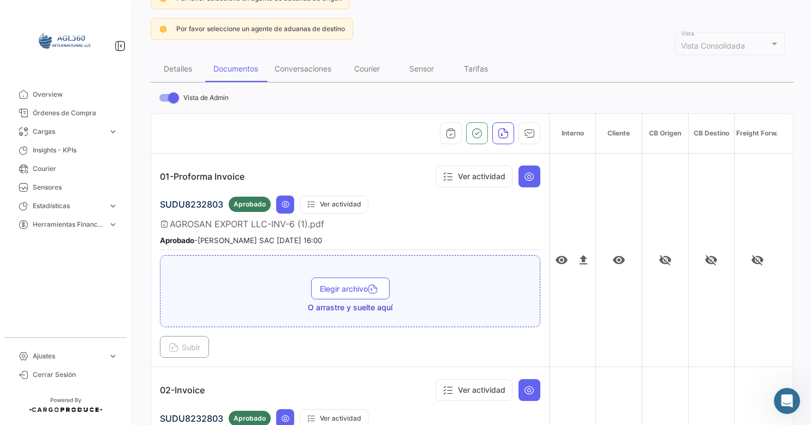
scroll to position [136, 0]
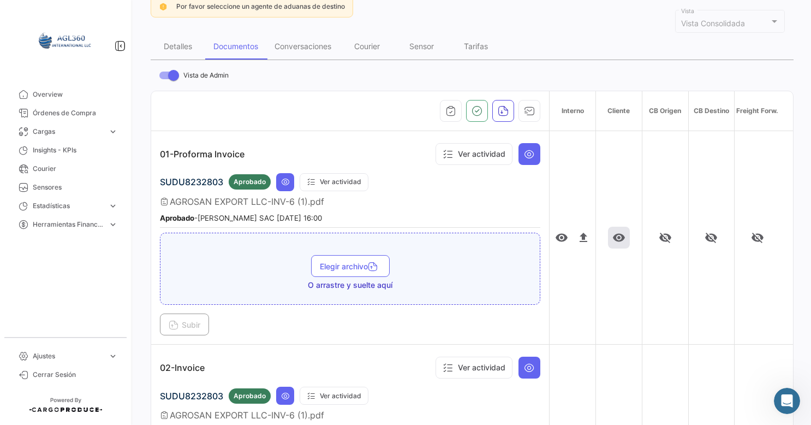
click at [612, 241] on mat-icon "visibility" at bounding box center [618, 237] width 13 height 13
click at [617, 236] on mat-icon "visibility" at bounding box center [618, 237] width 13 height 13
click at [557, 235] on mat-icon "visibility" at bounding box center [561, 237] width 13 height 13
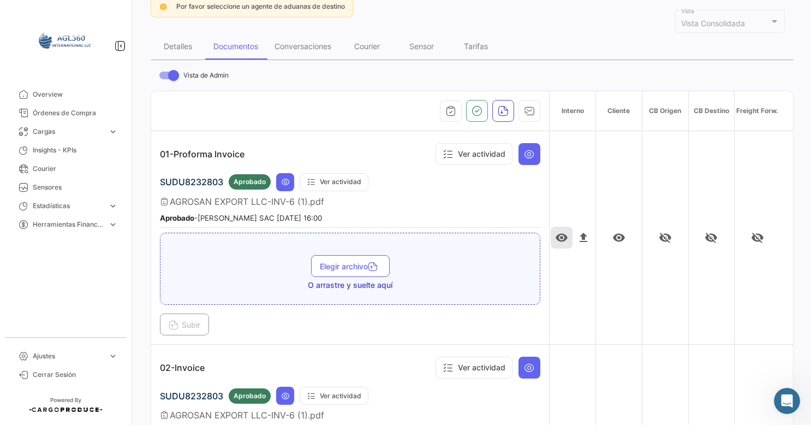
click at [557, 235] on mat-icon "visibility" at bounding box center [561, 237] width 13 height 13
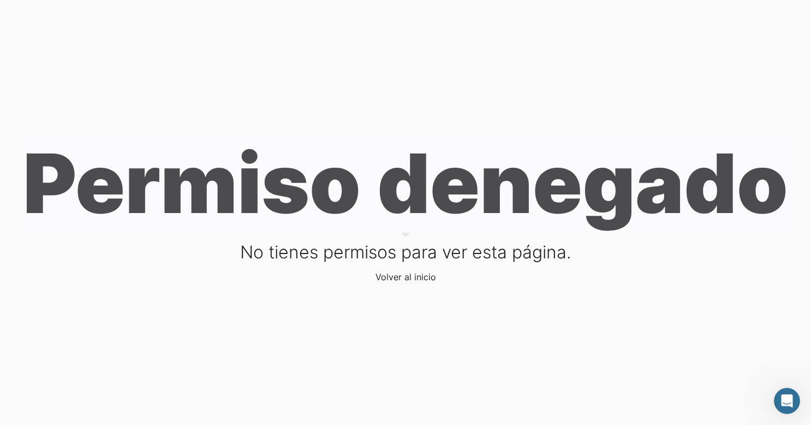
click at [657, 238] on div "Permiso denegado No tienes permisos para ver esta página. Volver al inicio" at bounding box center [405, 212] width 783 height 157
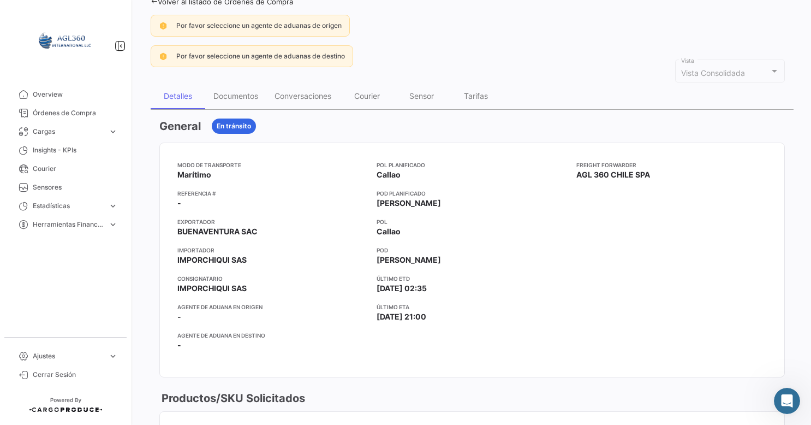
scroll to position [55, 0]
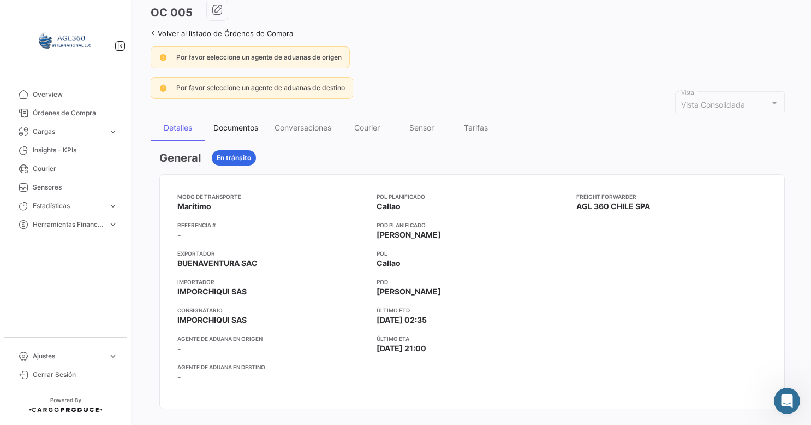
click at [238, 129] on div "Documentos" at bounding box center [235, 127] width 45 height 9
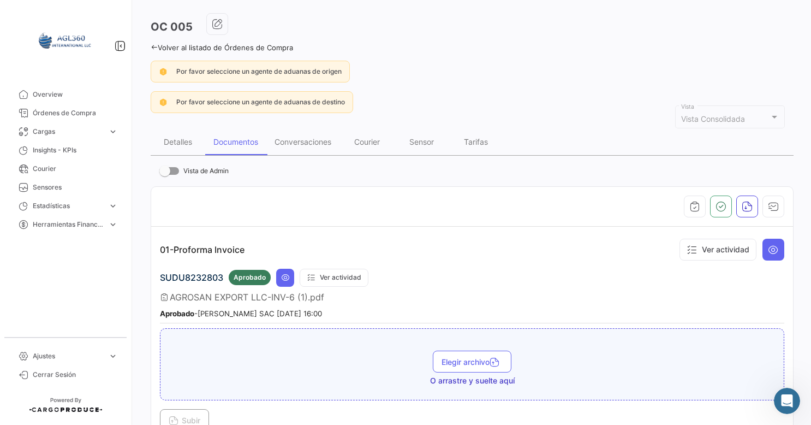
scroll to position [109, 0]
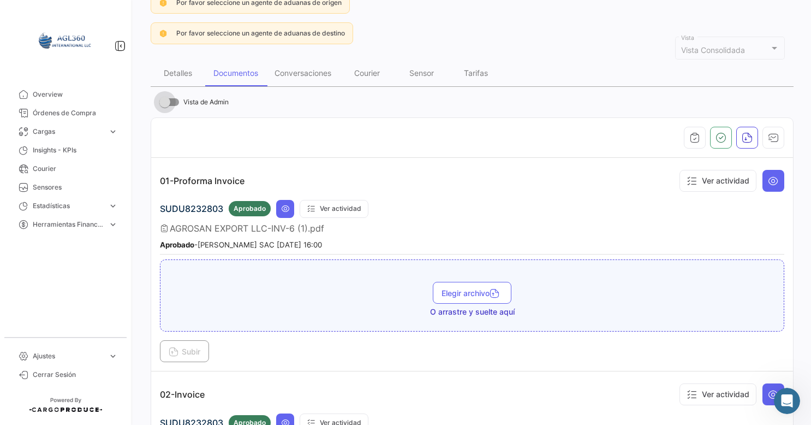
click at [177, 102] on span at bounding box center [169, 102] width 20 height 8
click at [165, 106] on input "Vista de Admin" at bounding box center [164, 106] width 1 height 1
checkbox input "true"
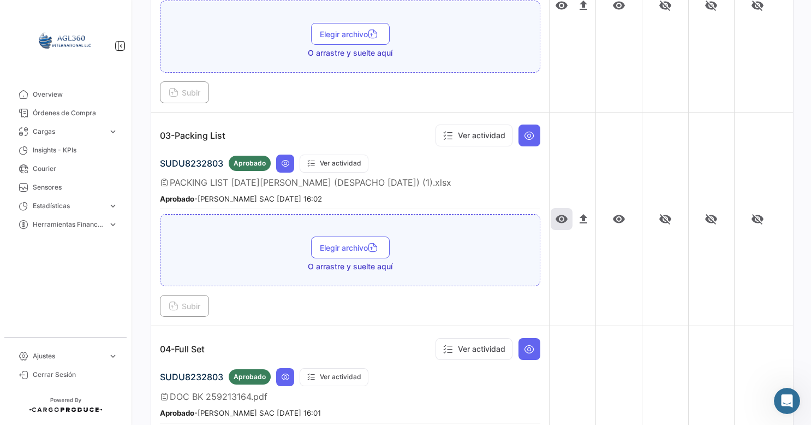
scroll to position [518, 0]
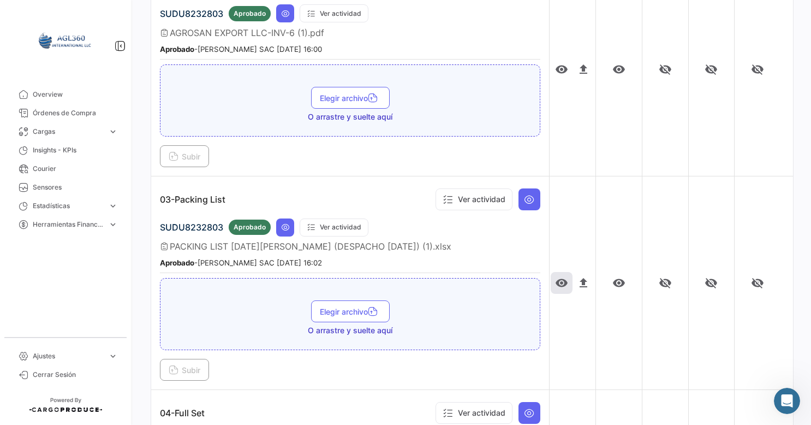
click at [555, 277] on mat-icon "visibility" at bounding box center [561, 282] width 13 height 13
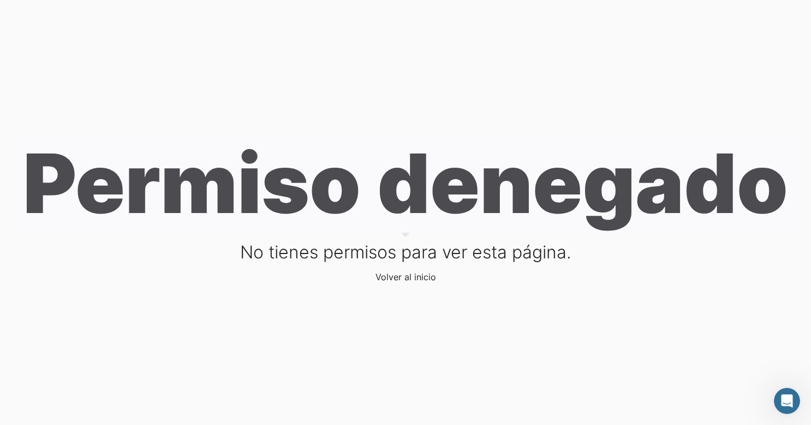
click at [403, 277] on link "Volver al inicio" at bounding box center [406, 276] width 61 height 11
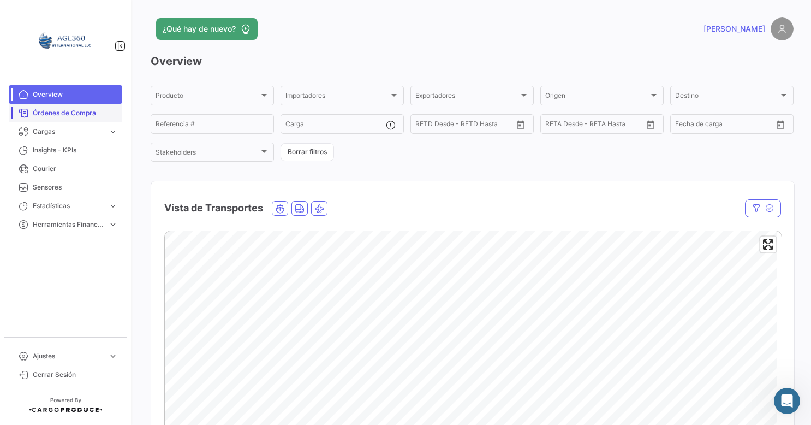
click at [60, 106] on link "Órdenes de Compra" at bounding box center [66, 113] width 114 height 19
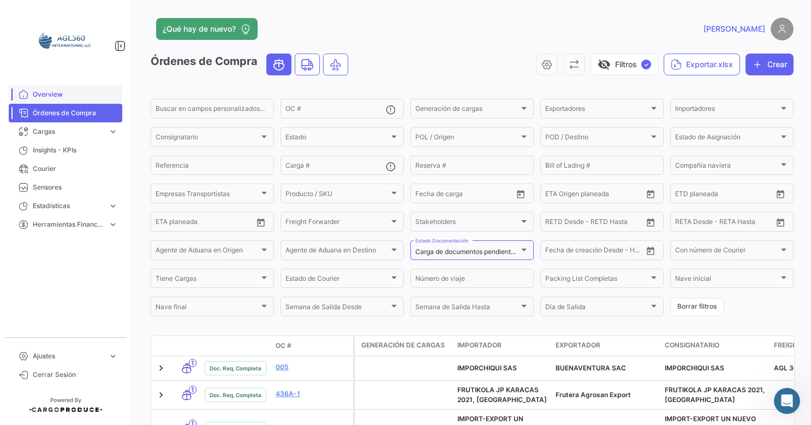
click at [68, 94] on span "Overview" at bounding box center [75, 95] width 85 height 10
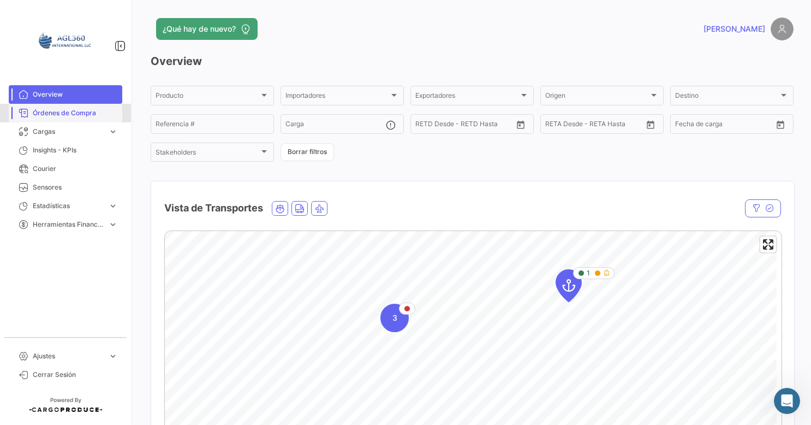
click at [89, 109] on span "Órdenes de Compra" at bounding box center [75, 113] width 85 height 10
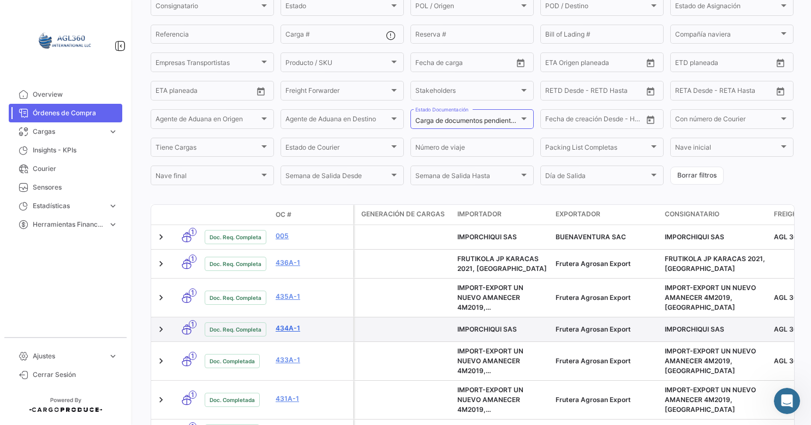
scroll to position [164, 0]
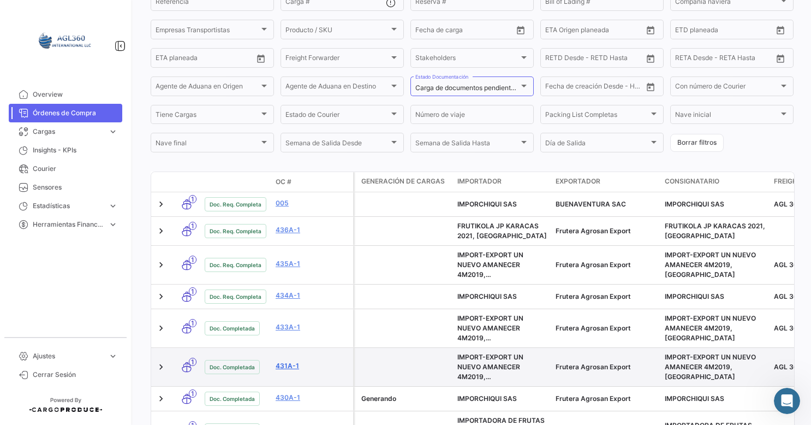
click at [285, 366] on link "431A-1" at bounding box center [312, 366] width 73 height 10
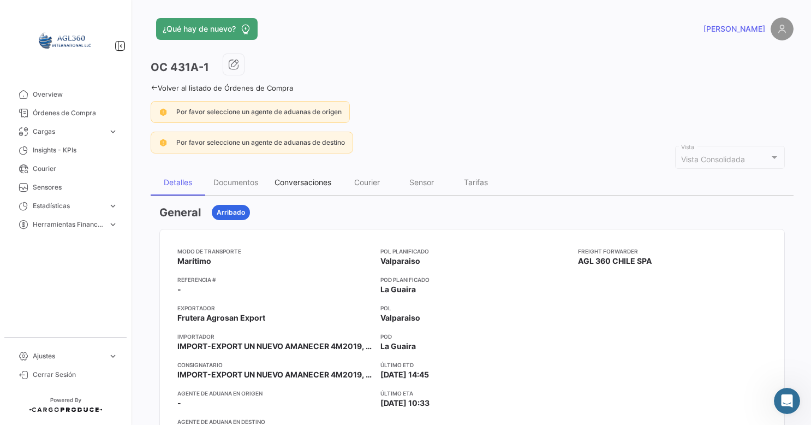
click at [299, 181] on div "Conversaciones" at bounding box center [303, 181] width 57 height 9
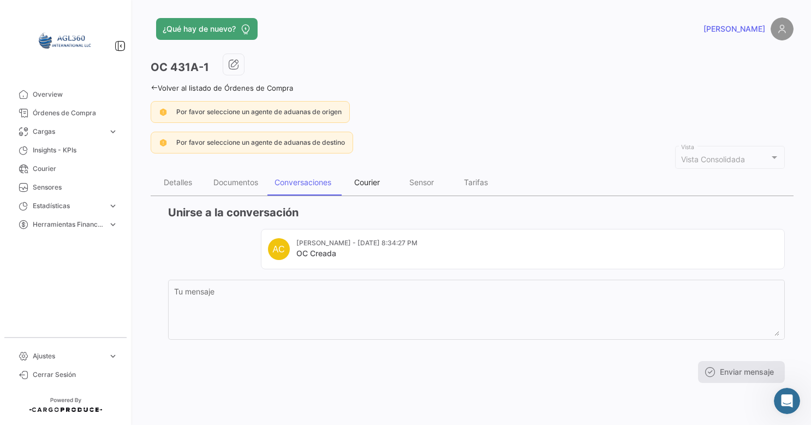
click at [370, 171] on div "Courier" at bounding box center [367, 182] width 55 height 26
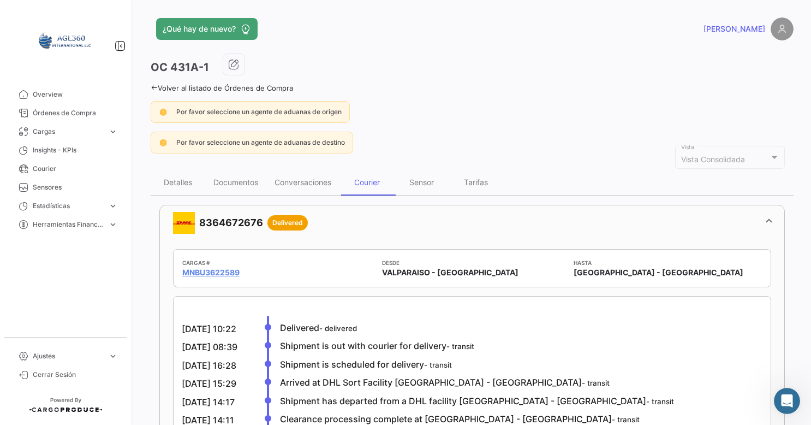
click at [154, 86] on icon at bounding box center [154, 87] width 7 height 7
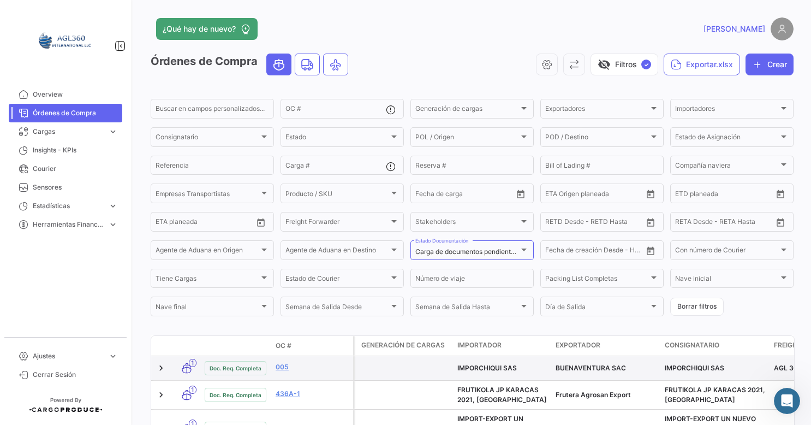
scroll to position [109, 0]
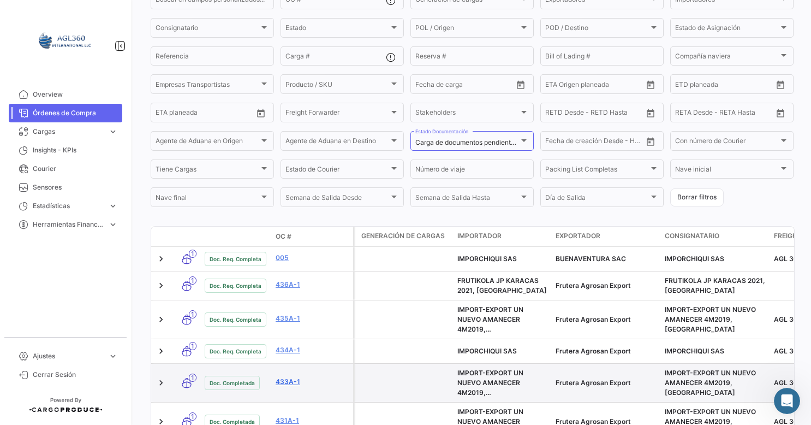
click at [284, 383] on link "433A-1" at bounding box center [312, 382] width 73 height 10
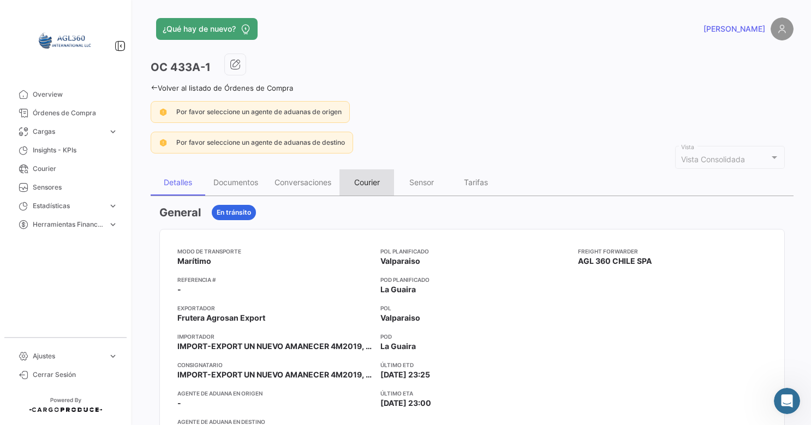
click at [365, 181] on div "Courier" at bounding box center [367, 181] width 26 height 9
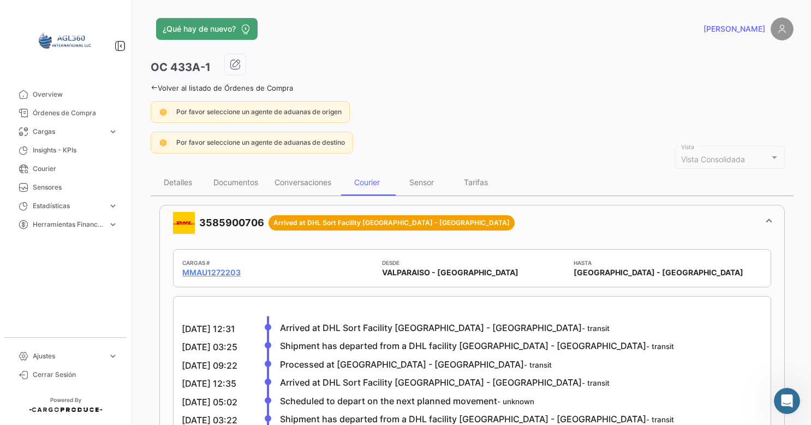
scroll to position [55, 0]
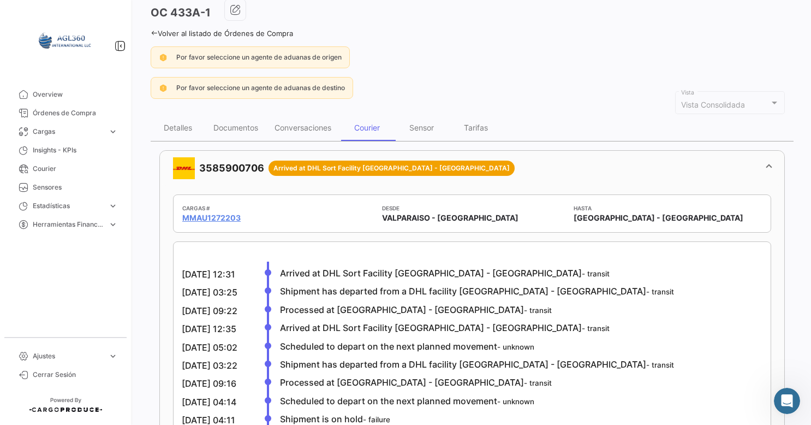
click at [236, 164] on mat-panel-title "3585900706 Arrived at DHL Sort Facility [GEOGRAPHIC_DATA] - [GEOGRAPHIC_DATA]" at bounding box center [465, 168] width 585 height 22
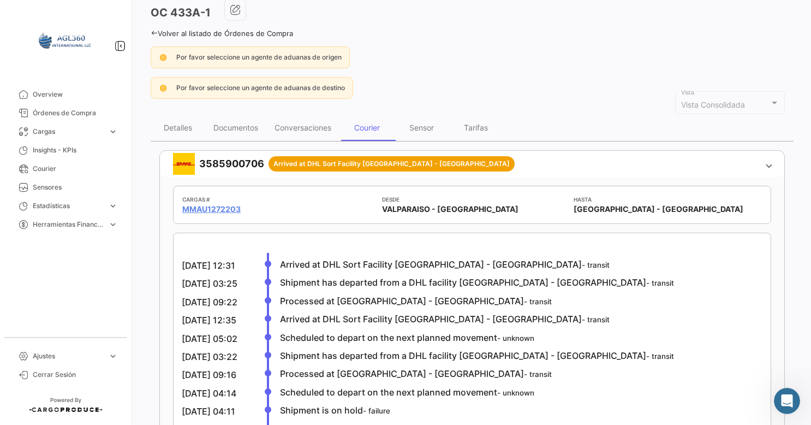
click at [236, 164] on div "OC 433A-1 Volver al listado de Órdenes de Compra Por favor seleccione un agente…" at bounding box center [472, 315] width 643 height 633
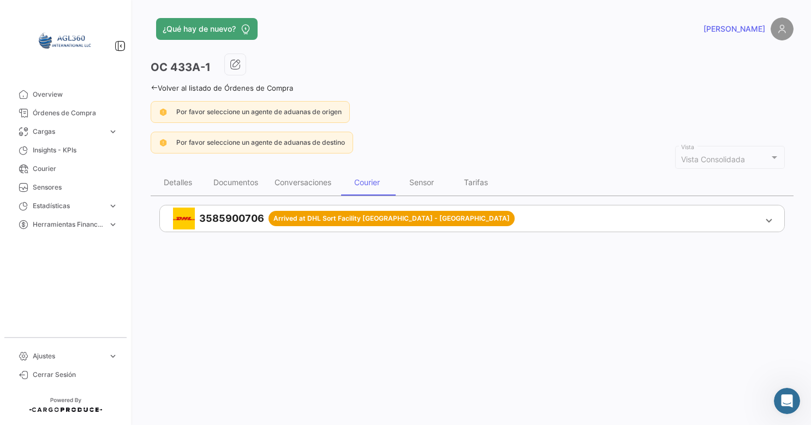
copy mat-panel-title "3585900706"
click at [287, 205] on mat-expansion-panel-header "3585900706 Arrived at DHL Sort Facility [GEOGRAPHIC_DATA] - [GEOGRAPHIC_DATA]" at bounding box center [472, 218] width 624 height 26
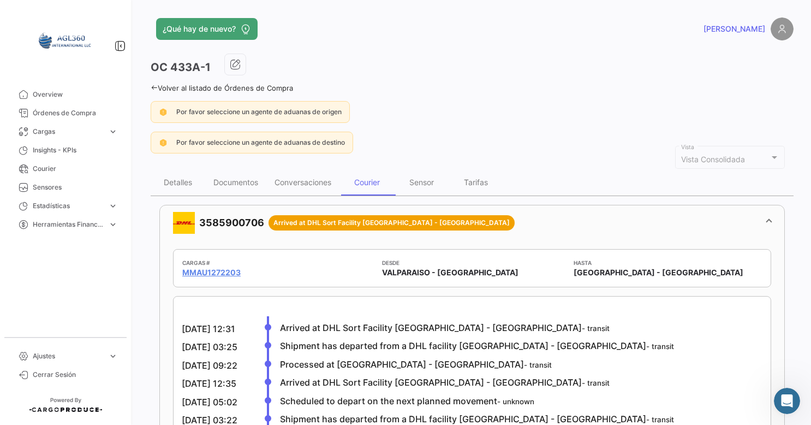
click at [154, 87] on icon at bounding box center [154, 87] width 7 height 7
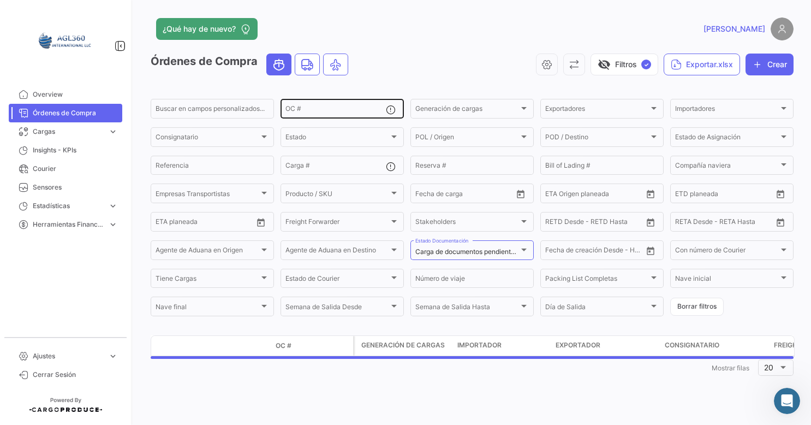
click at [311, 108] on input "OC #" at bounding box center [335, 110] width 100 height 8
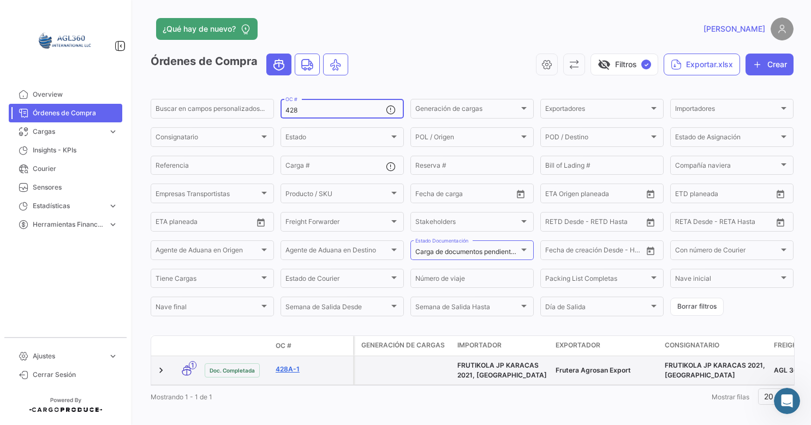
type input "428"
click at [289, 370] on link "428A-1" at bounding box center [312, 369] width 73 height 10
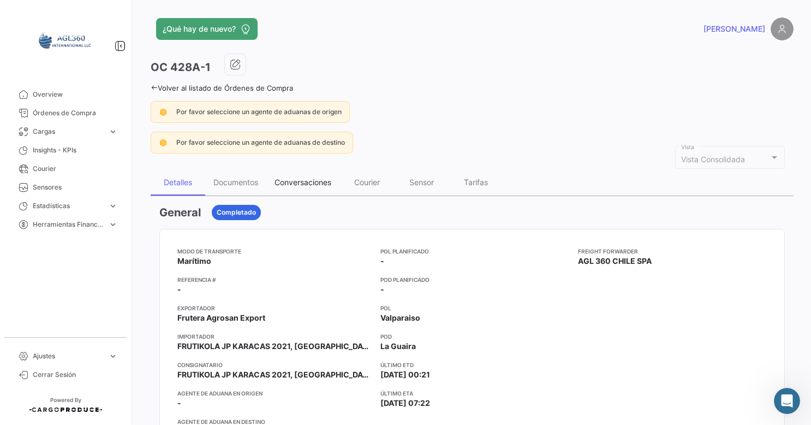
click at [316, 184] on div "Conversaciones" at bounding box center [303, 181] width 57 height 9
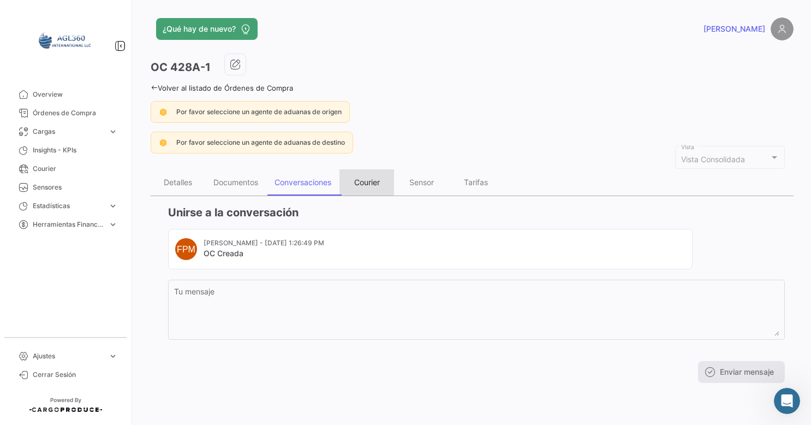
click at [378, 180] on div "Courier" at bounding box center [367, 181] width 26 height 9
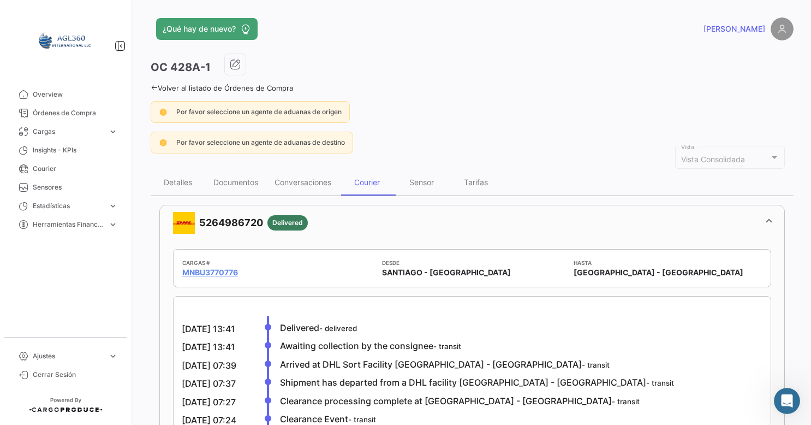
click at [229, 216] on mat-panel-title "5264986720 Delivered" at bounding box center [465, 223] width 585 height 22
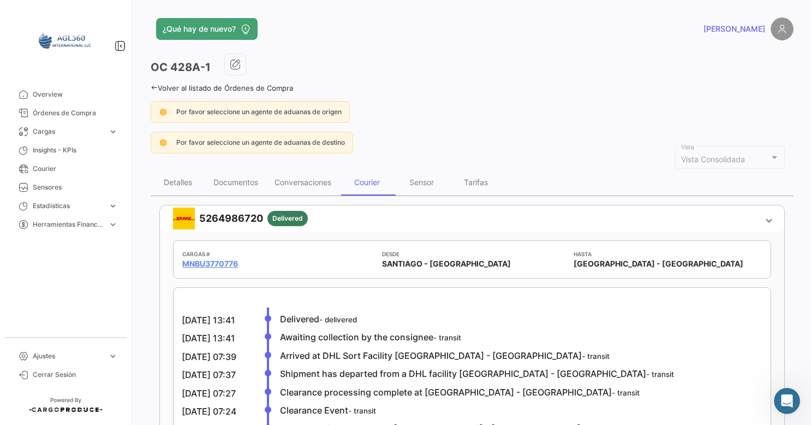
click at [229, 216] on mat-panel-title "5264986720 Delivered" at bounding box center [465, 218] width 585 height 22
copy mat-panel-title "5264986720"
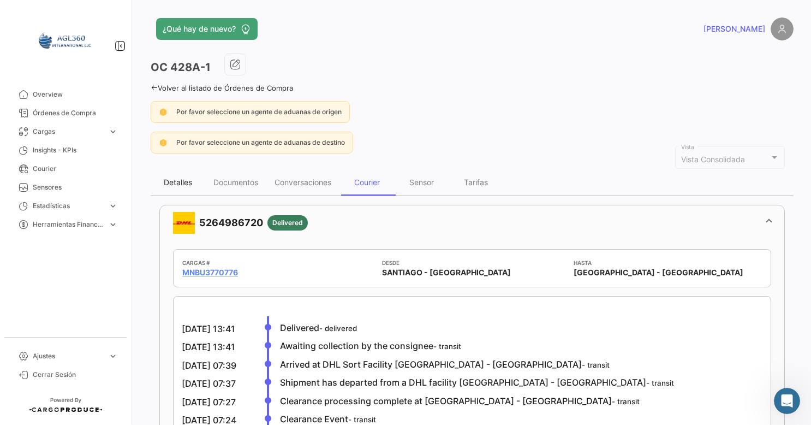
click at [174, 183] on div "Detalles" at bounding box center [178, 181] width 28 height 9
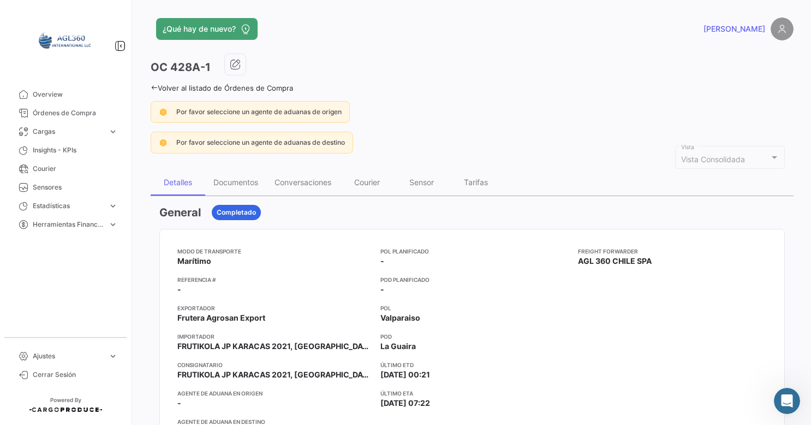
click at [155, 86] on icon at bounding box center [154, 87] width 7 height 7
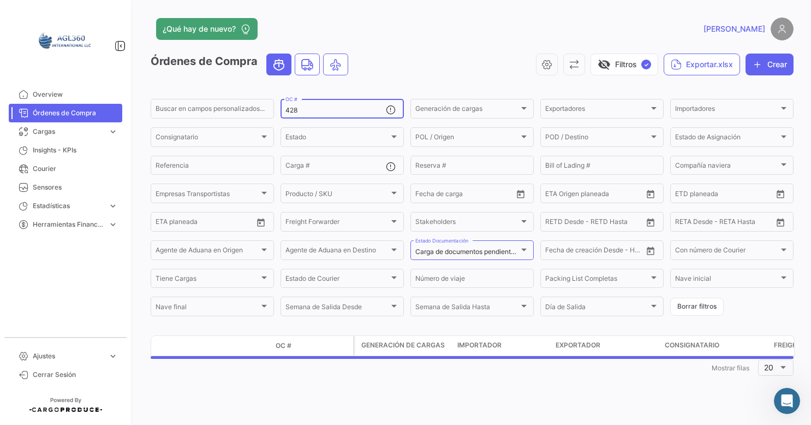
click at [309, 113] on input "428" at bounding box center [335, 110] width 100 height 8
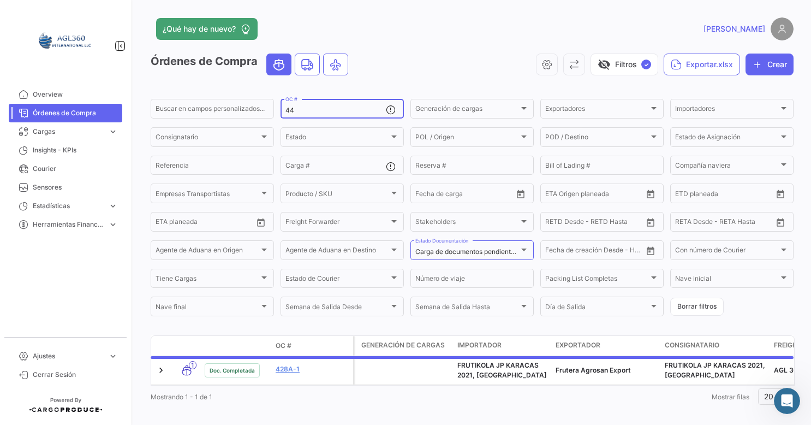
type input "4"
type input "424"
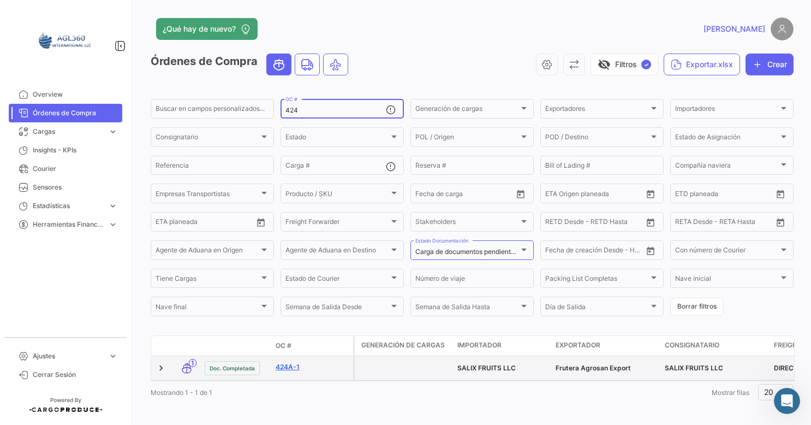
click at [290, 366] on link "424A-1" at bounding box center [312, 367] width 73 height 10
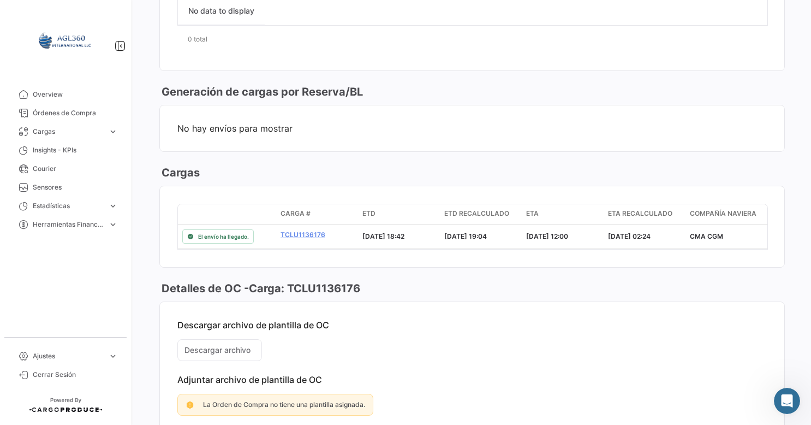
scroll to position [588, 0]
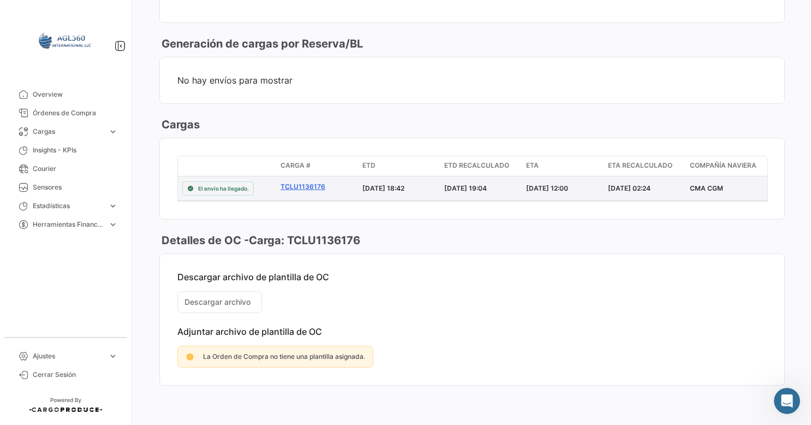
click at [313, 182] on link "TCLU1136176" at bounding box center [317, 187] width 73 height 10
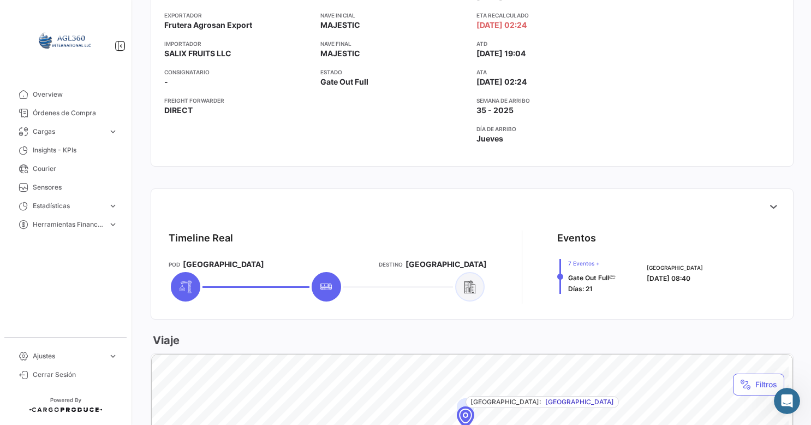
scroll to position [382, 0]
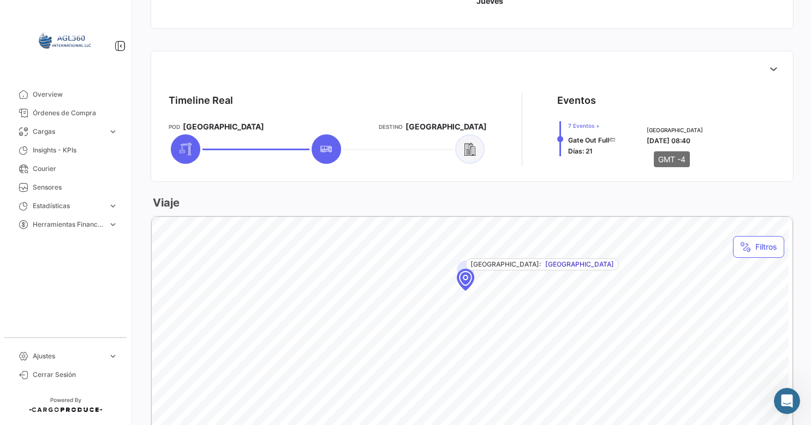
click at [675, 139] on span "[DATE] 08:40" at bounding box center [669, 140] width 44 height 8
click at [576, 152] on span "Días: 21" at bounding box center [580, 151] width 25 height 8
drag, startPoint x: 579, startPoint y: 152, endPoint x: 657, endPoint y: 136, distance: 79.5
click at [657, 136] on span "[DATE] 08:40" at bounding box center [669, 140] width 44 height 8
click at [769, 70] on icon at bounding box center [773, 68] width 11 height 11
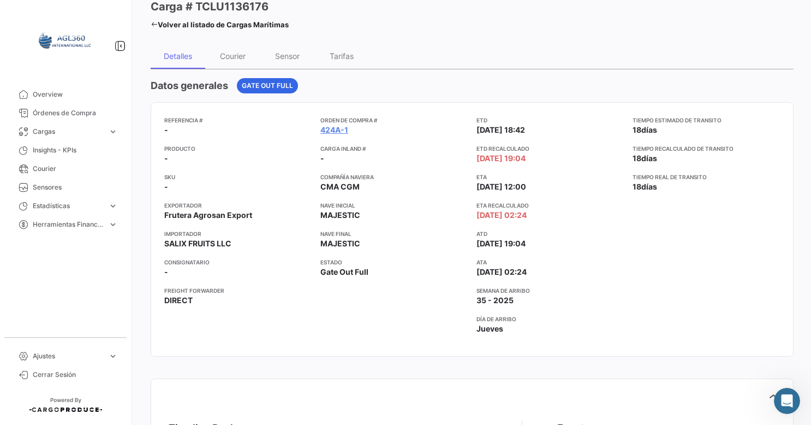
scroll to position [0, 0]
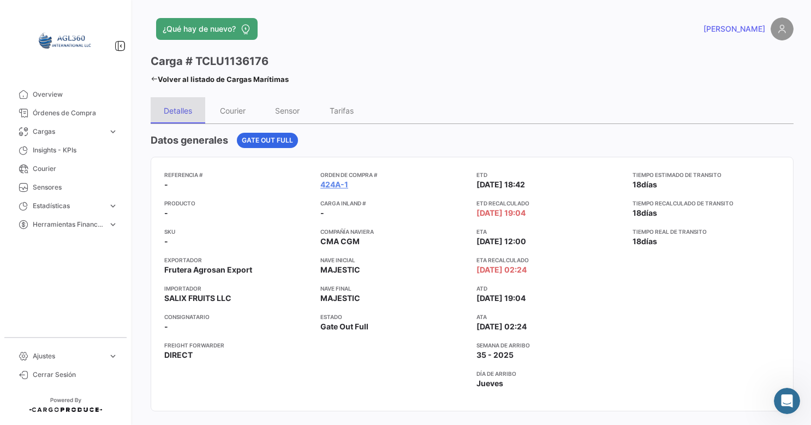
click at [182, 110] on div "Detalles" at bounding box center [178, 110] width 28 height 9
click at [242, 105] on div "Courier" at bounding box center [232, 110] width 55 height 26
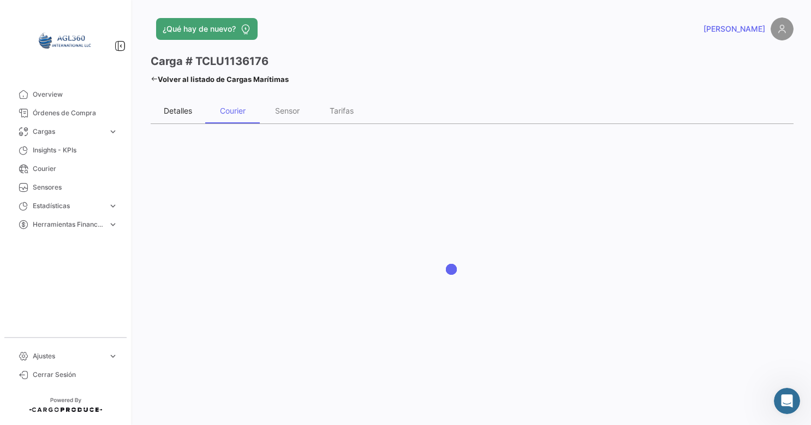
click at [195, 111] on div "Detalles" at bounding box center [178, 110] width 55 height 26
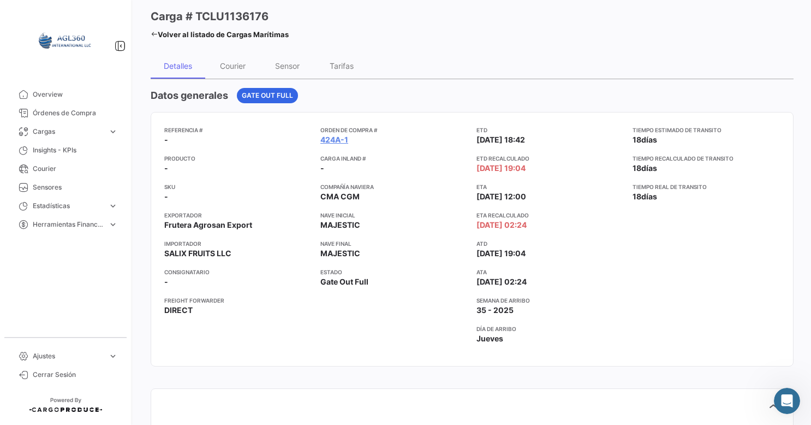
scroll to position [55, 0]
